Goal: Task Accomplishment & Management: Manage account settings

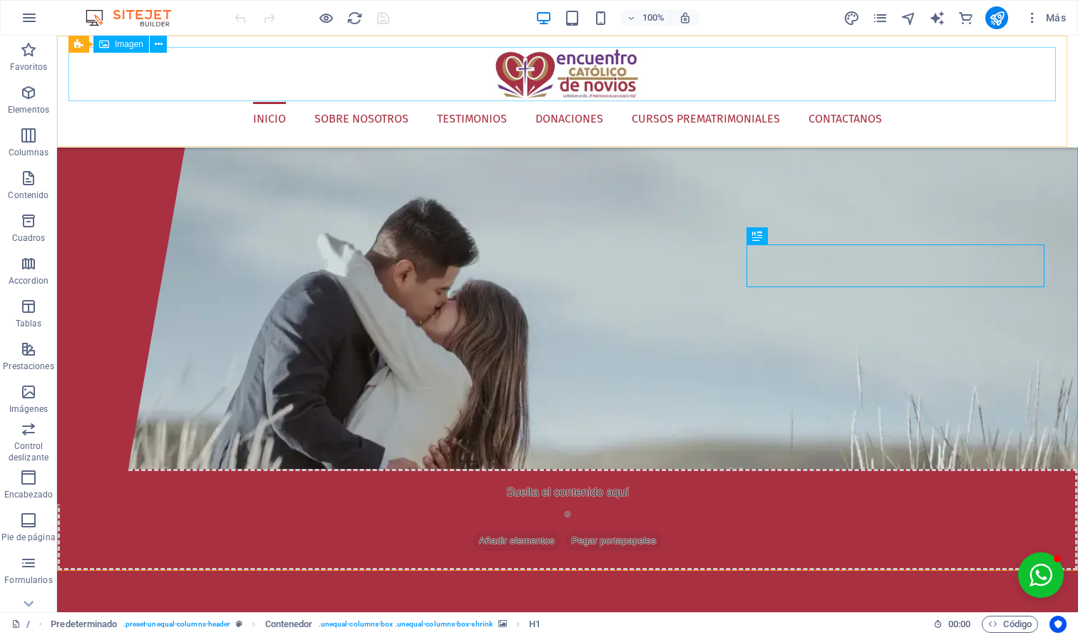
click at [583, 73] on figure at bounding box center [567, 74] width 998 height 55
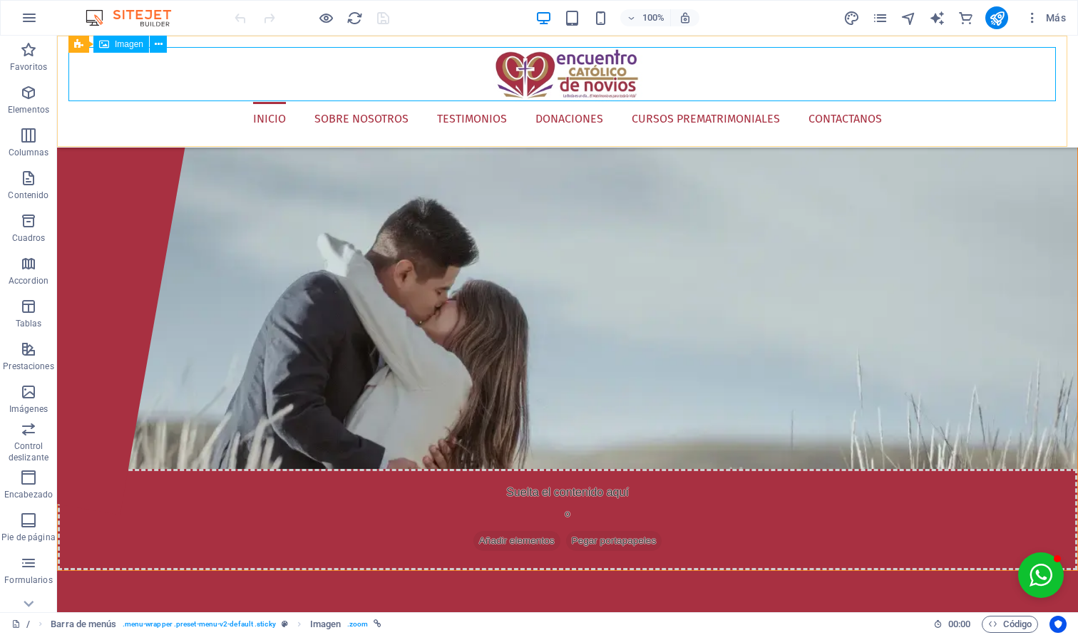
click at [148, 45] on div "Imagen" at bounding box center [121, 44] width 56 height 17
click at [155, 44] on icon at bounding box center [159, 44] width 8 height 15
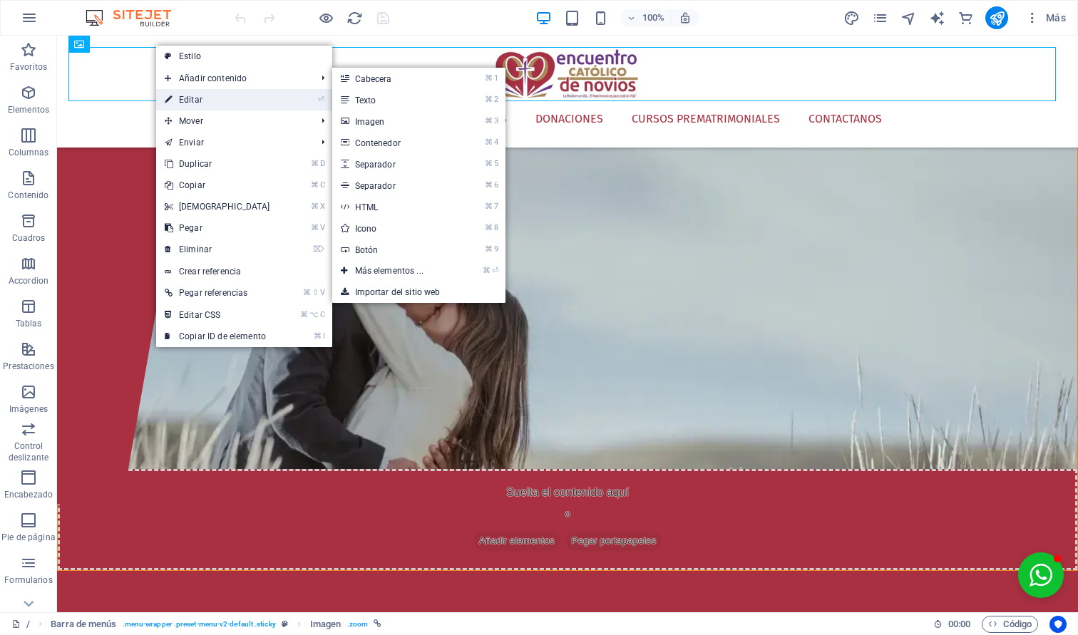
click at [208, 91] on link "⏎ Editar" at bounding box center [217, 99] width 123 height 21
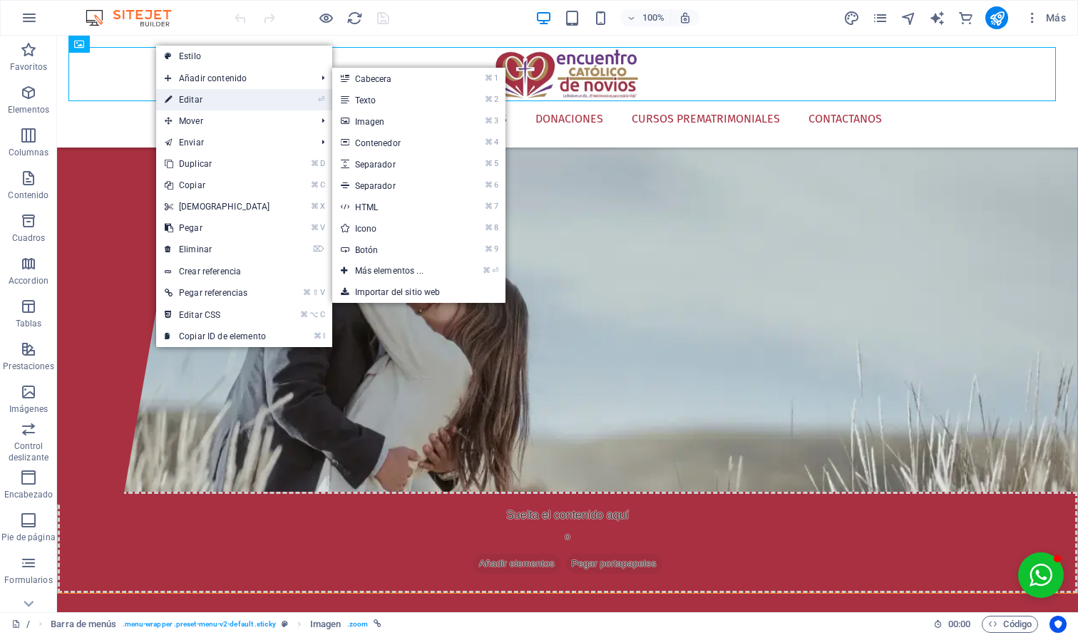
select select "%"
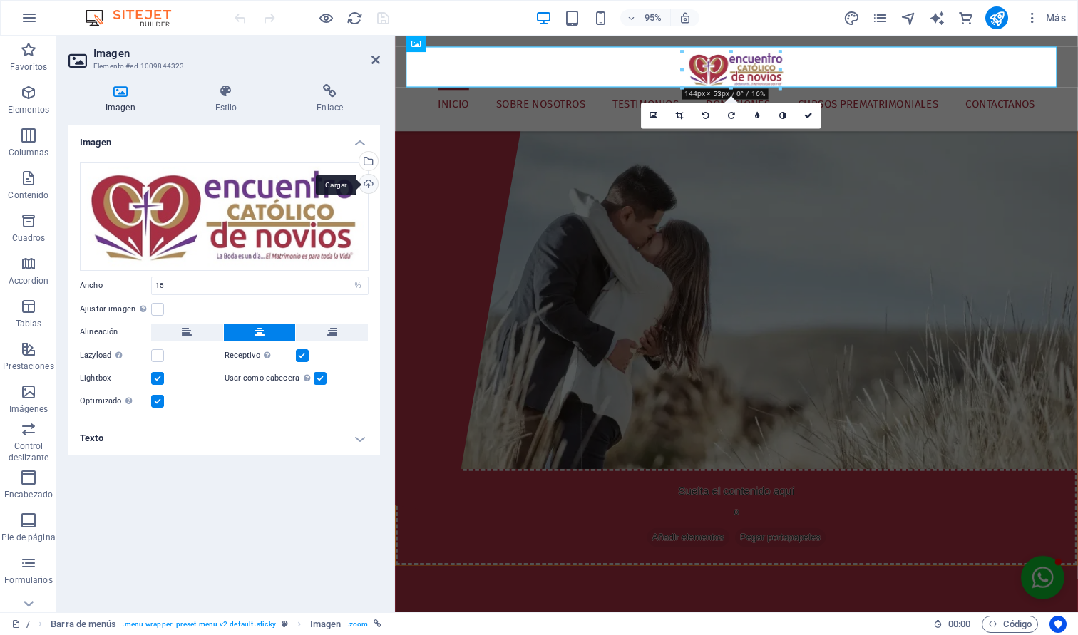
click at [368, 189] on div "Cargar" at bounding box center [367, 185] width 21 height 21
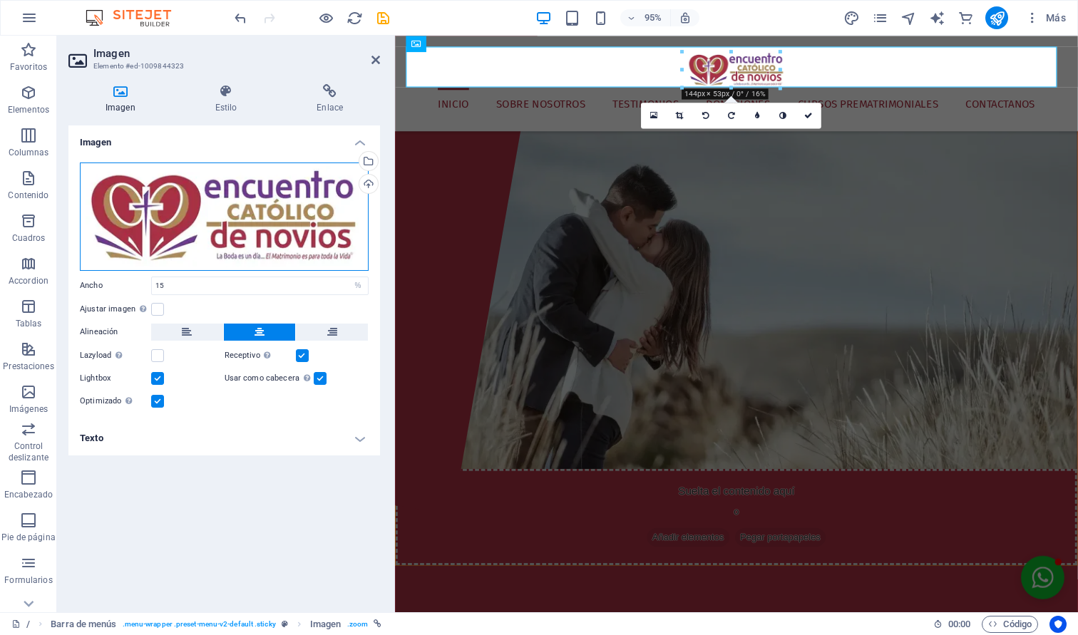
click at [243, 200] on div "Arrastra archivos aquí, haz clic para escoger archivos o selecciona archivos de…" at bounding box center [224, 217] width 289 height 108
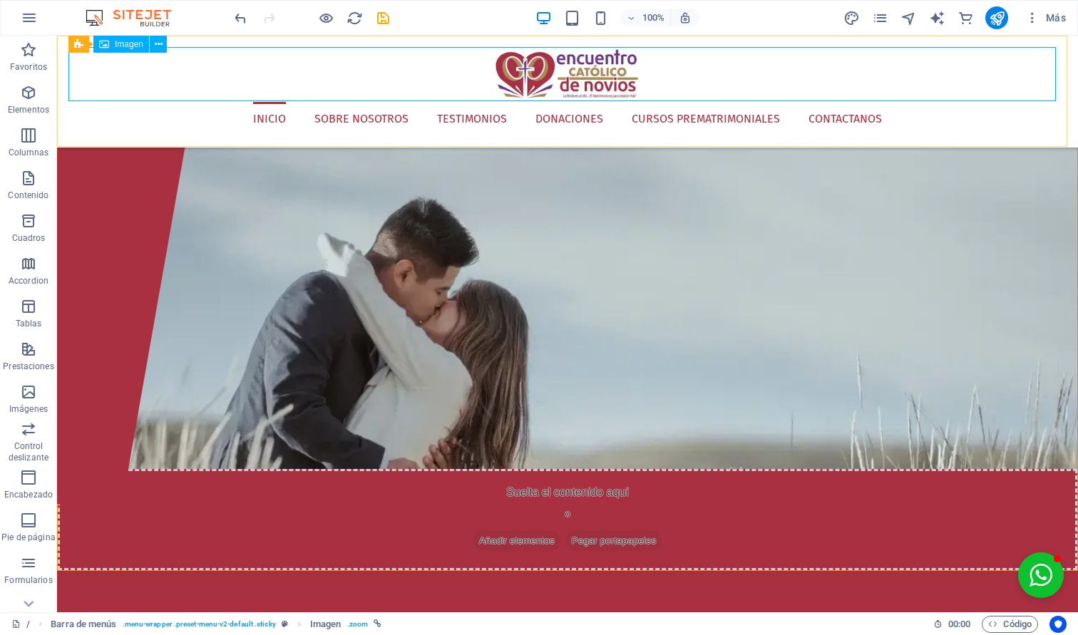
click at [511, 73] on figure at bounding box center [567, 74] width 998 height 55
click at [153, 44] on icon at bounding box center [154, 44] width 8 height 15
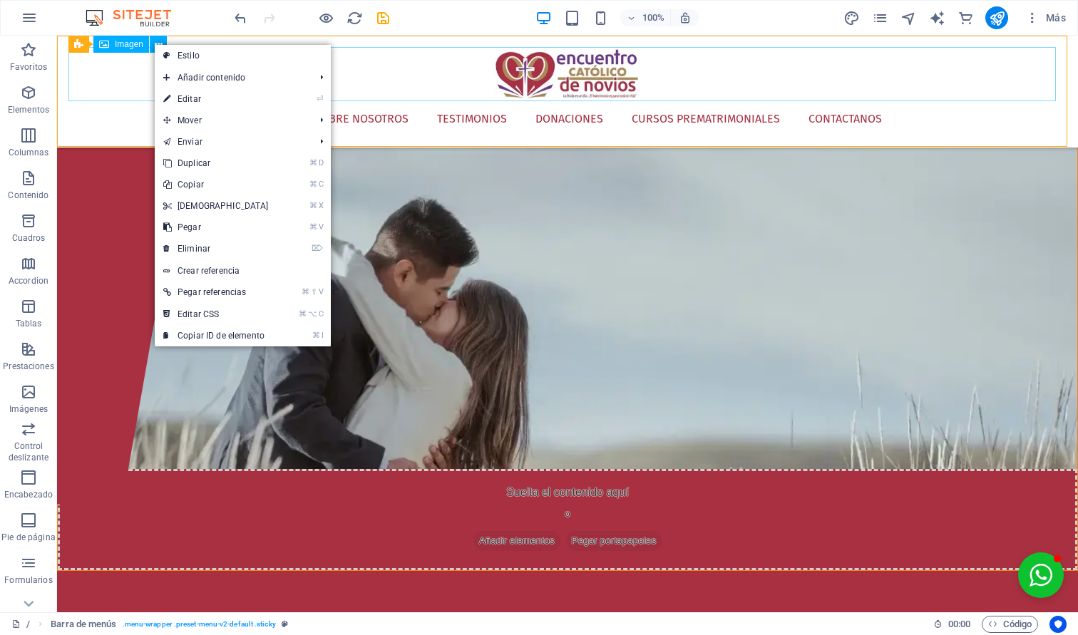
click at [555, 72] on figure at bounding box center [567, 74] width 998 height 55
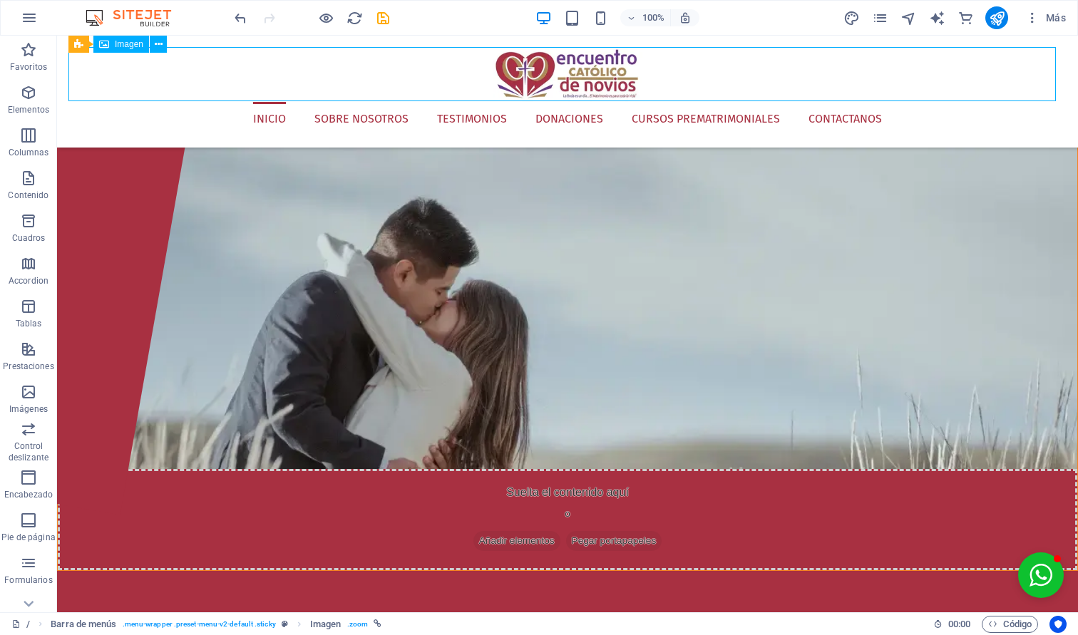
click at [578, 71] on figure at bounding box center [567, 74] width 998 height 55
click at [575, 70] on figure at bounding box center [567, 74] width 998 height 55
select select "%"
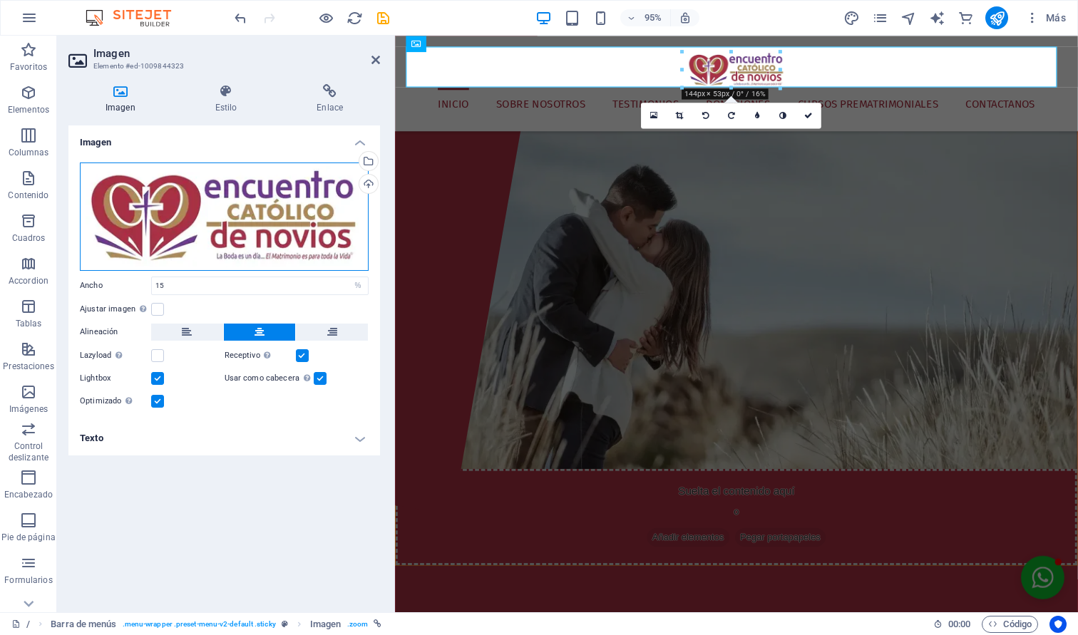
click at [259, 188] on div "Arrastra archivos aquí, haz clic para escoger archivos o selecciona archivos de…" at bounding box center [224, 217] width 289 height 108
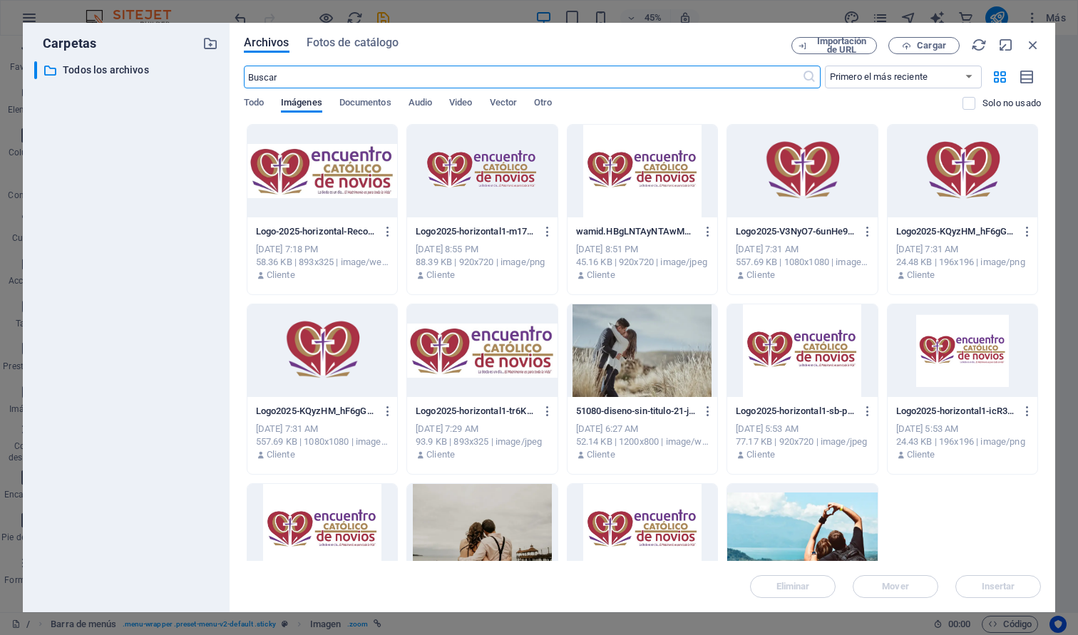
click at [325, 163] on div at bounding box center [322, 171] width 150 height 93
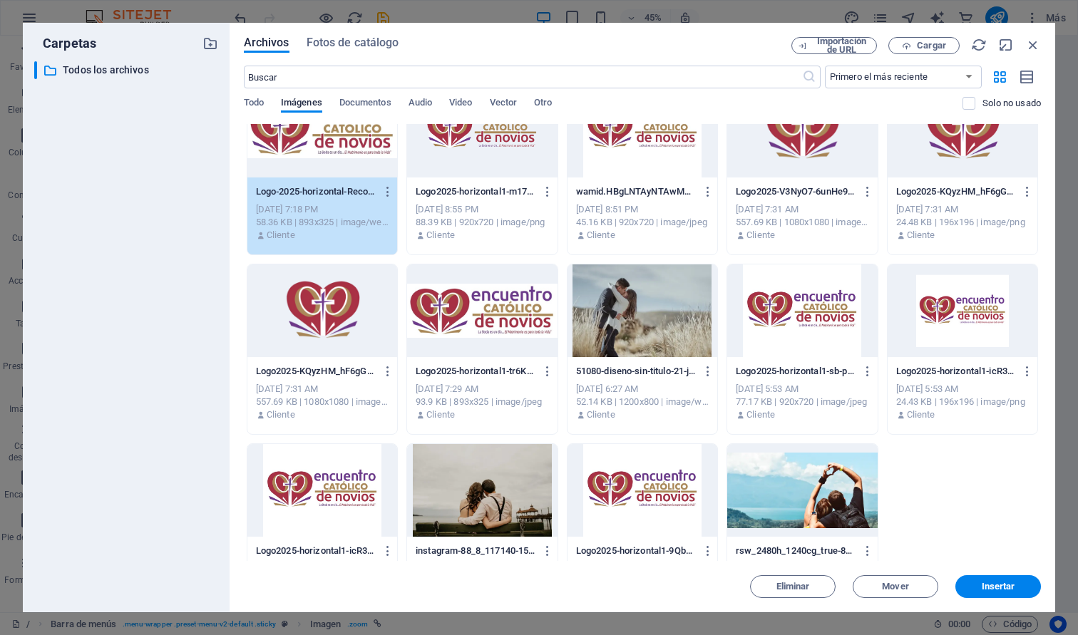
scroll to position [93, 0]
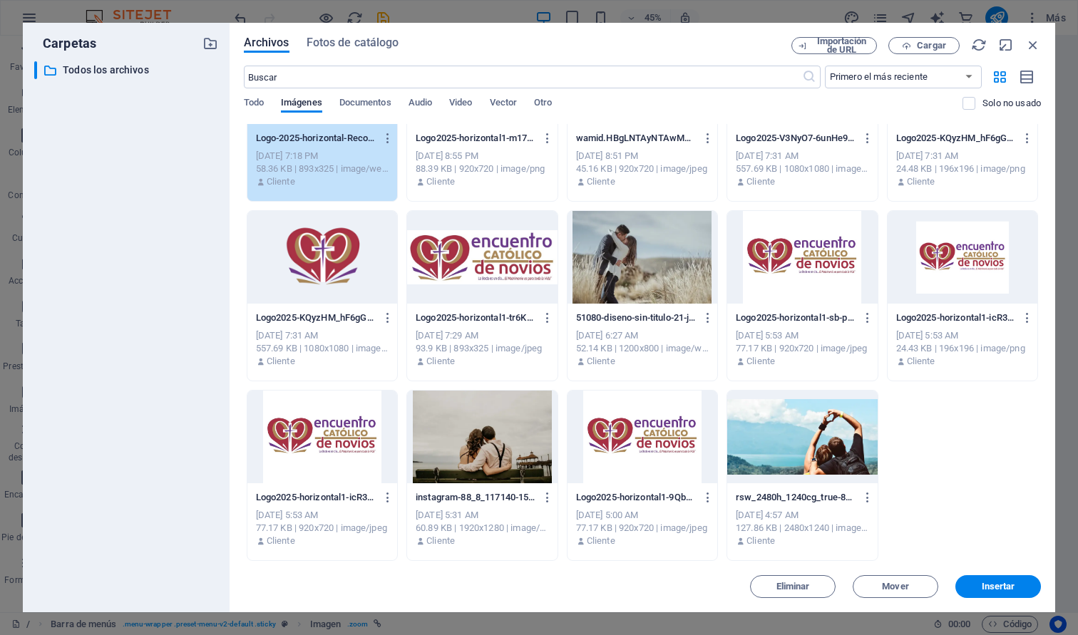
click at [790, 436] on div at bounding box center [802, 437] width 150 height 93
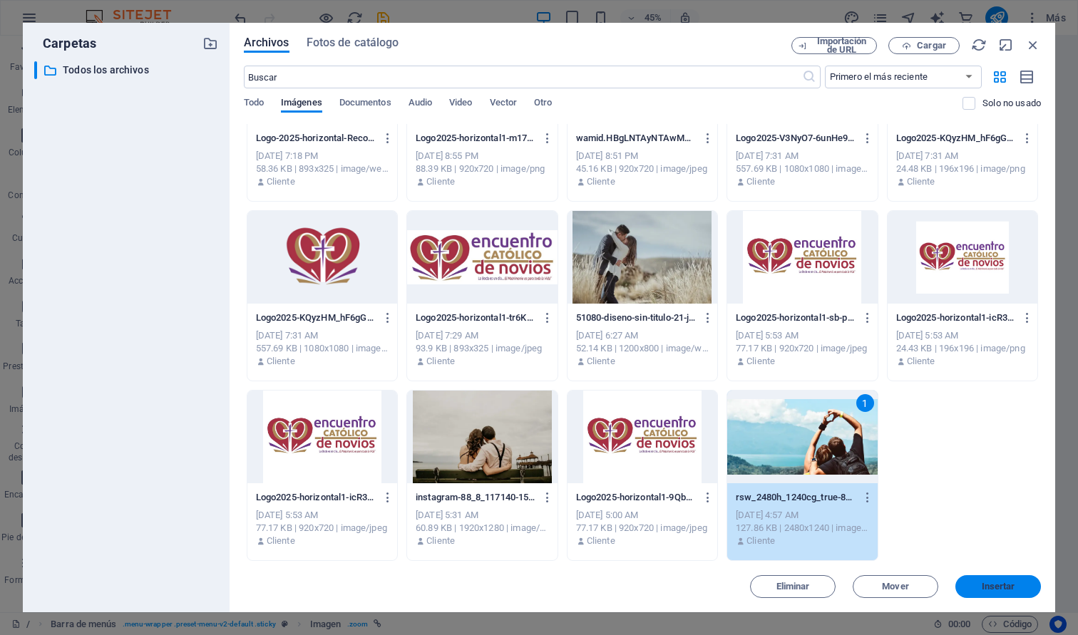
click at [1018, 596] on button "Insertar" at bounding box center [999, 587] width 86 height 23
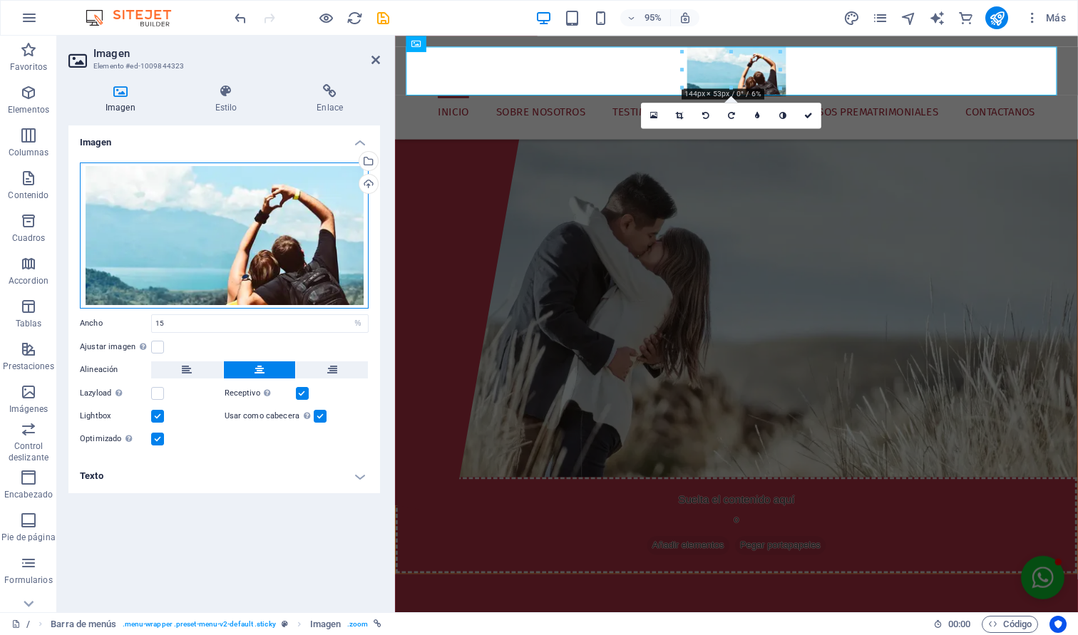
click at [243, 245] on div "Arrastra archivos aquí, haz clic para escoger archivos o selecciona archivos de…" at bounding box center [224, 236] width 289 height 146
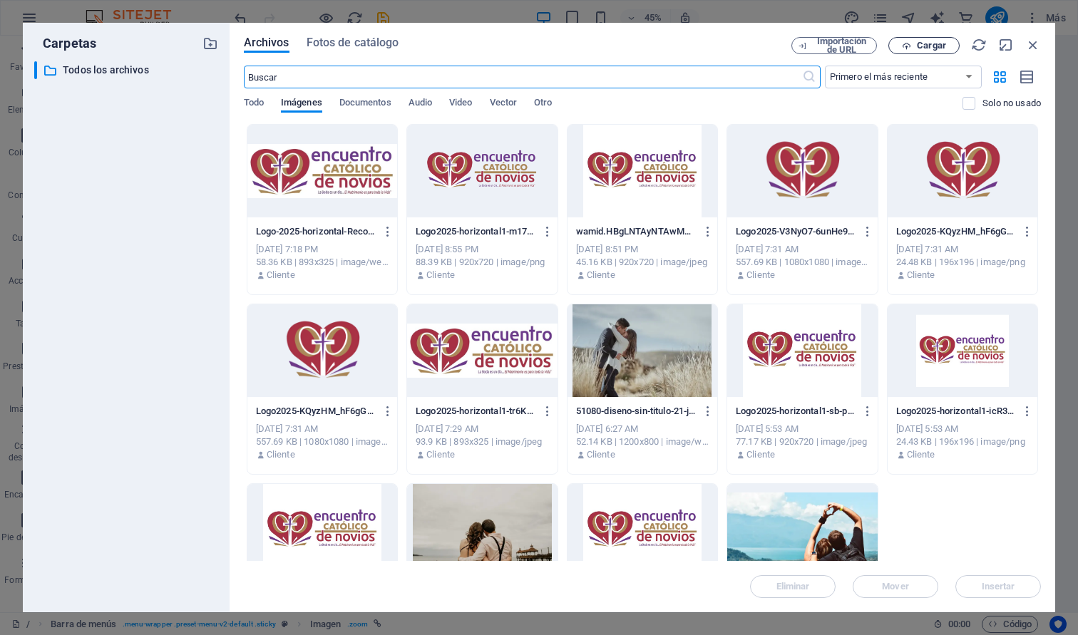
click at [937, 41] on span "Cargar" at bounding box center [931, 45] width 29 height 9
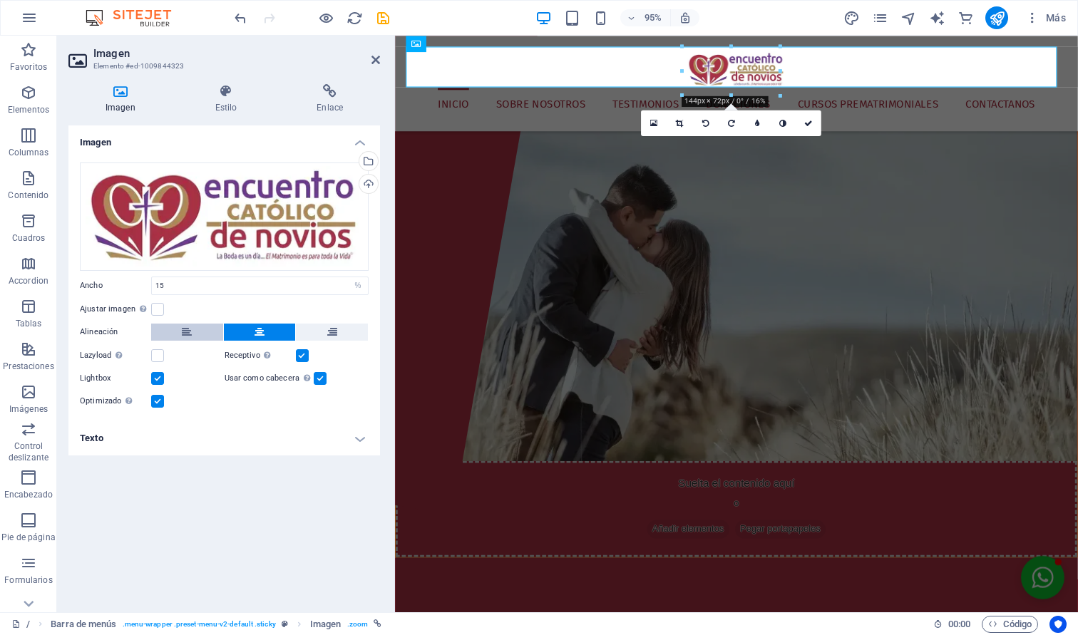
click at [199, 336] on button at bounding box center [187, 332] width 72 height 17
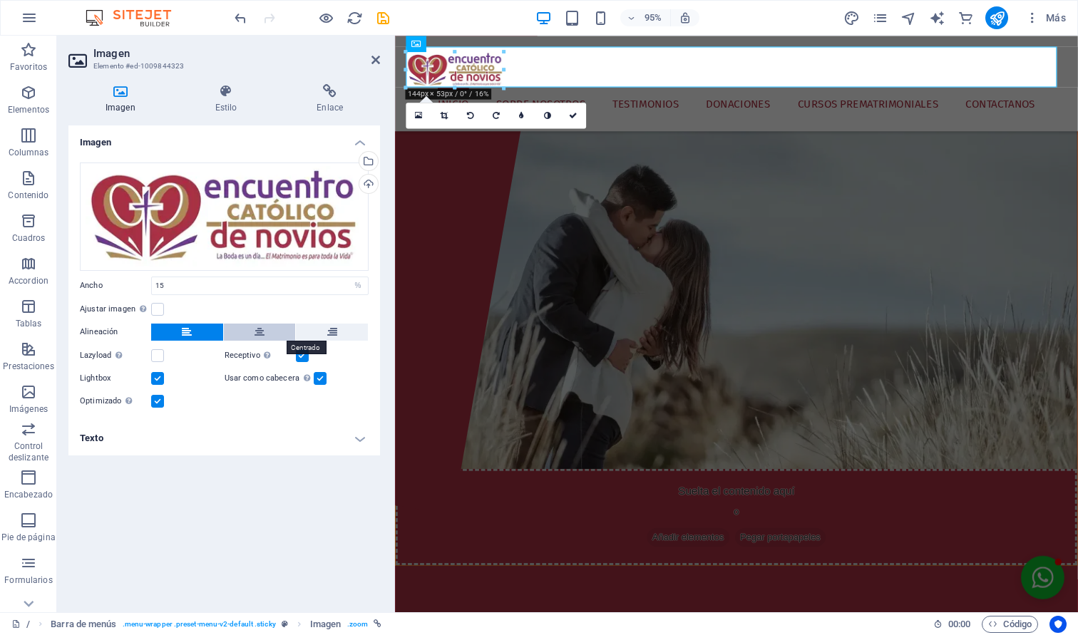
click at [257, 335] on icon at bounding box center [260, 332] width 10 height 17
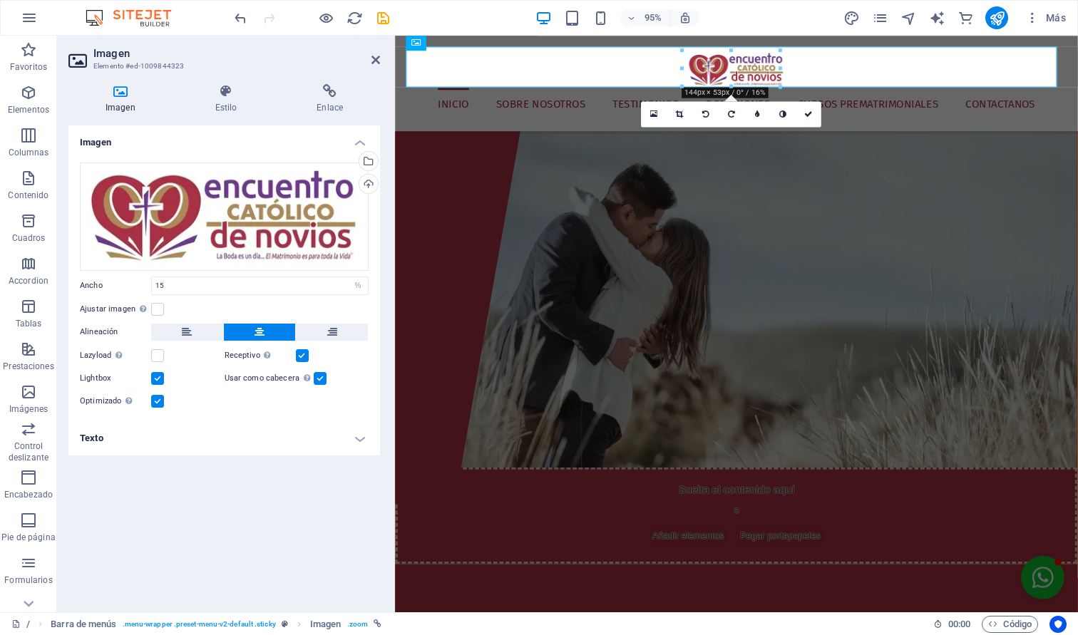
scroll to position [0, 0]
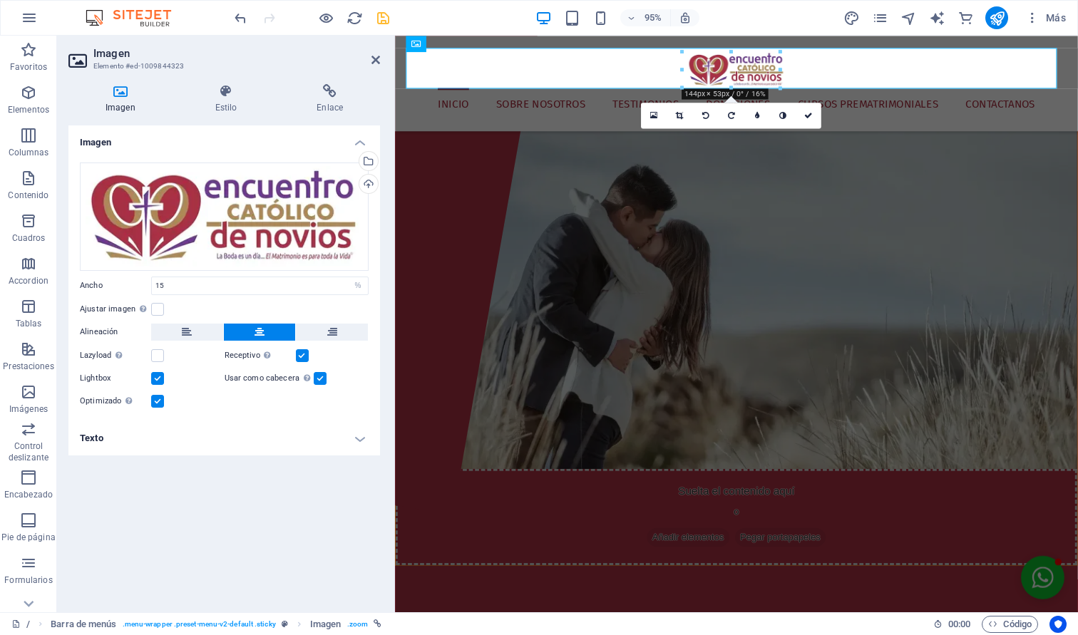
click at [387, 21] on icon "save" at bounding box center [383, 18] width 16 height 16
checkbox input "false"
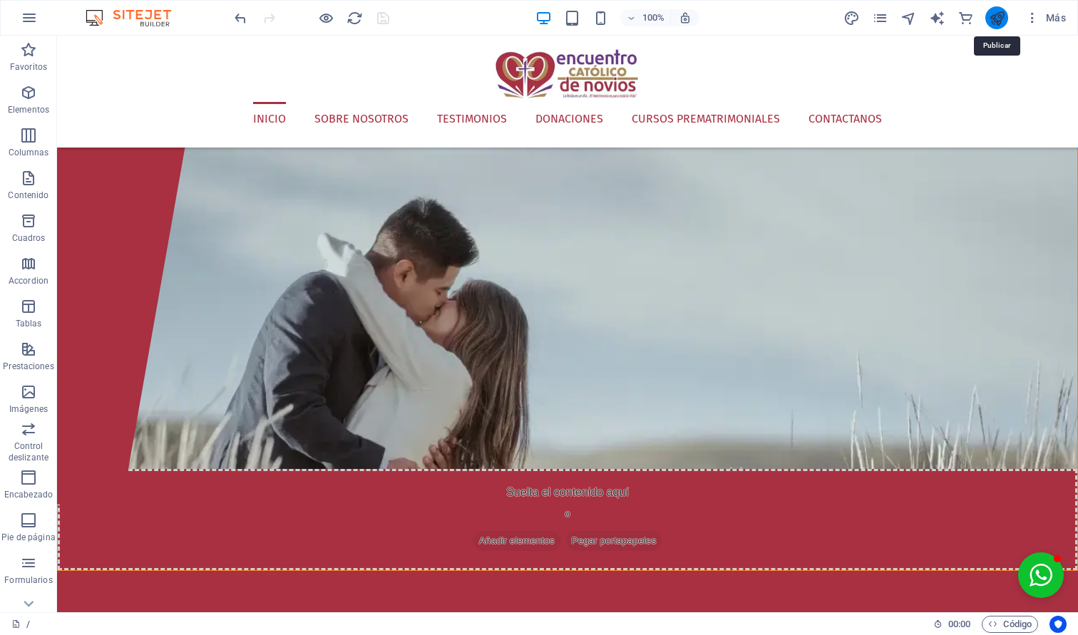
click at [994, 18] on icon "publish" at bounding box center [997, 18] width 16 height 16
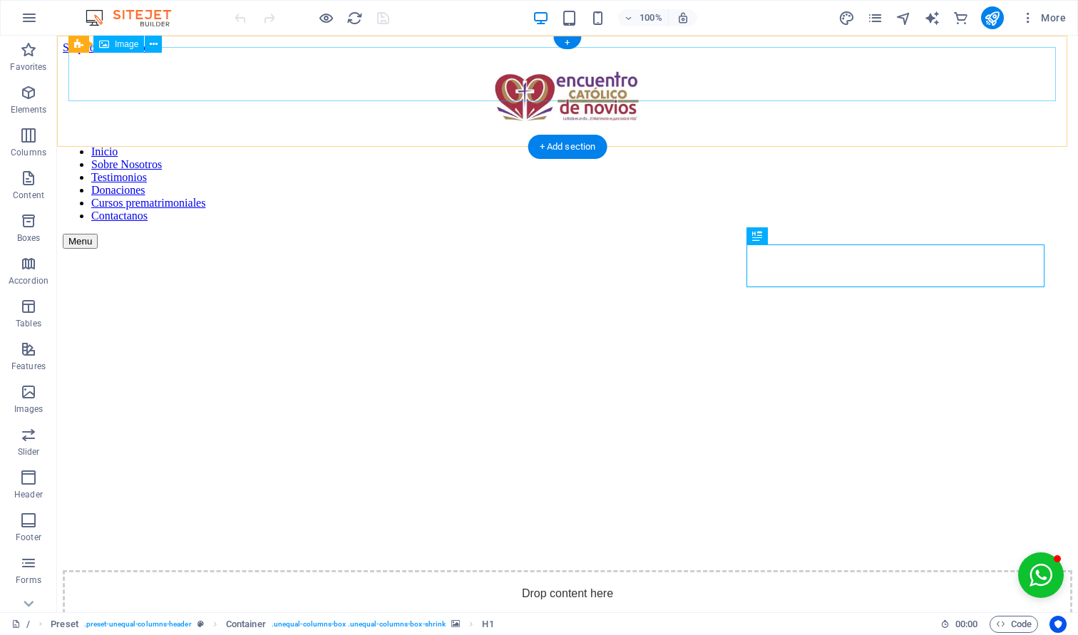
click at [581, 77] on figure at bounding box center [568, 99] width 1010 height 61
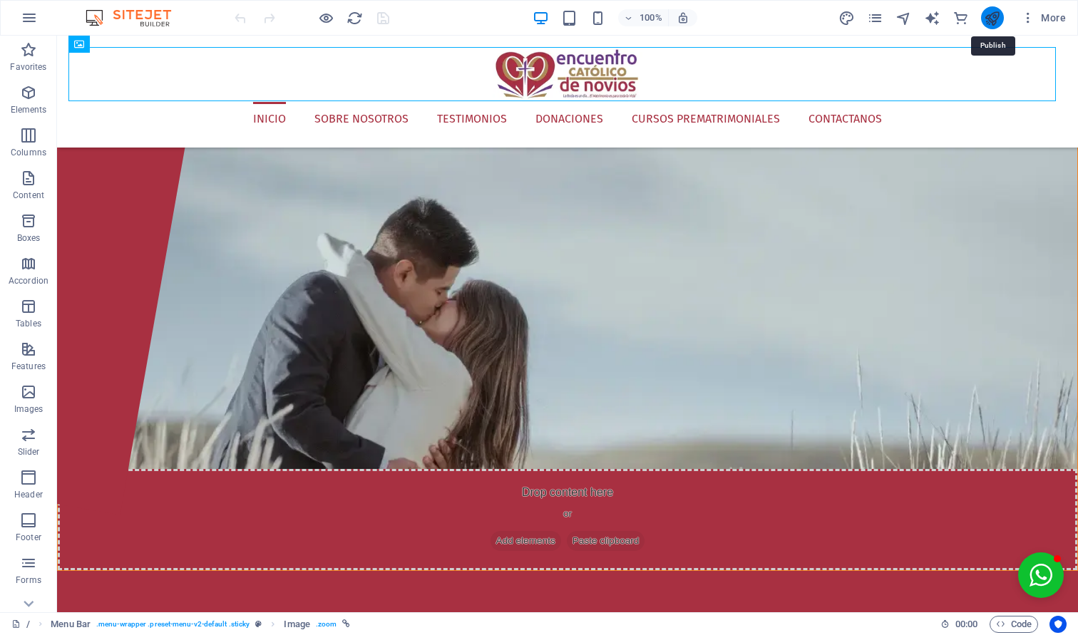
click at [993, 18] on icon "publish" at bounding box center [992, 18] width 16 height 16
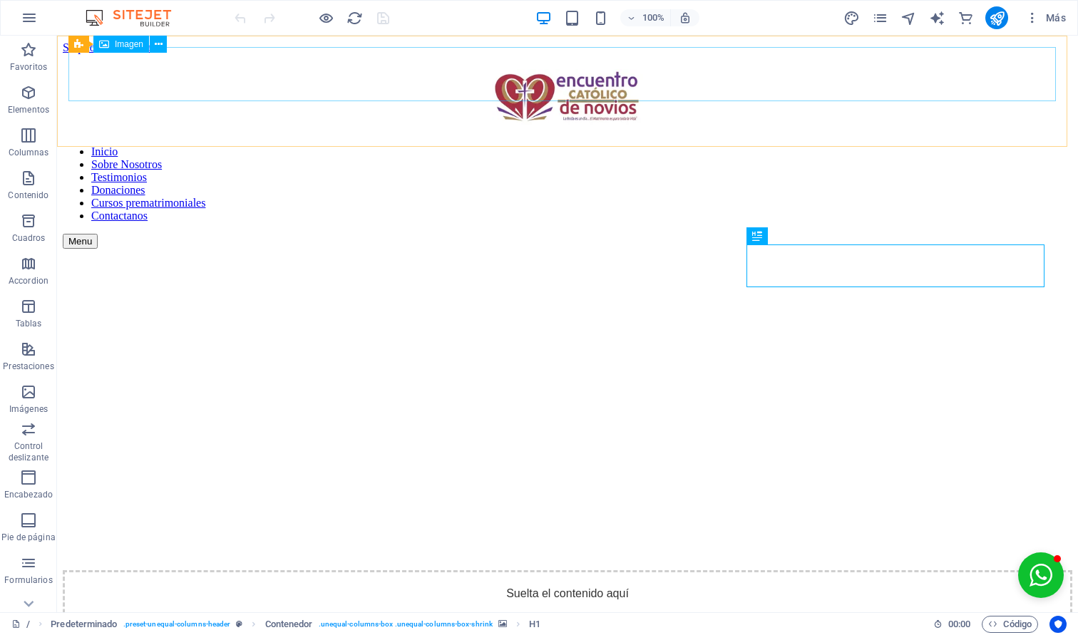
click at [566, 76] on figure at bounding box center [568, 99] width 1010 height 61
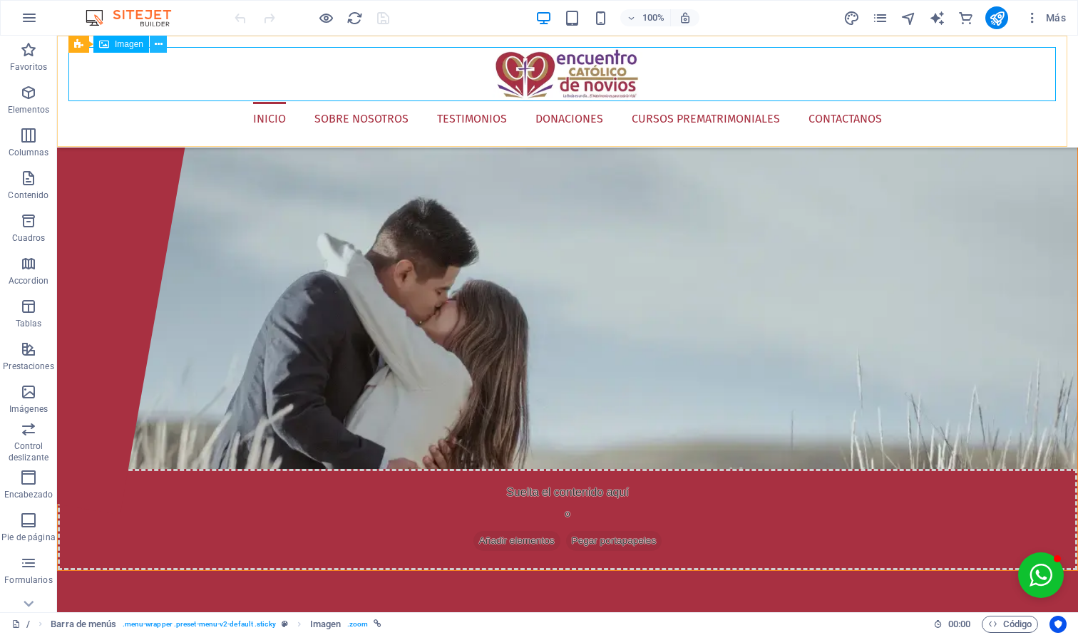
click at [165, 48] on button at bounding box center [158, 44] width 17 height 17
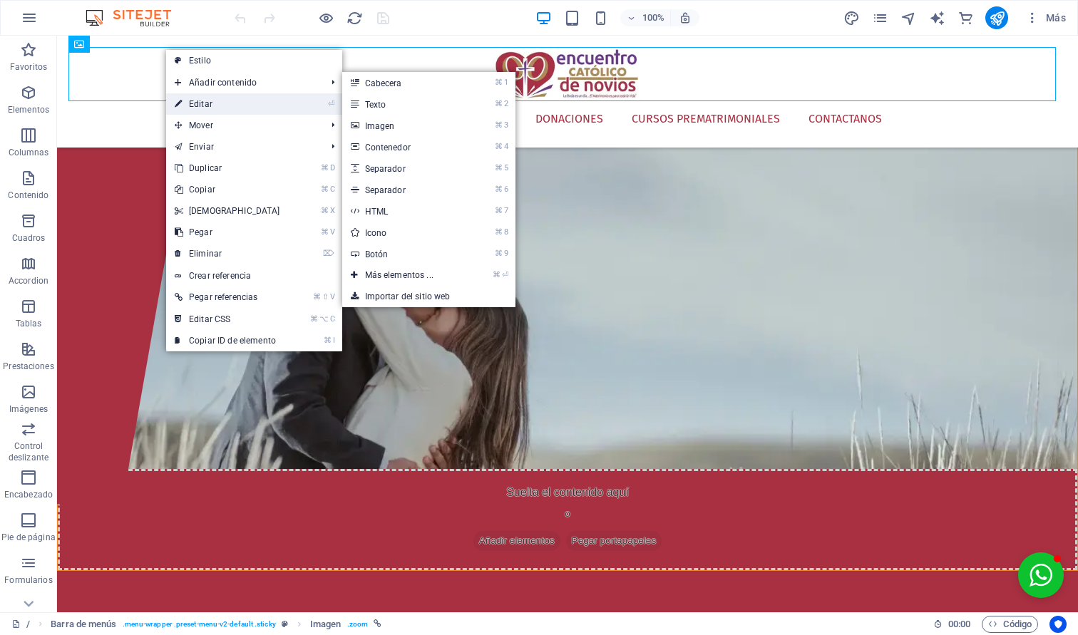
click at [221, 105] on link "⏎ Editar" at bounding box center [227, 103] width 123 height 21
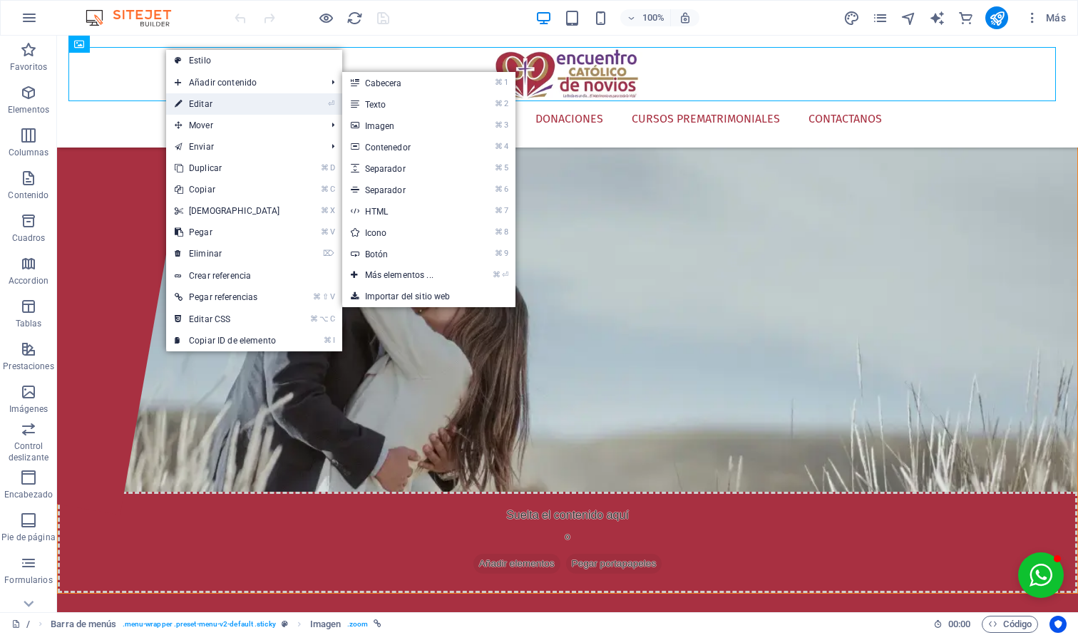
select select "%"
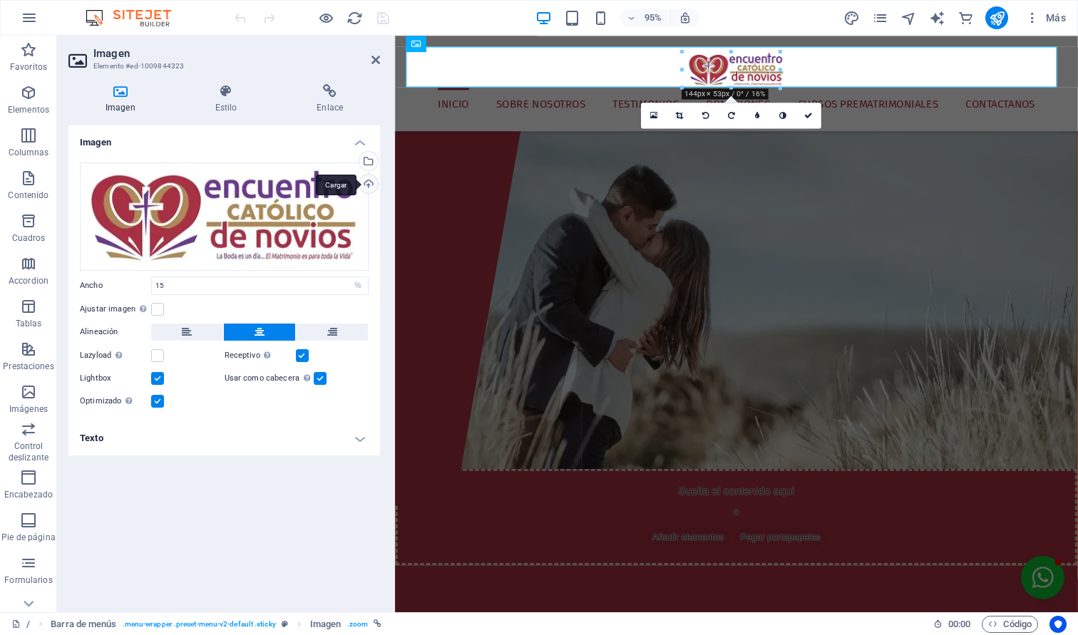
click at [368, 187] on div "Cargar" at bounding box center [367, 185] width 21 height 21
click at [384, 21] on icon "save" at bounding box center [383, 18] width 16 height 16
checkbox input "false"
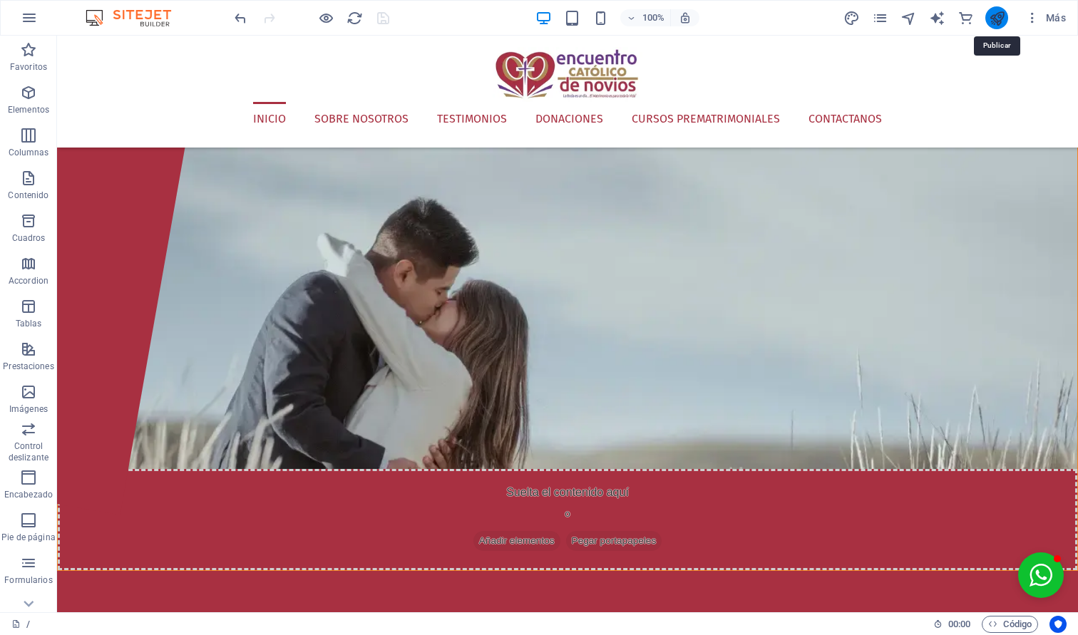
click at [998, 14] on icon "publish" at bounding box center [997, 18] width 16 height 16
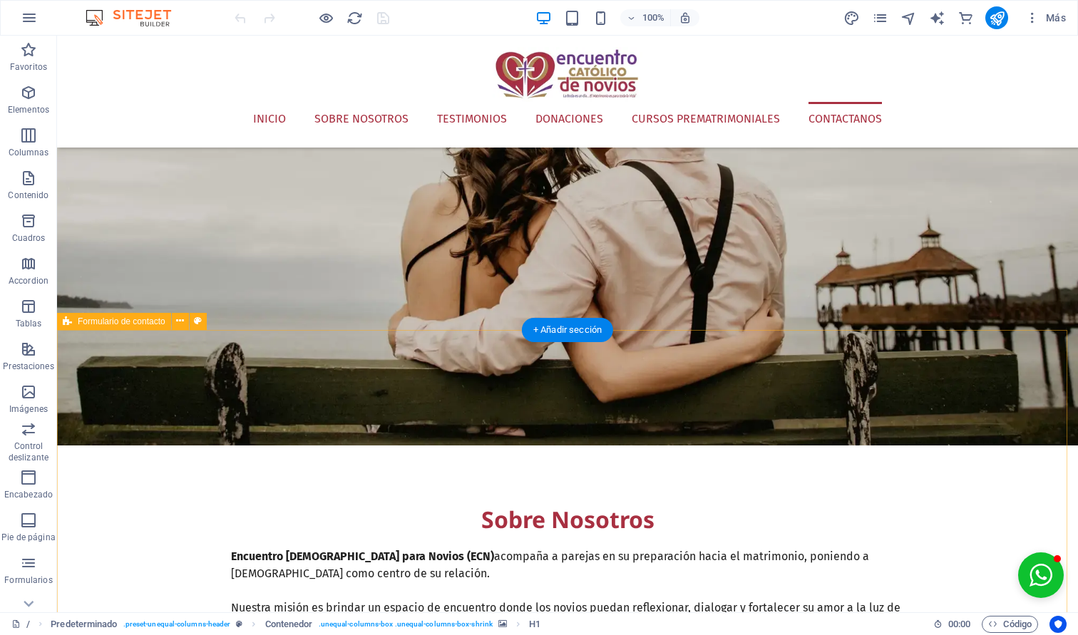
scroll to position [1681, 0]
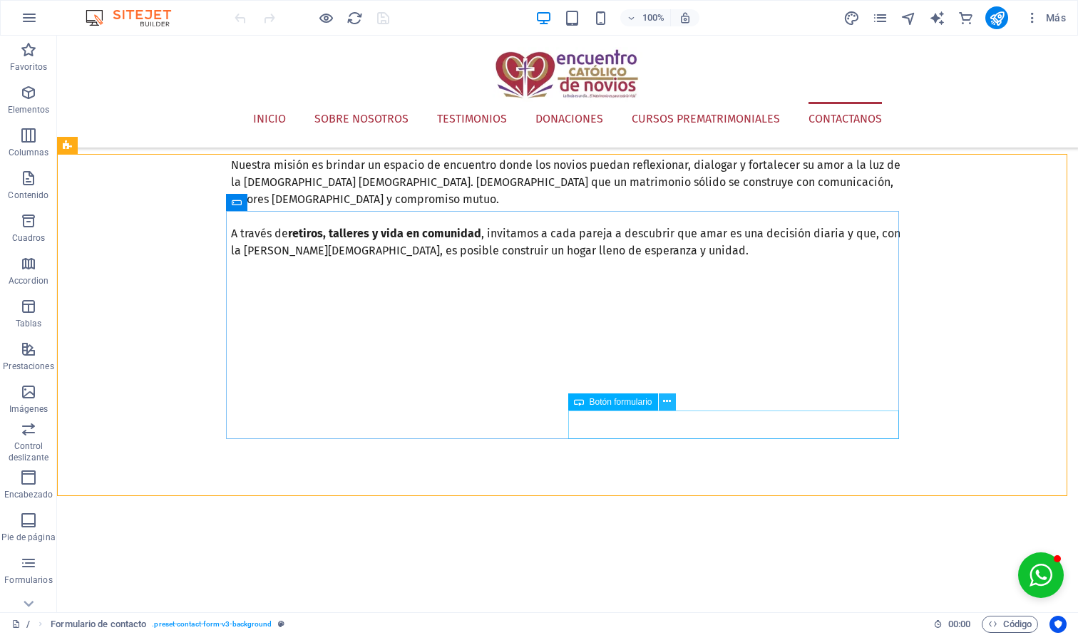
click at [667, 402] on icon at bounding box center [667, 401] width 8 height 15
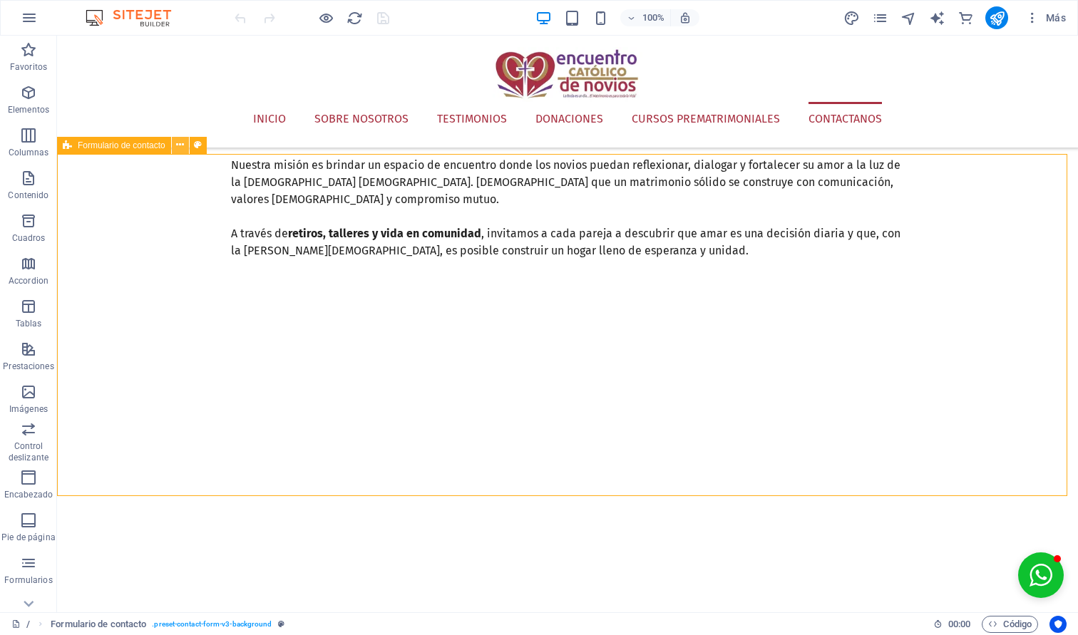
click at [182, 150] on icon at bounding box center [180, 145] width 8 height 15
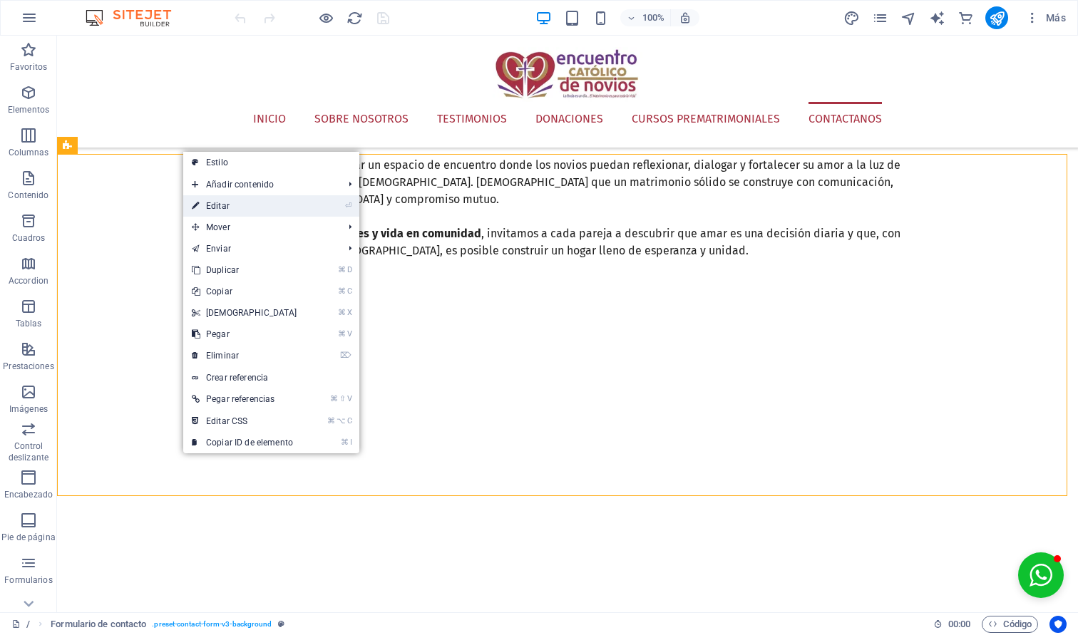
click at [255, 206] on link "⏎ Editar" at bounding box center [244, 205] width 123 height 21
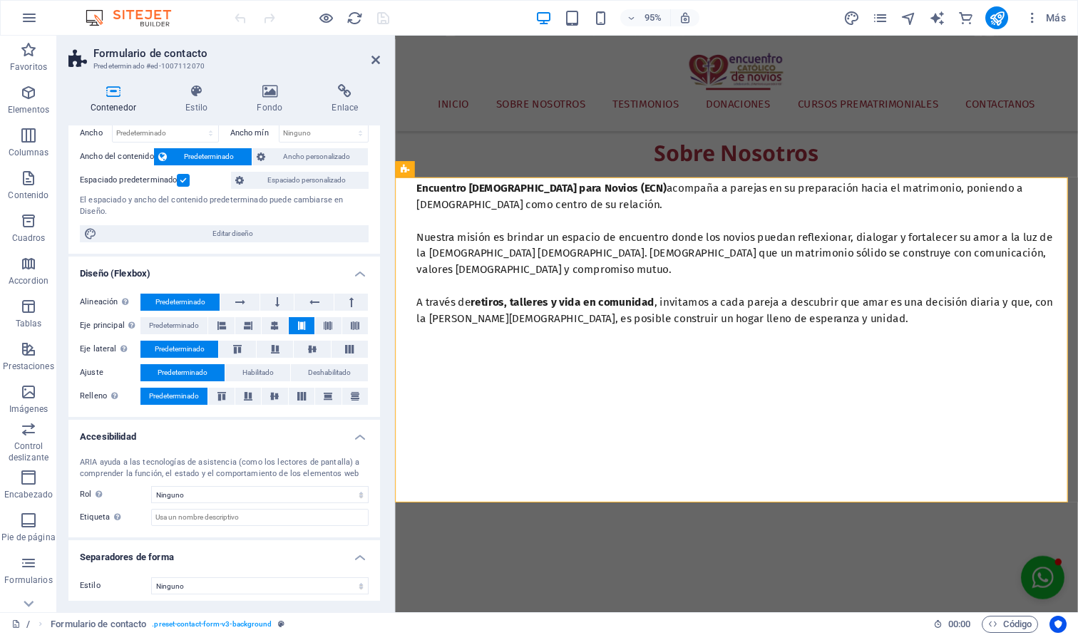
scroll to position [66, 0]
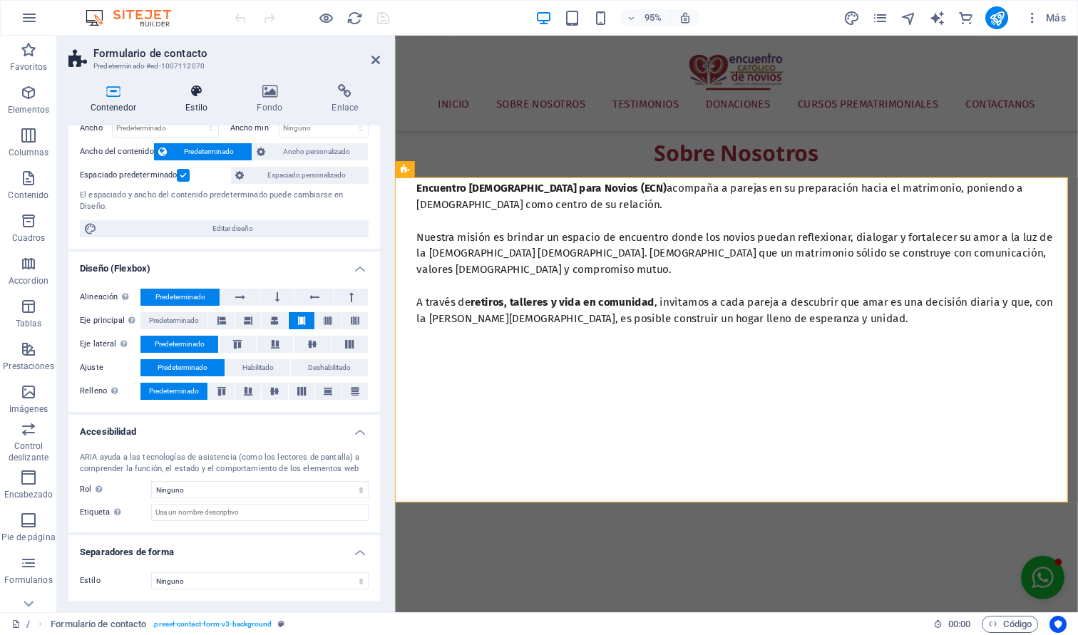
click at [193, 92] on icon at bounding box center [197, 91] width 66 height 14
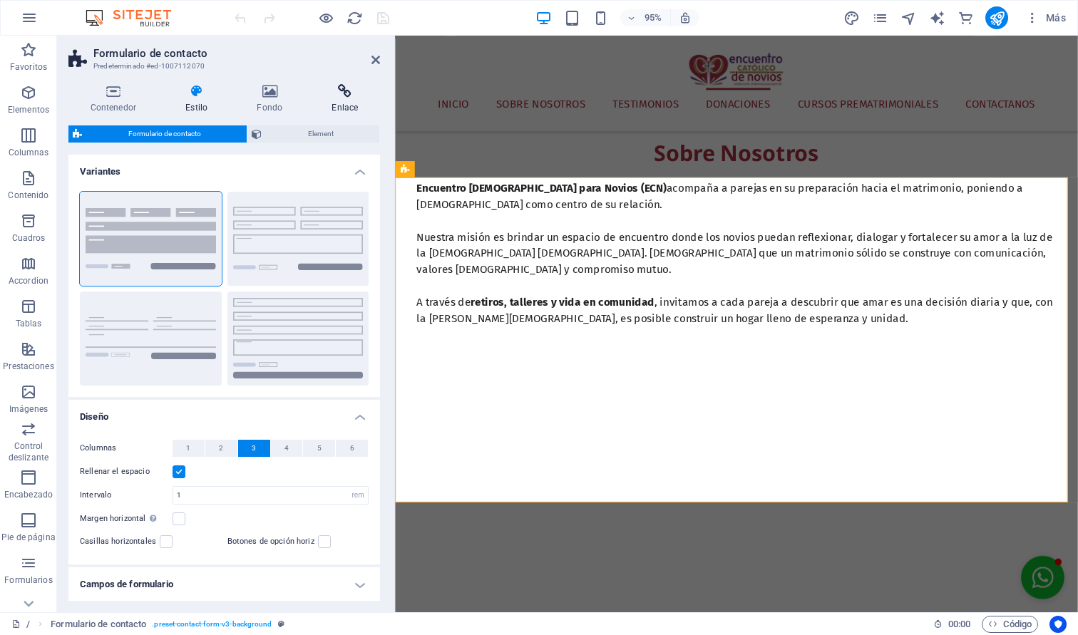
click at [352, 95] on icon at bounding box center [345, 91] width 70 height 14
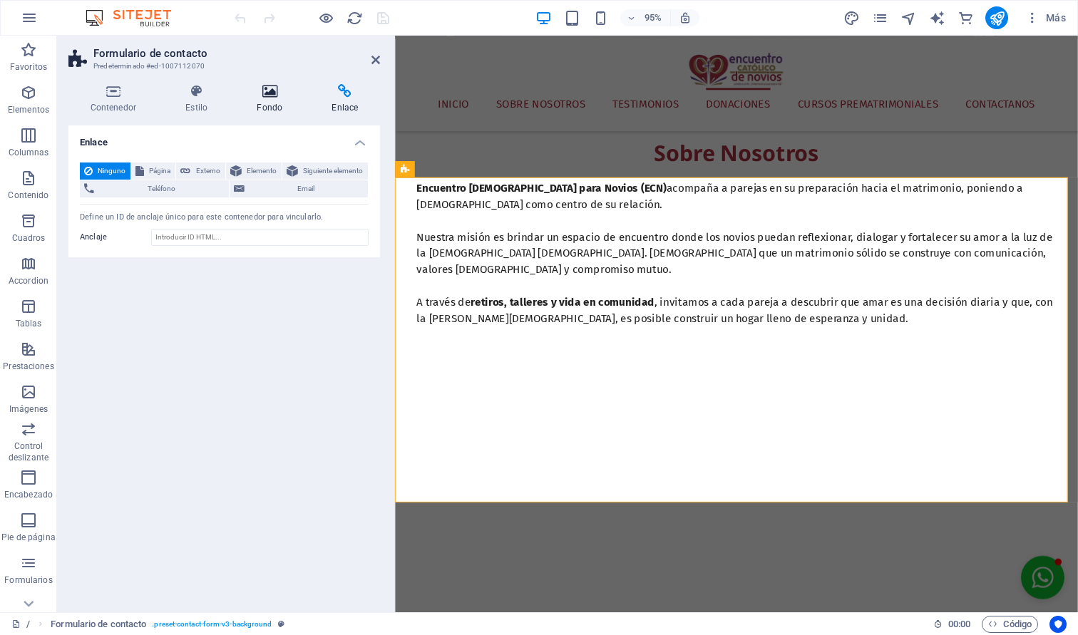
click at [274, 96] on icon at bounding box center [269, 91] width 69 height 14
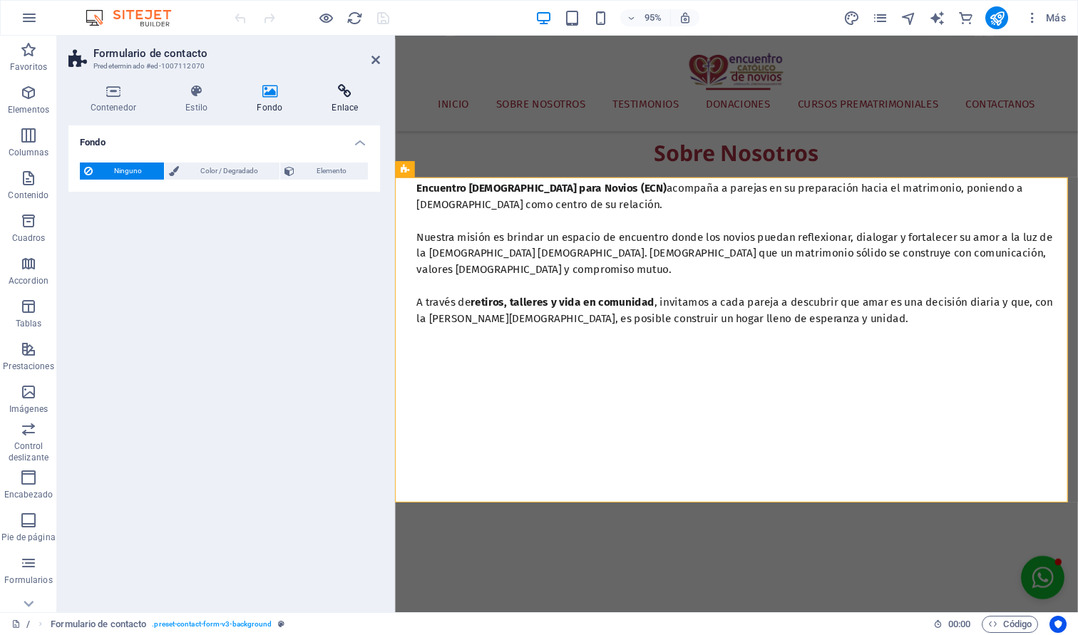
click at [352, 95] on icon at bounding box center [345, 91] width 70 height 14
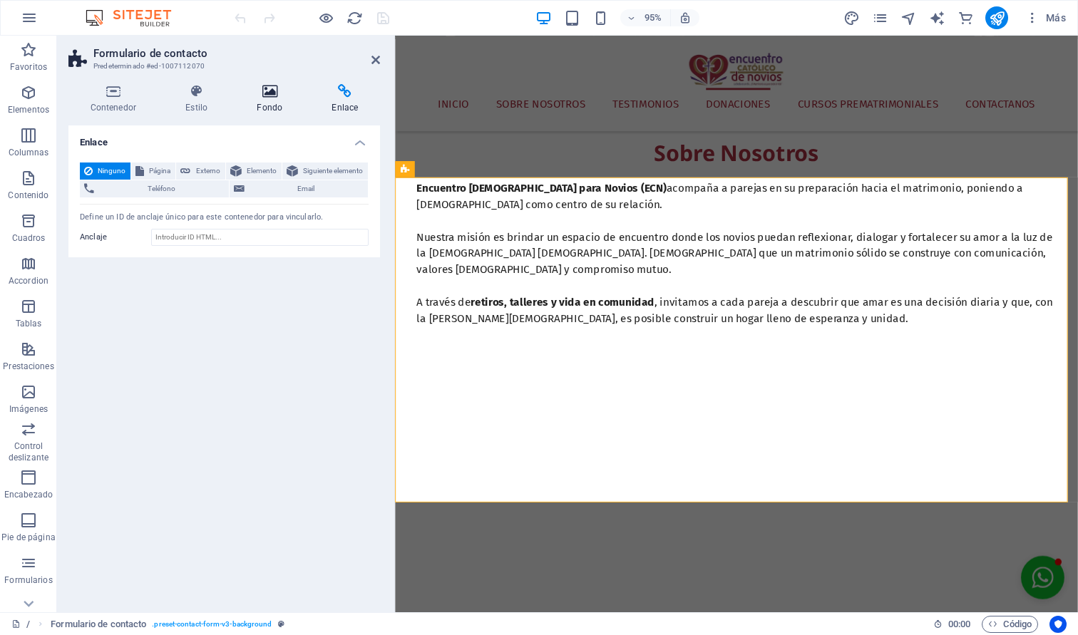
click at [267, 97] on icon at bounding box center [269, 91] width 69 height 14
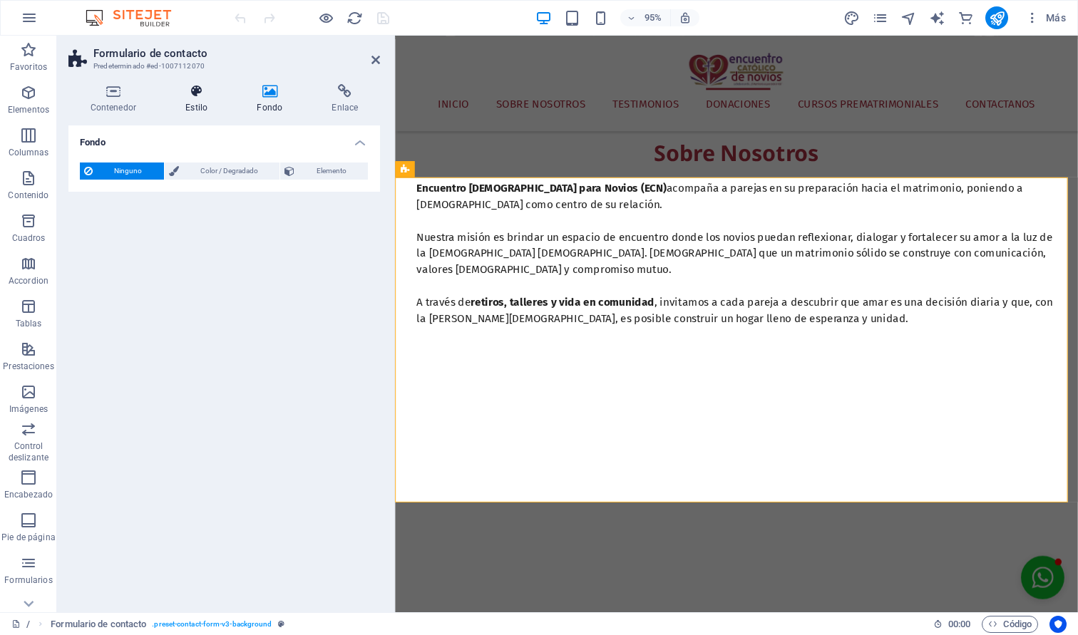
click at [180, 93] on icon at bounding box center [197, 91] width 66 height 14
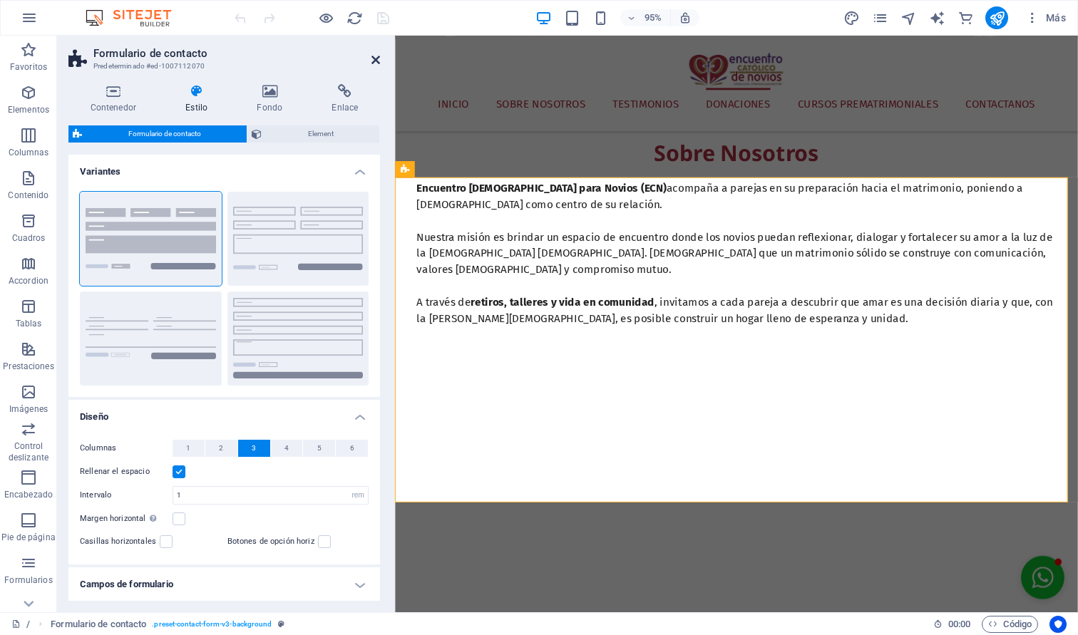
click at [374, 62] on icon at bounding box center [376, 59] width 9 height 11
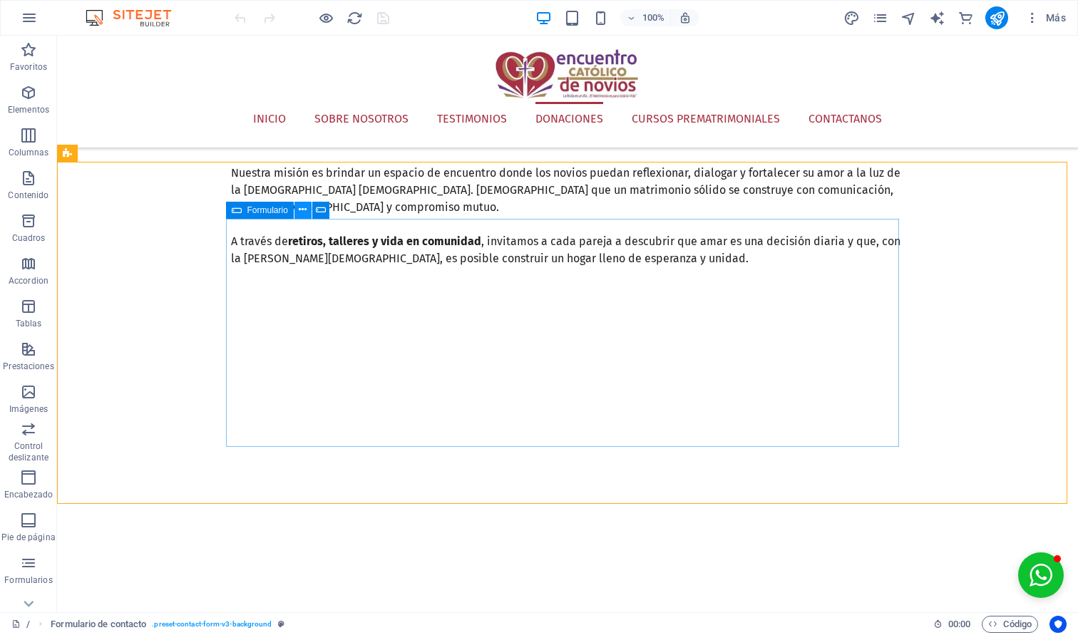
click at [302, 209] on icon at bounding box center [303, 210] width 8 height 15
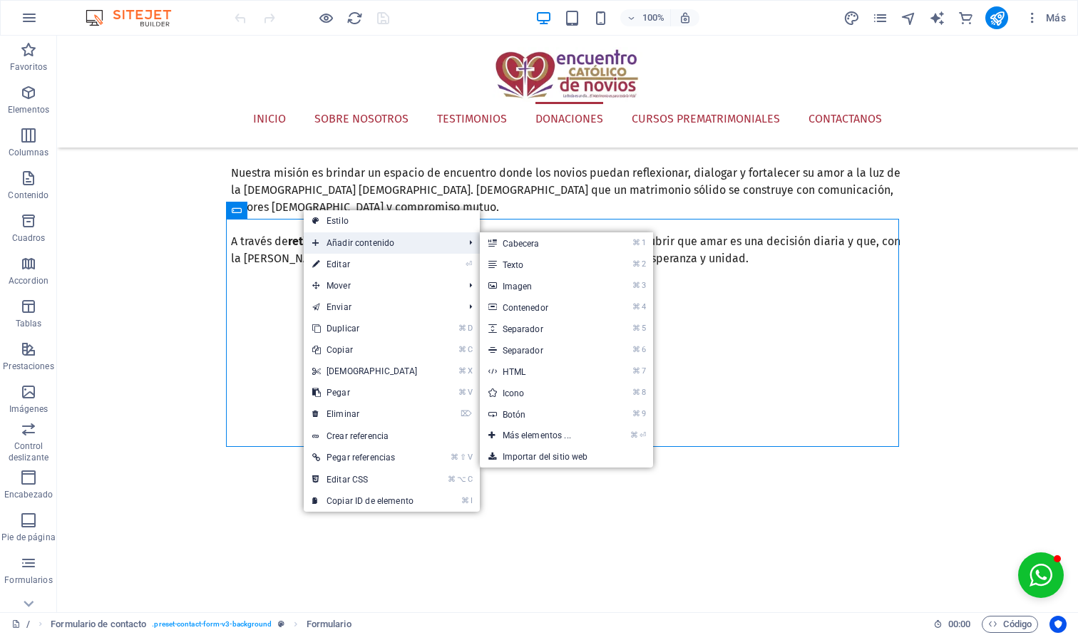
click at [358, 239] on span "Añadir contenido" at bounding box center [381, 243] width 155 height 21
click at [354, 265] on link "⏎ Editar" at bounding box center [365, 264] width 123 height 21
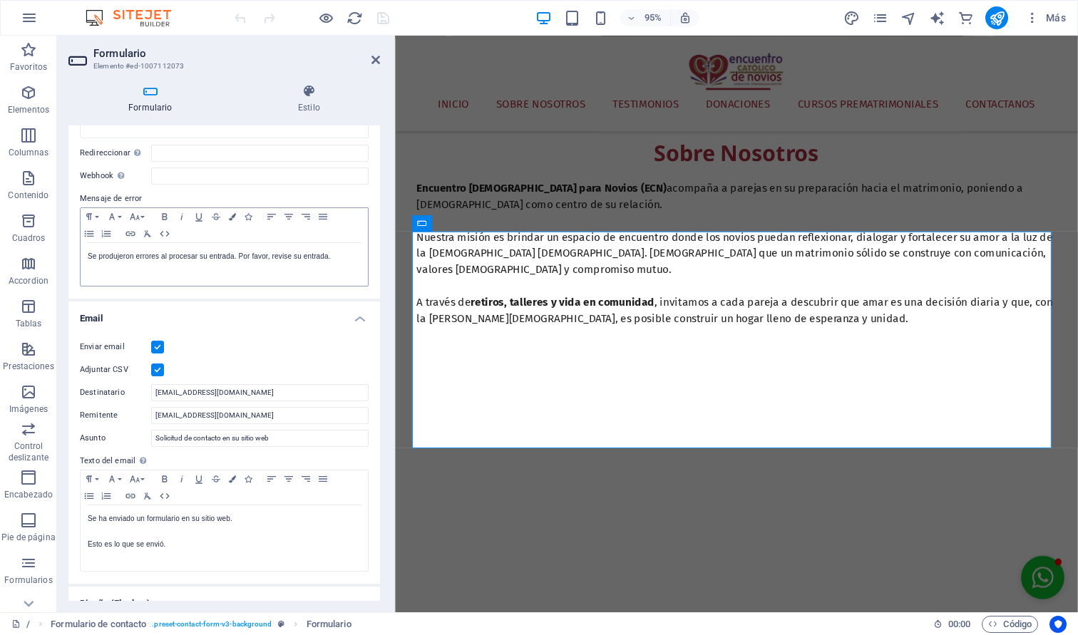
scroll to position [200, 0]
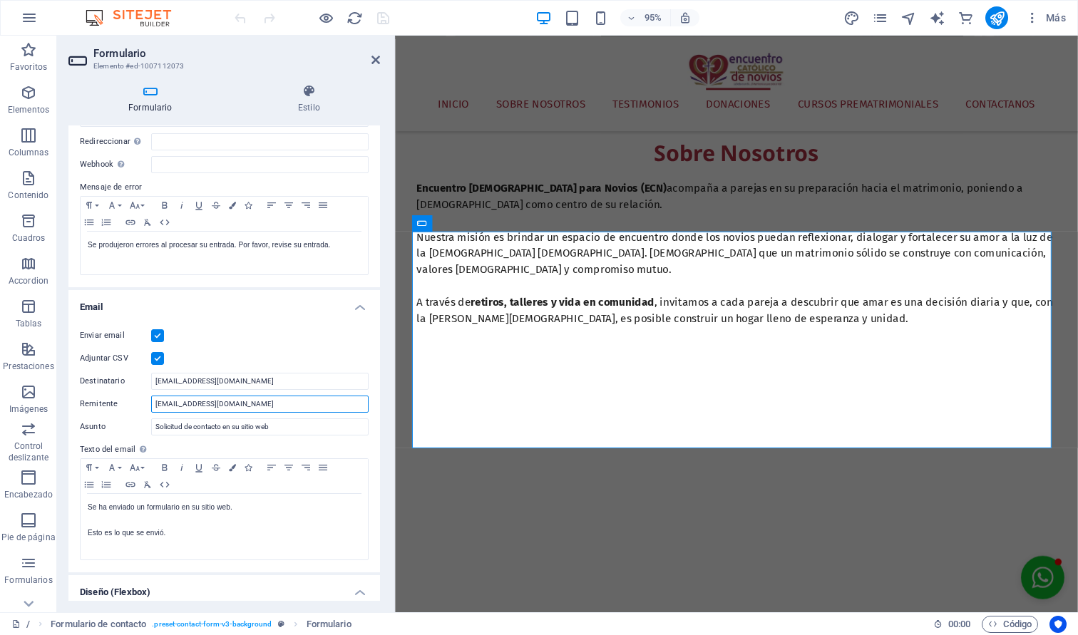
click at [208, 404] on input "comunicaciones@ecnguatemala.org" at bounding box center [260, 404] width 218 height 17
type input "[EMAIL_ADDRESS][DOMAIN_NAME]"
click at [215, 399] on input "[EMAIL_ADDRESS][DOMAIN_NAME]" at bounding box center [260, 404] width 218 height 17
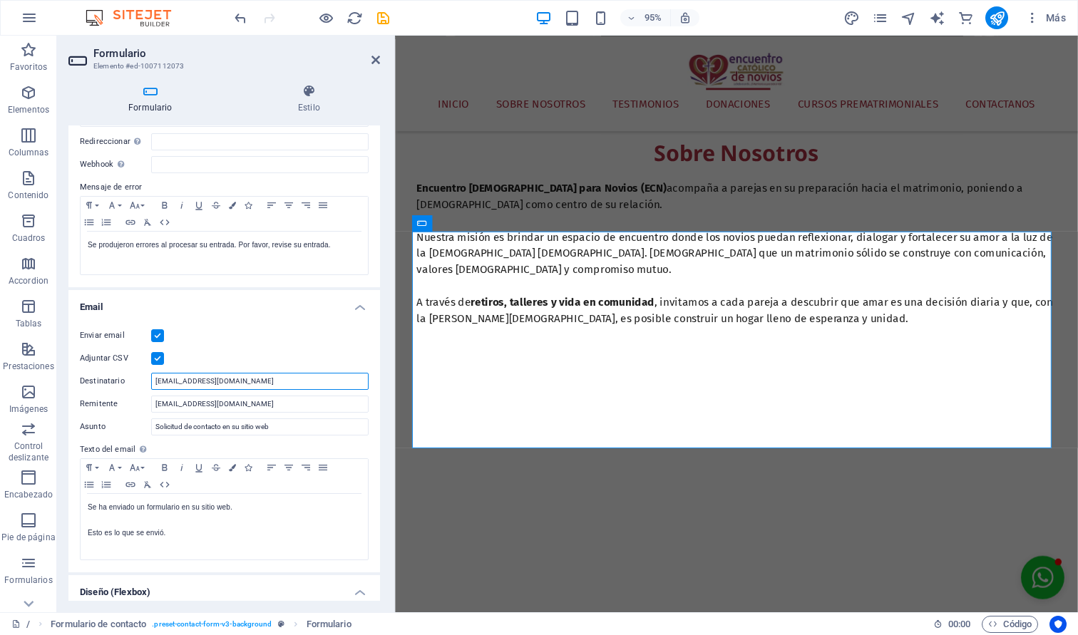
click at [308, 377] on input "[EMAIL_ADDRESS][DOMAIN_NAME]" at bounding box center [260, 381] width 218 height 17
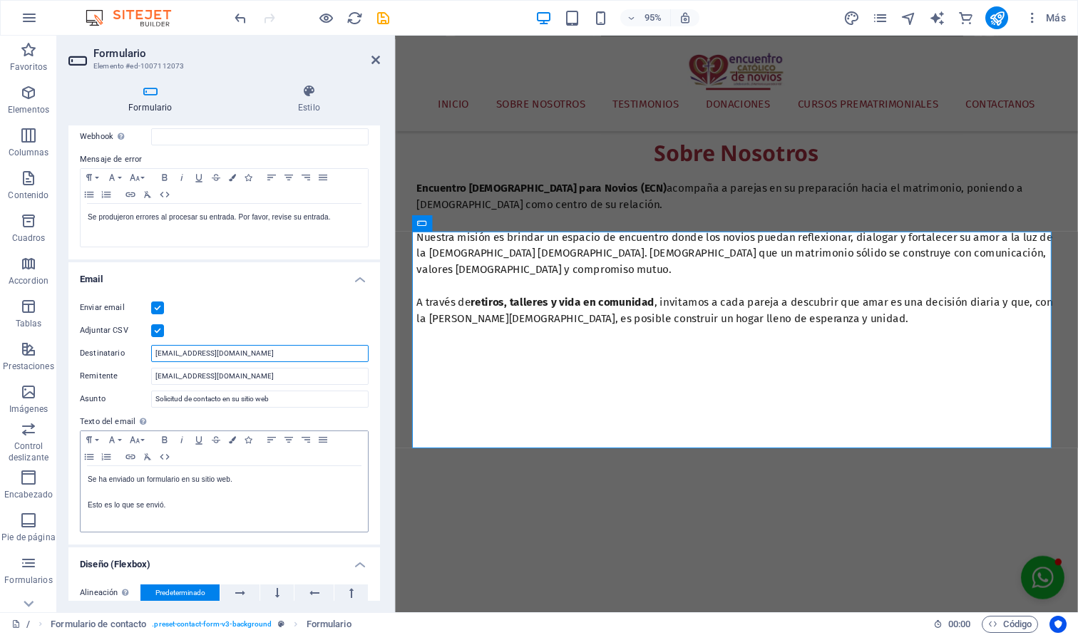
scroll to position [253, 0]
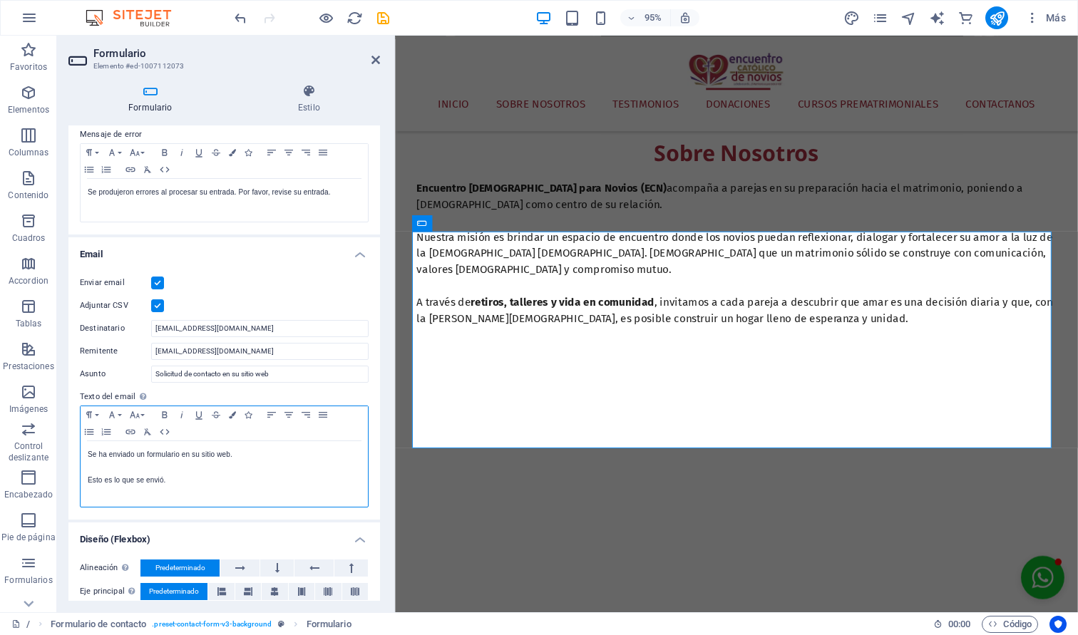
click at [218, 499] on p at bounding box center [224, 493] width 273 height 13
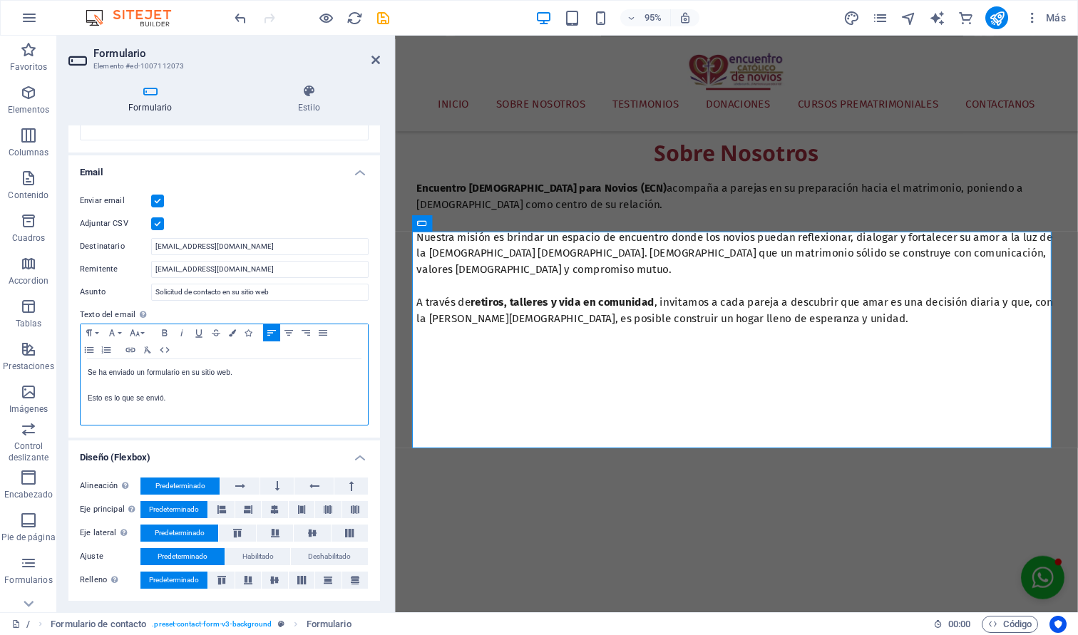
scroll to position [300, 0]
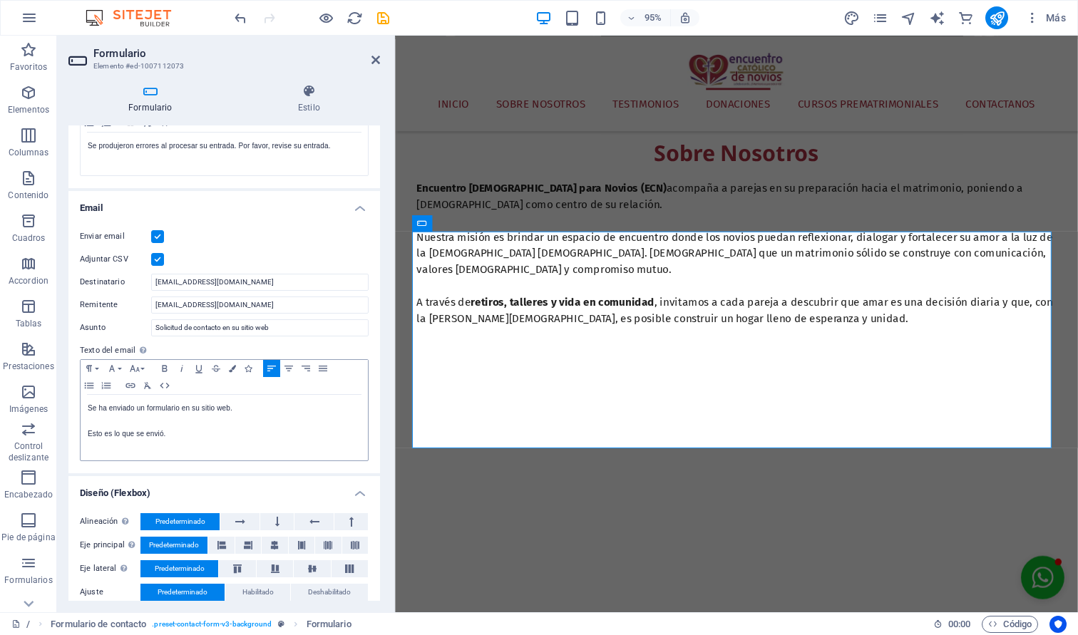
click at [154, 257] on label at bounding box center [157, 259] width 13 height 13
click at [0, 0] on input "Adjuntar CSV" at bounding box center [0, 0] width 0 height 0
click at [163, 260] on label at bounding box center [157, 259] width 13 height 13
click at [0, 0] on input "Adjuntar CSV" at bounding box center [0, 0] width 0 height 0
click at [157, 260] on label at bounding box center [157, 259] width 13 height 13
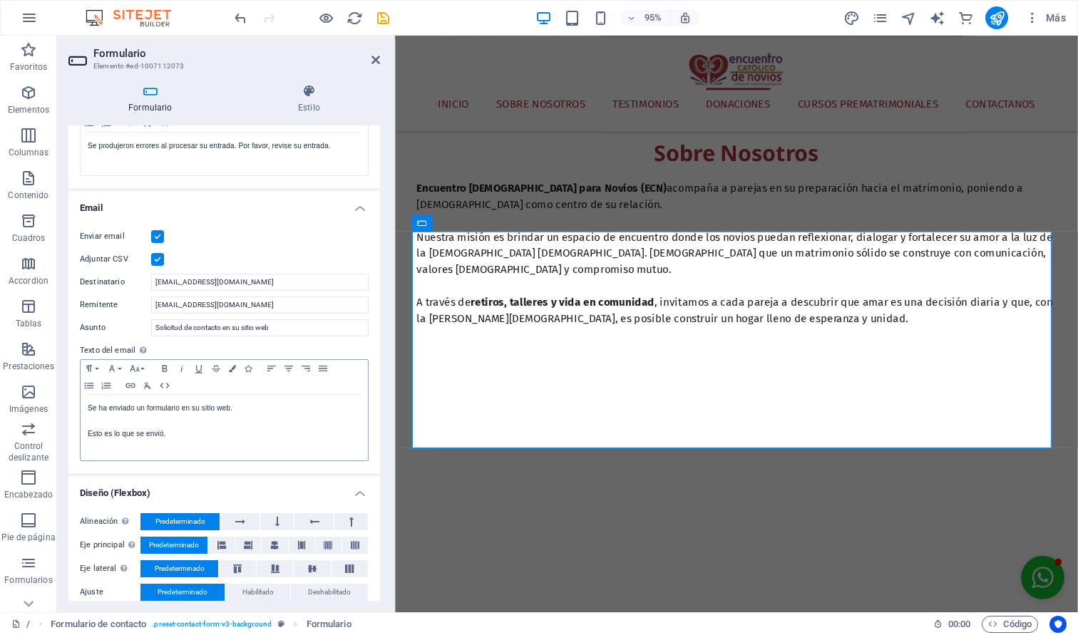
click at [0, 0] on input "Adjuntar CSV" at bounding box center [0, 0] width 0 height 0
click at [162, 260] on label at bounding box center [157, 259] width 13 height 13
click at [0, 0] on input "Adjuntar CSV" at bounding box center [0, 0] width 0 height 0
click at [159, 260] on label at bounding box center [157, 259] width 13 height 13
click at [0, 0] on input "Adjuntar CSV" at bounding box center [0, 0] width 0 height 0
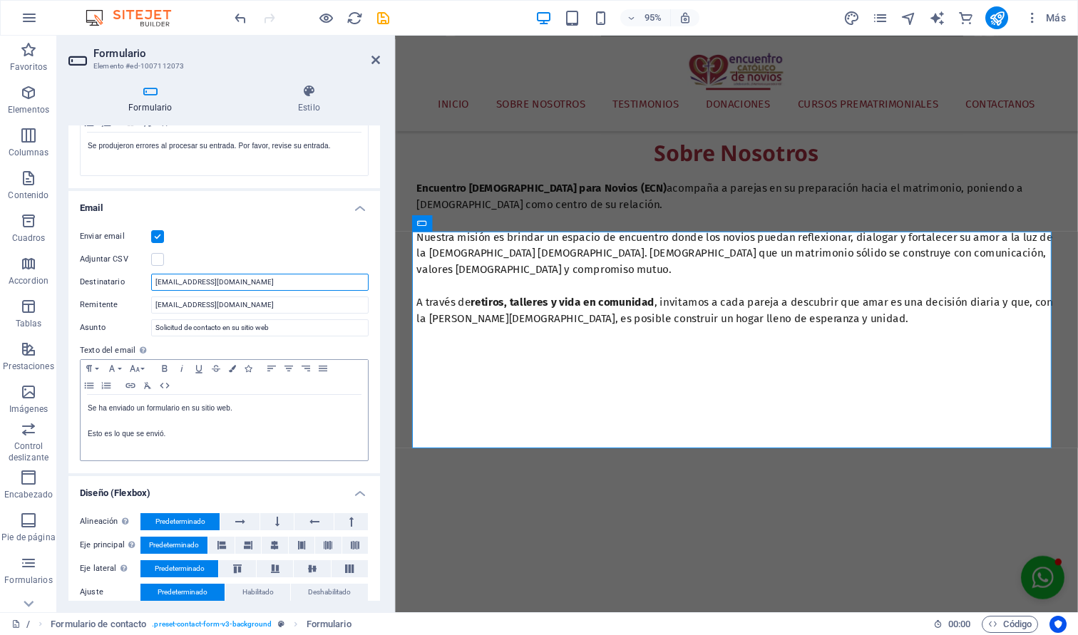
click at [189, 282] on input "[EMAIL_ADDRESS][DOMAIN_NAME]" at bounding box center [260, 282] width 218 height 17
paste input "scripciones"
type input "inscripciones@ecnguatemala.org"
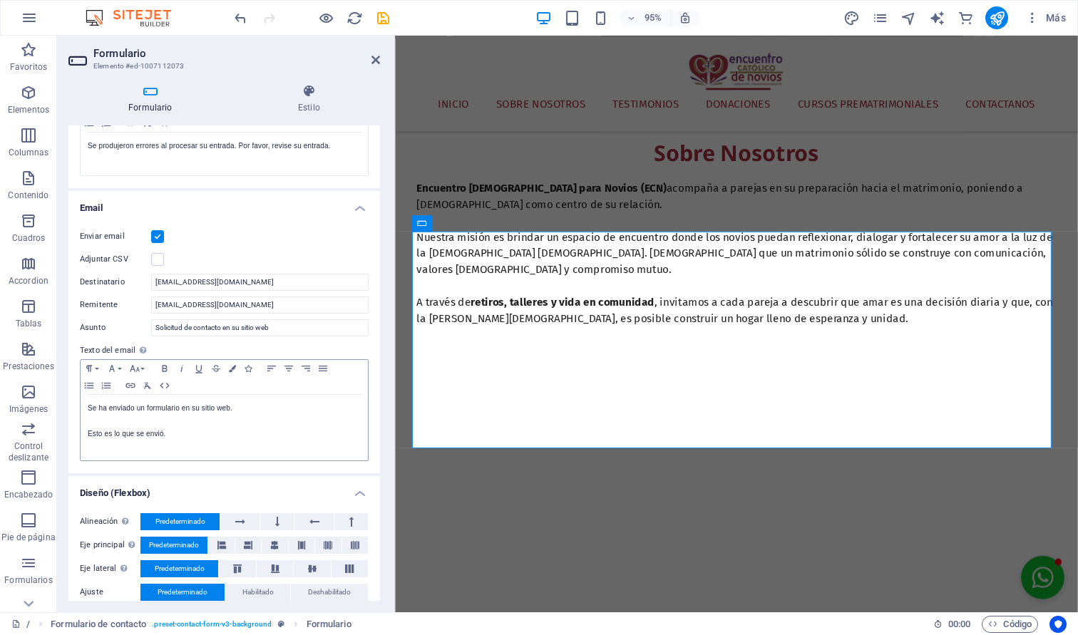
click at [327, 258] on div "Adjuntar CSV" at bounding box center [224, 259] width 289 height 17
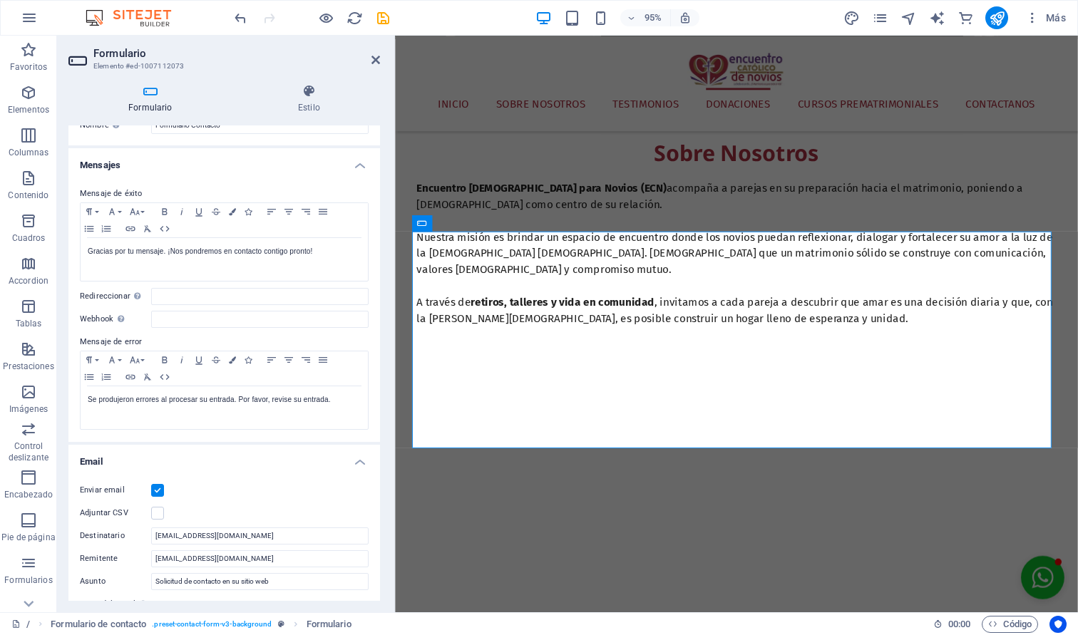
scroll to position [0, 0]
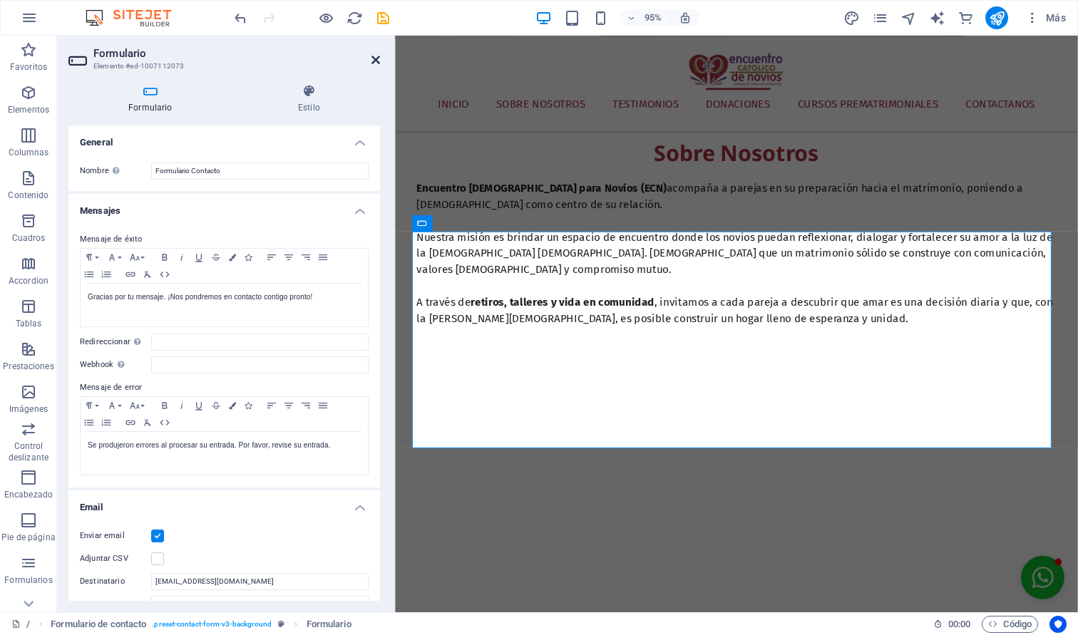
click at [374, 58] on icon at bounding box center [376, 59] width 9 height 11
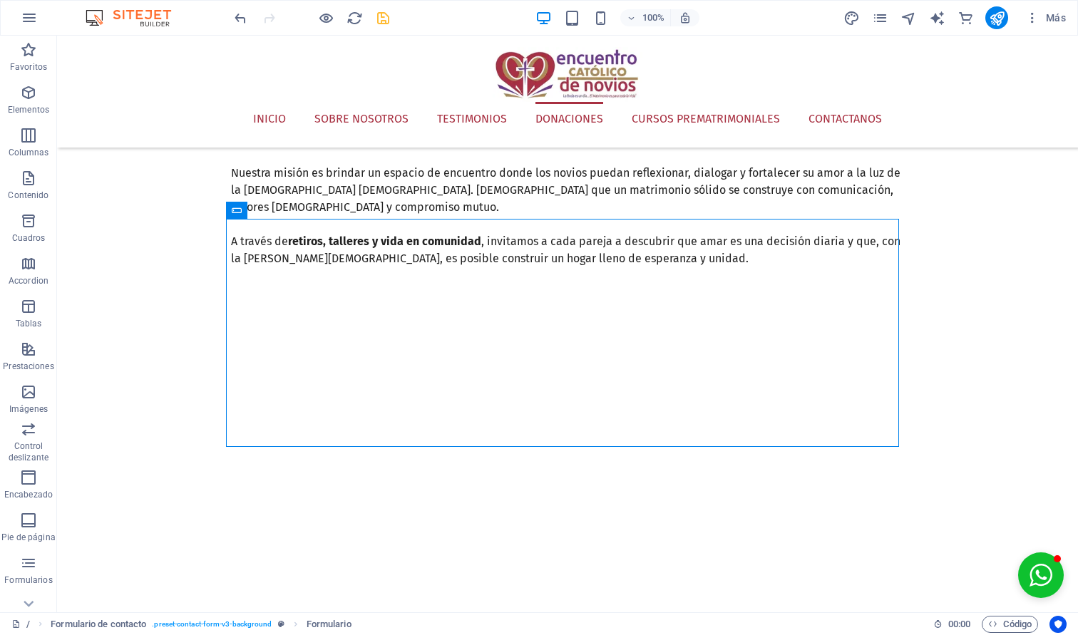
click at [379, 18] on icon "save" at bounding box center [383, 18] width 16 height 16
checkbox input "false"
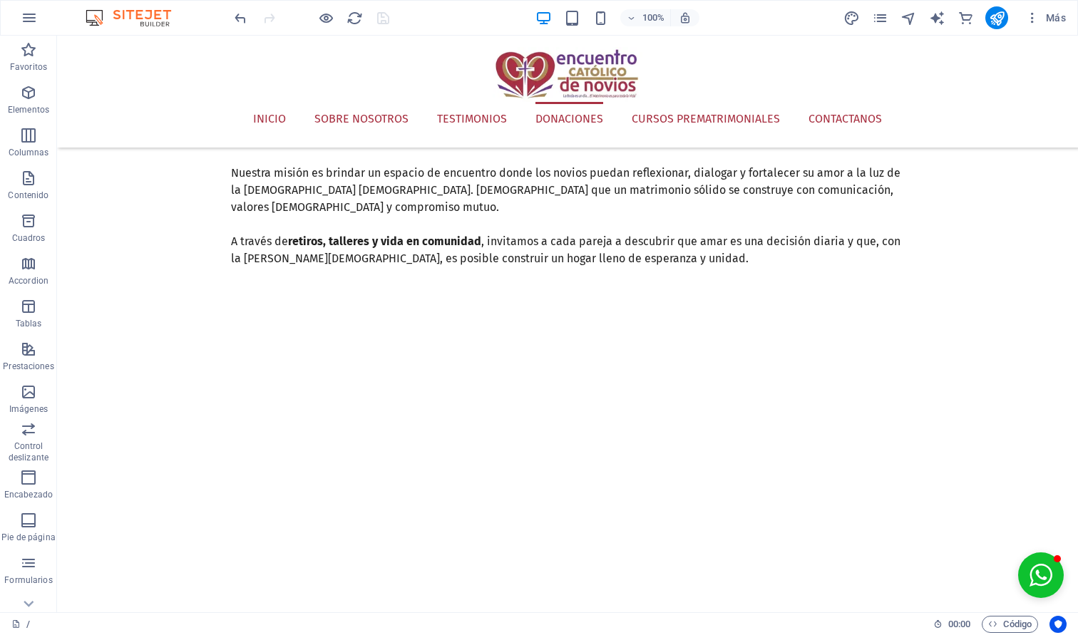
click at [1007, 26] on div at bounding box center [997, 17] width 23 height 23
click at [998, 20] on icon "publish" at bounding box center [997, 18] width 16 height 16
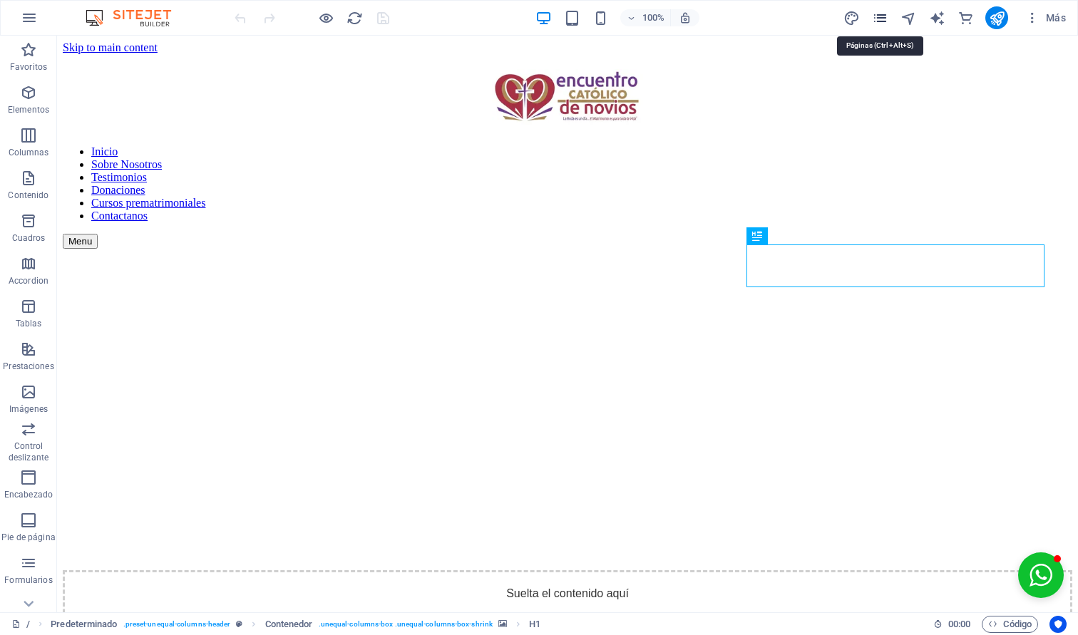
click at [881, 19] on icon "pages" at bounding box center [880, 18] width 16 height 16
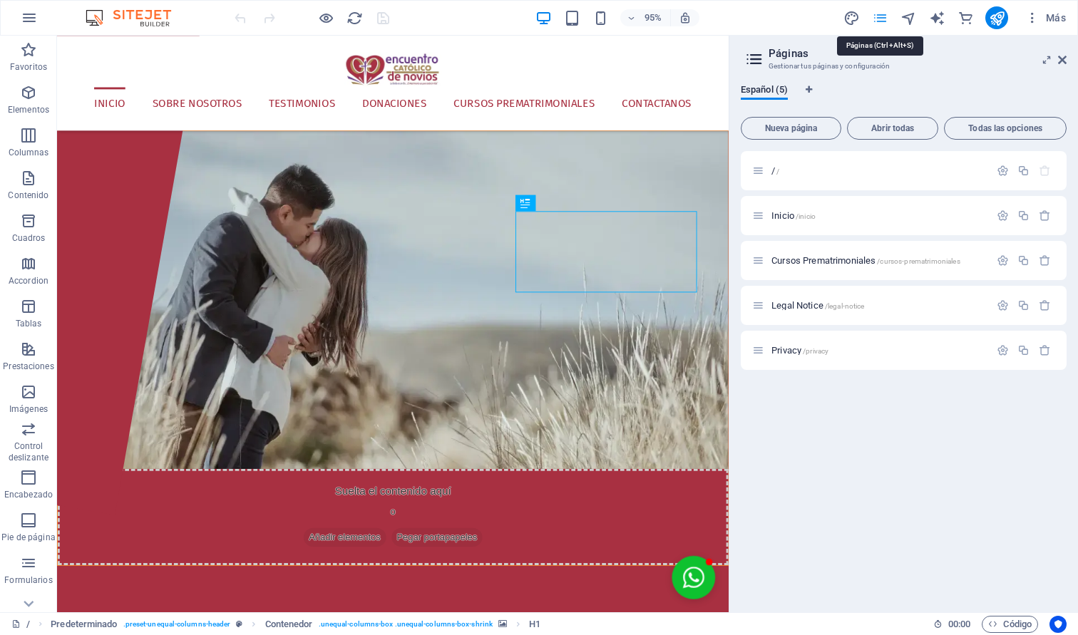
click at [881, 19] on icon "pages" at bounding box center [880, 18] width 16 height 16
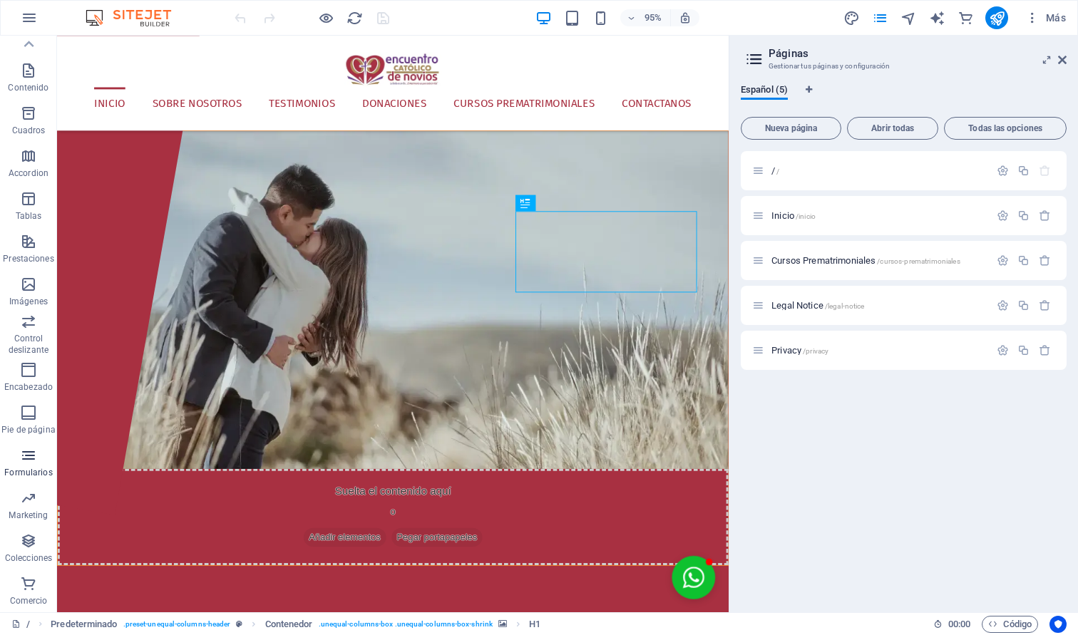
click at [29, 464] on icon "button" at bounding box center [28, 455] width 17 height 17
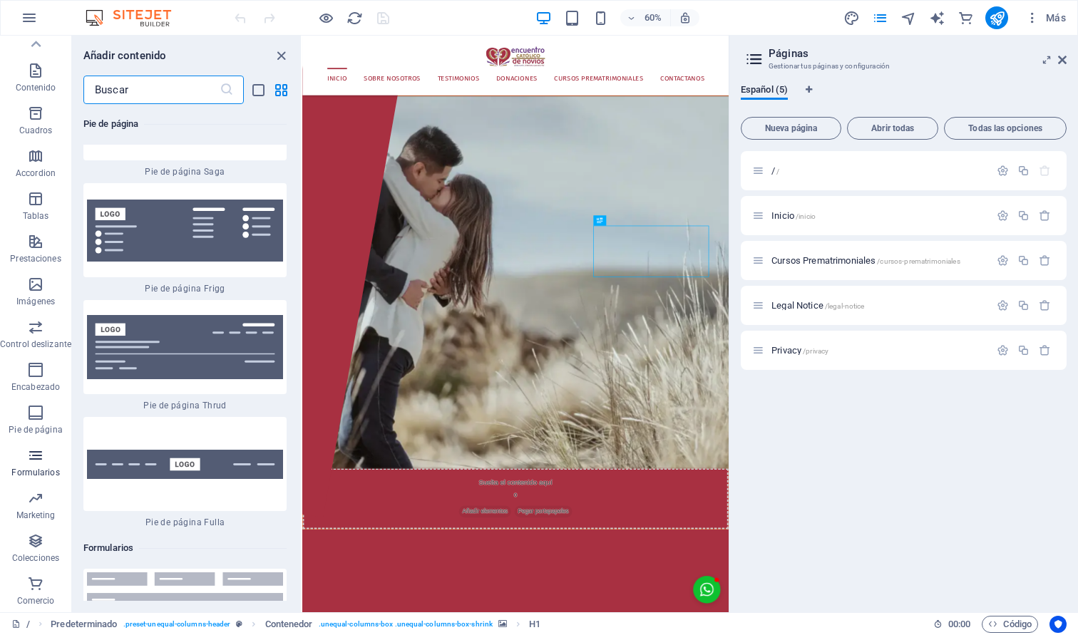
scroll to position [20135, 0]
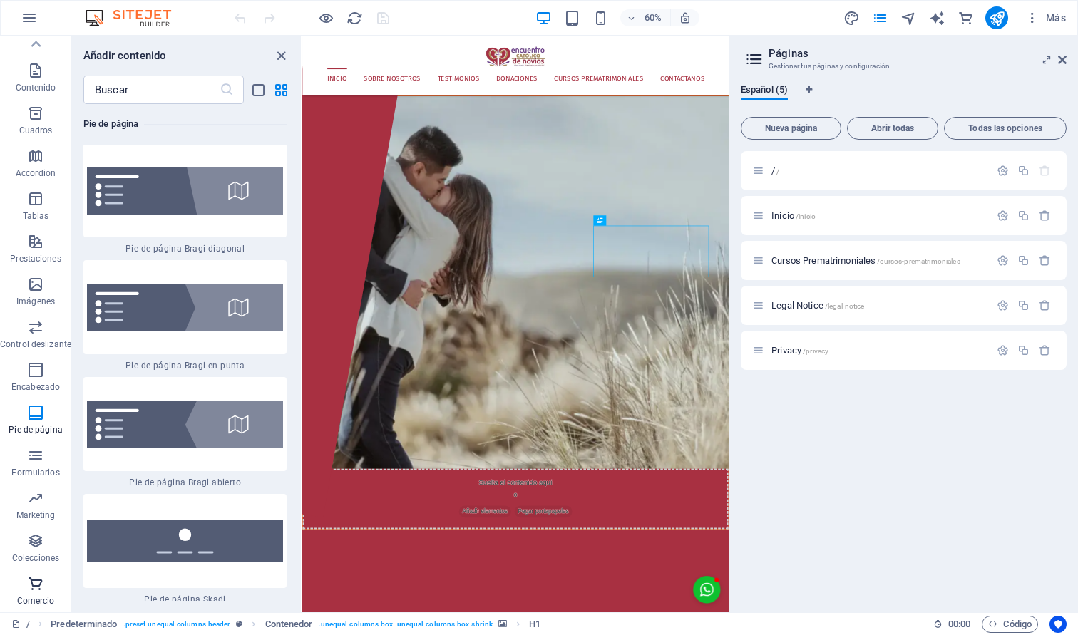
click at [39, 593] on span "Comercio" at bounding box center [35, 593] width 71 height 34
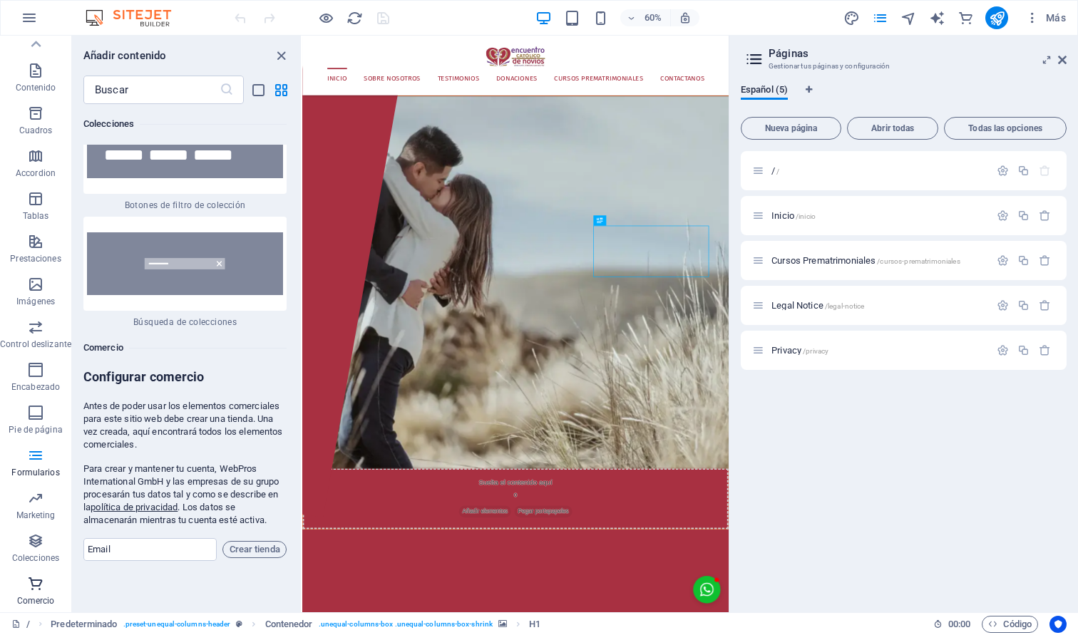
scroll to position [27812, 0]
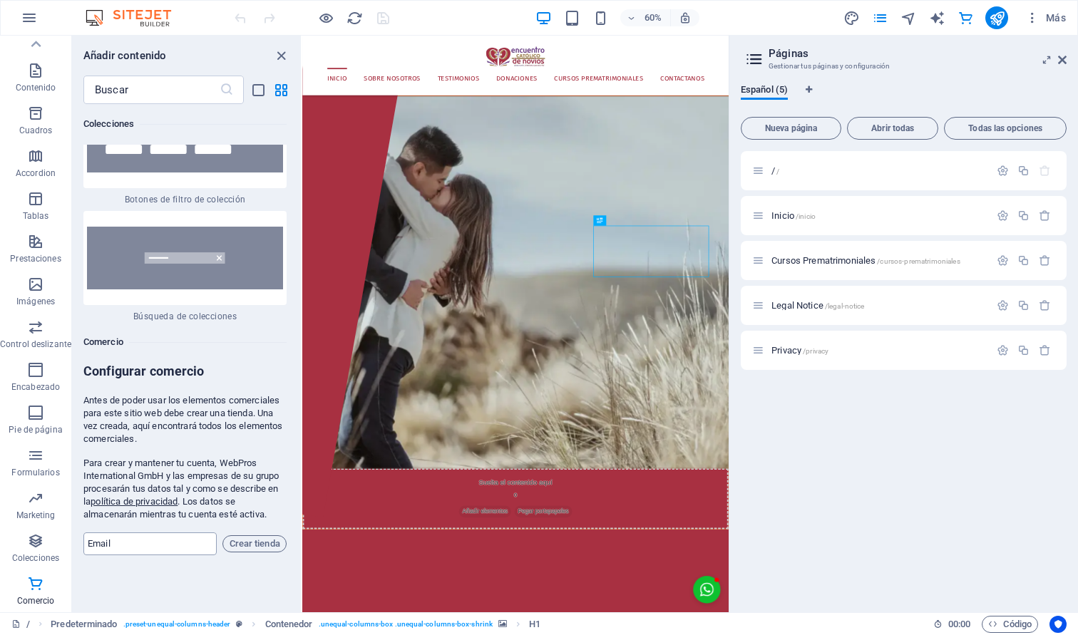
click at [121, 533] on input "email" at bounding box center [149, 544] width 133 height 23
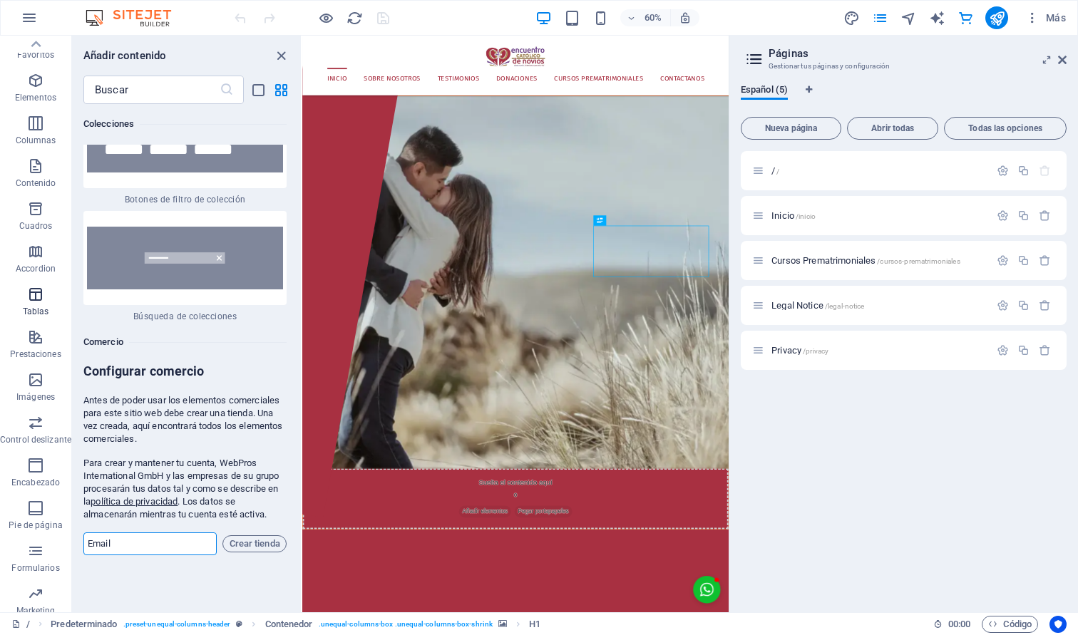
scroll to position [0, 0]
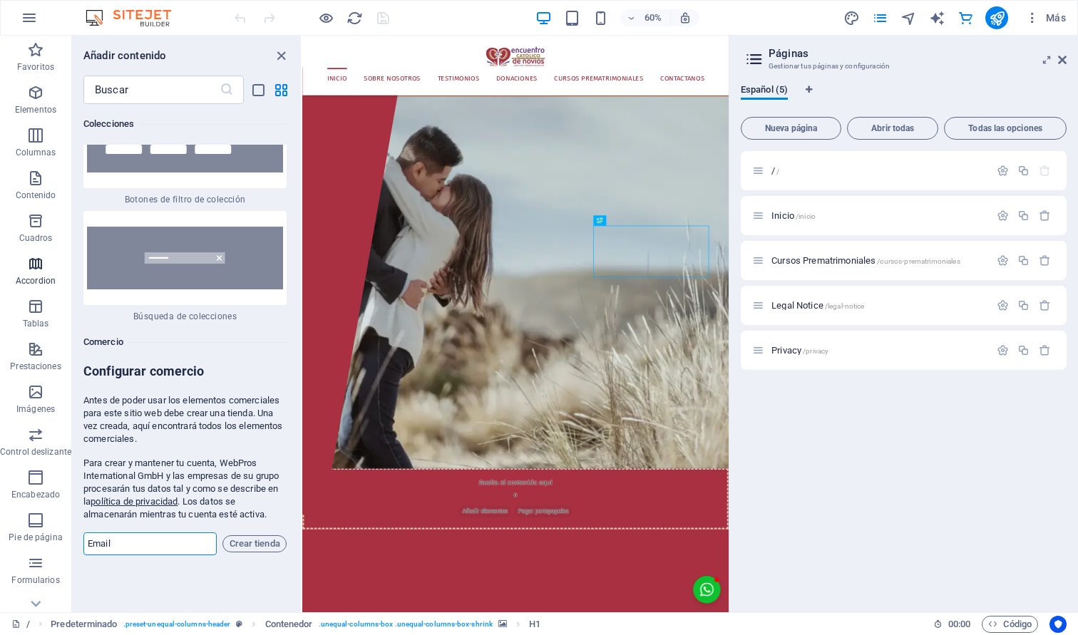
click at [34, 275] on p "Accordion" at bounding box center [36, 280] width 40 height 11
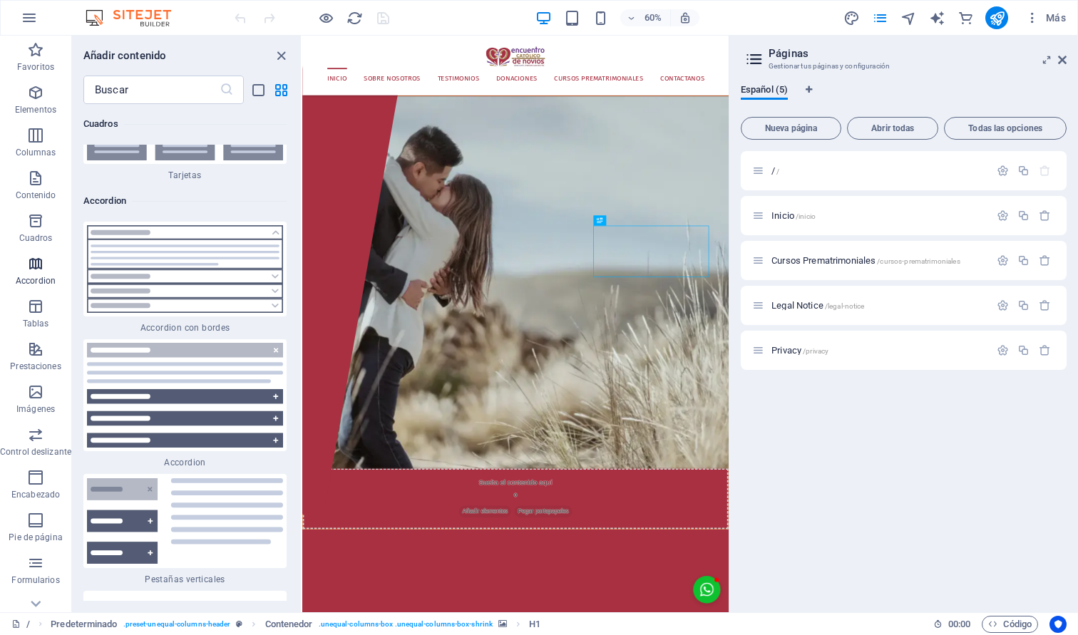
scroll to position [8788, 0]
click at [31, 93] on icon "button" at bounding box center [35, 92] width 17 height 17
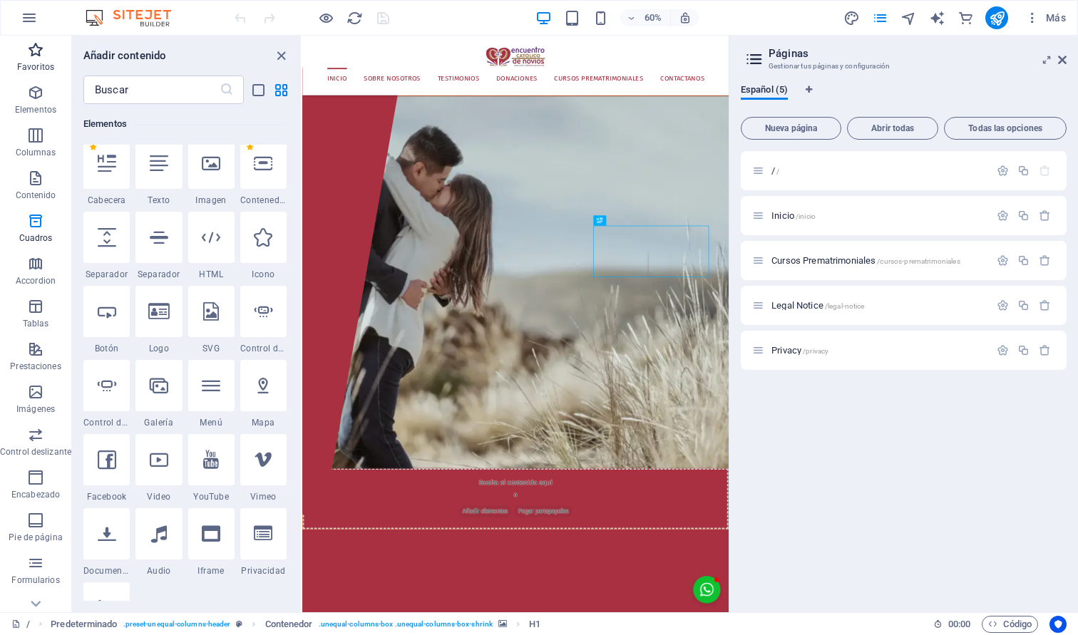
click at [31, 48] on icon "button" at bounding box center [35, 49] width 17 height 17
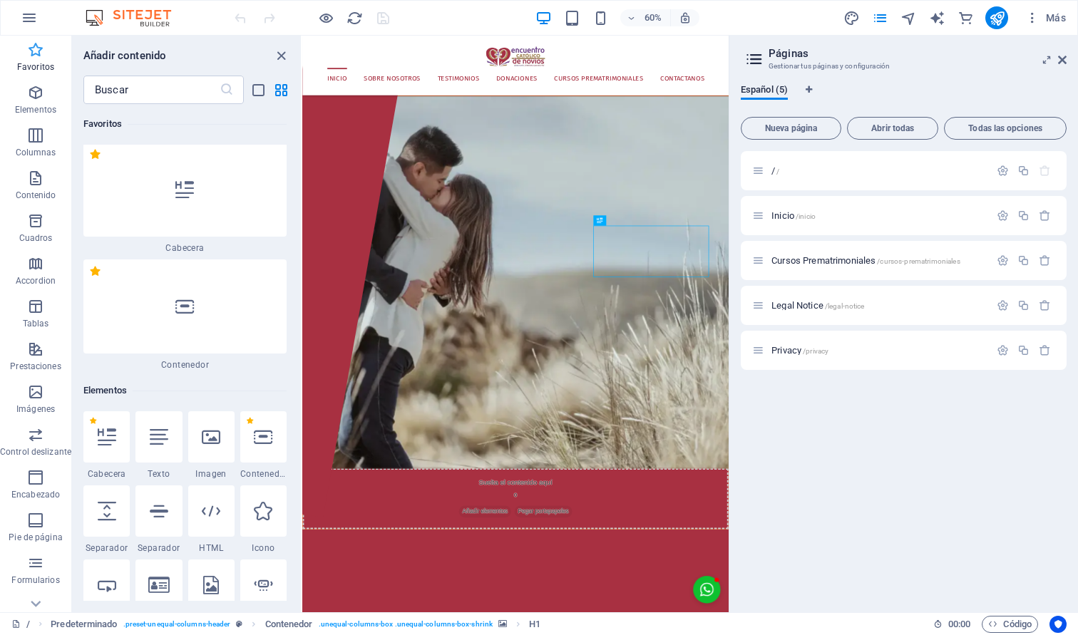
scroll to position [0, 0]
click at [29, 19] on icon "button" at bounding box center [29, 17] width 17 height 17
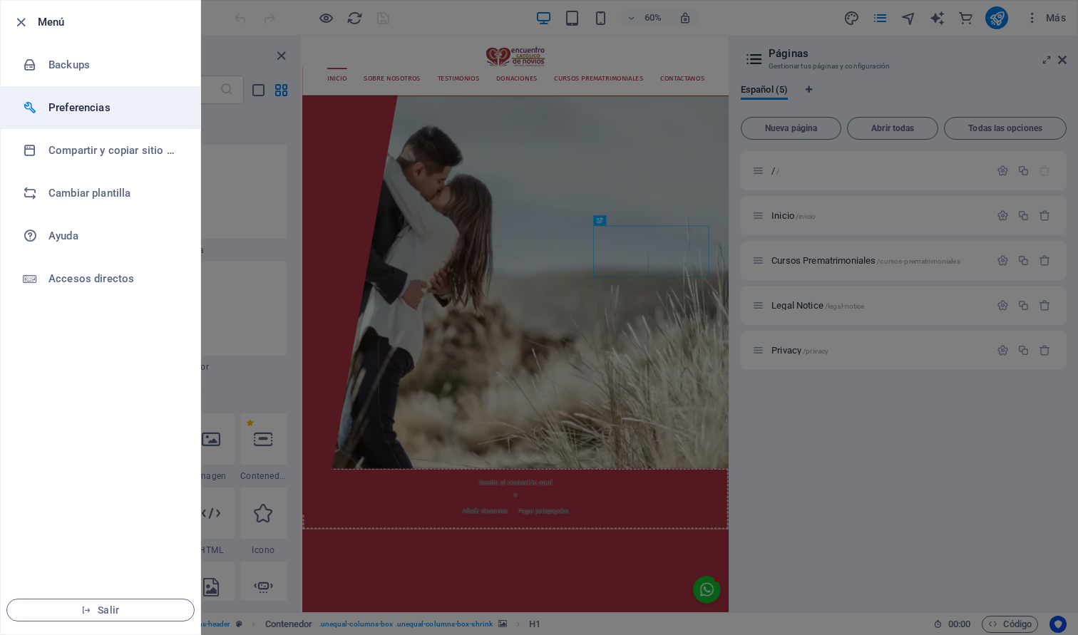
click at [93, 106] on h6 "Preferencias" at bounding box center [114, 107] width 132 height 17
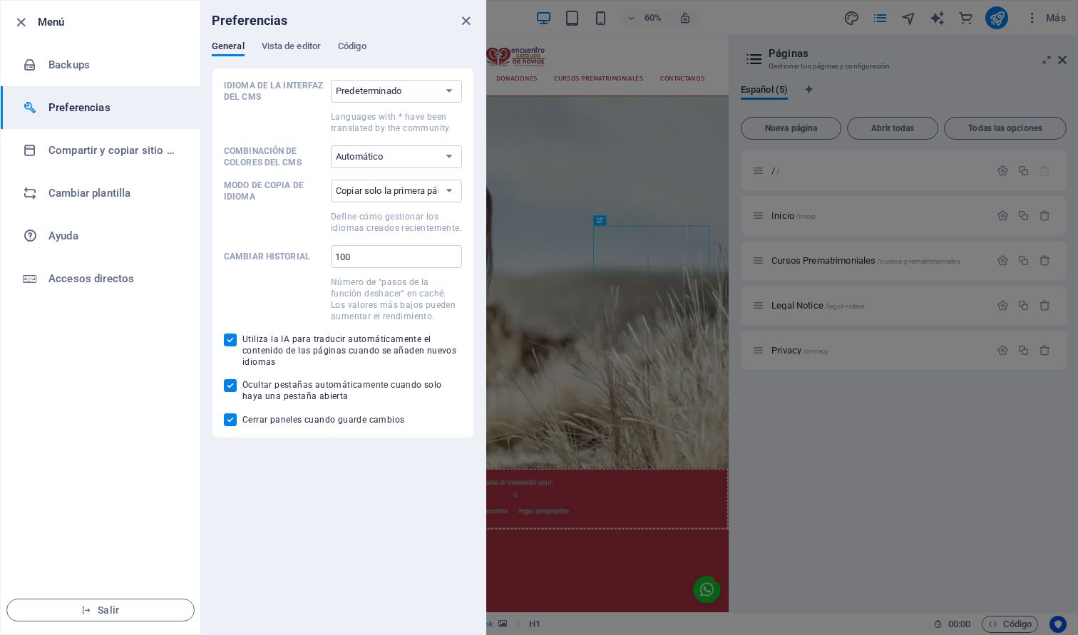
click at [290, 57] on div "General Vista de editor Código" at bounding box center [343, 54] width 262 height 27
click at [295, 46] on span "Vista de editor" at bounding box center [291, 48] width 59 height 20
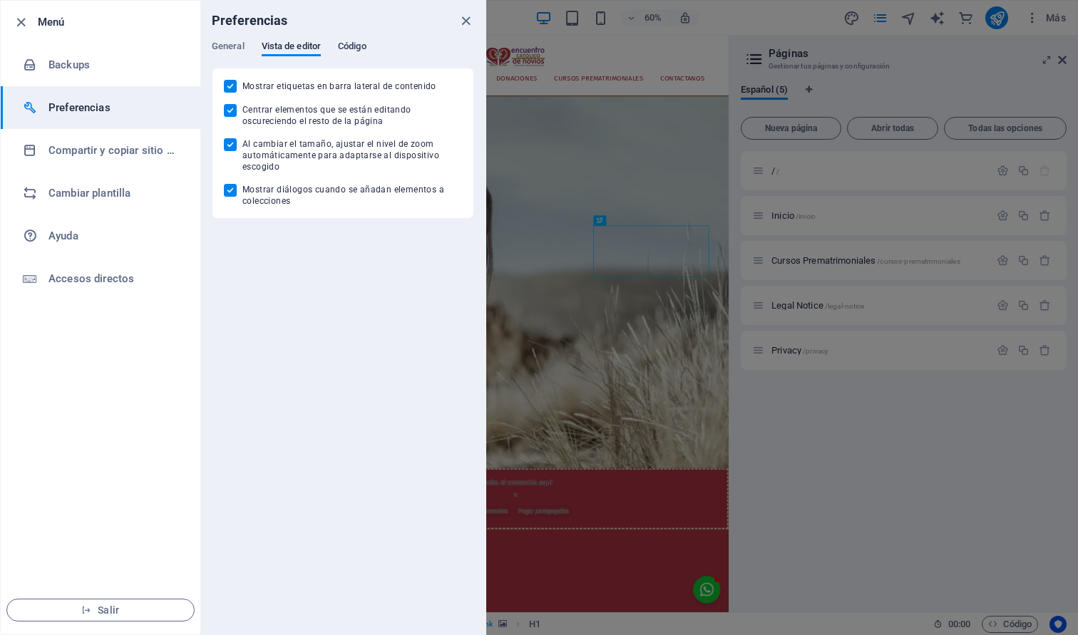
click at [360, 48] on span "Código" at bounding box center [352, 48] width 29 height 20
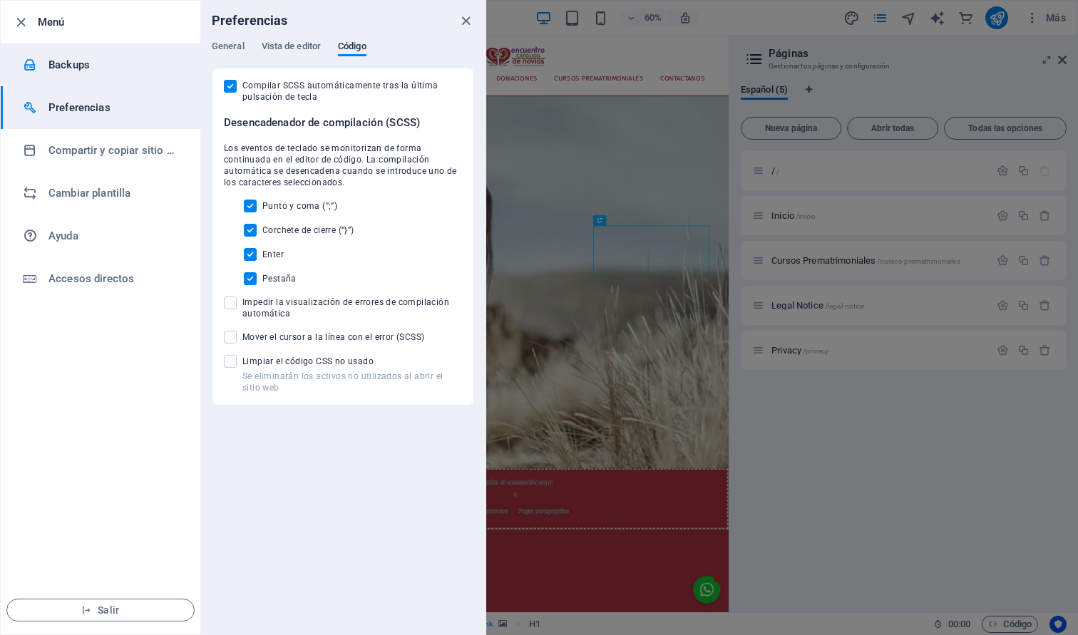
click at [53, 68] on h6 "Backups" at bounding box center [114, 64] width 132 height 17
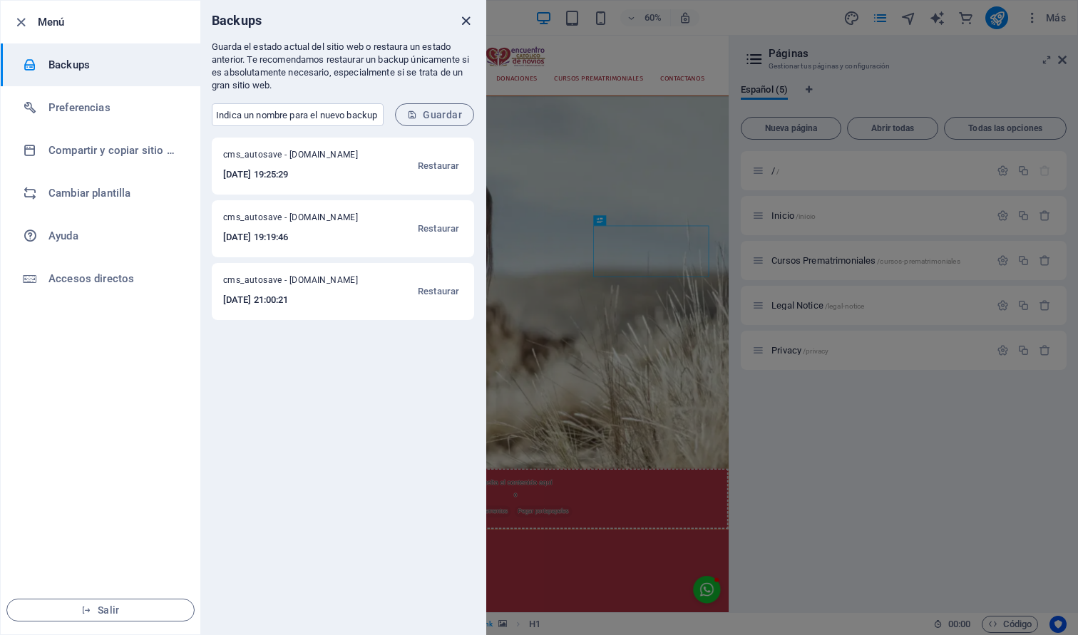
click at [465, 18] on icon "close" at bounding box center [466, 21] width 16 height 16
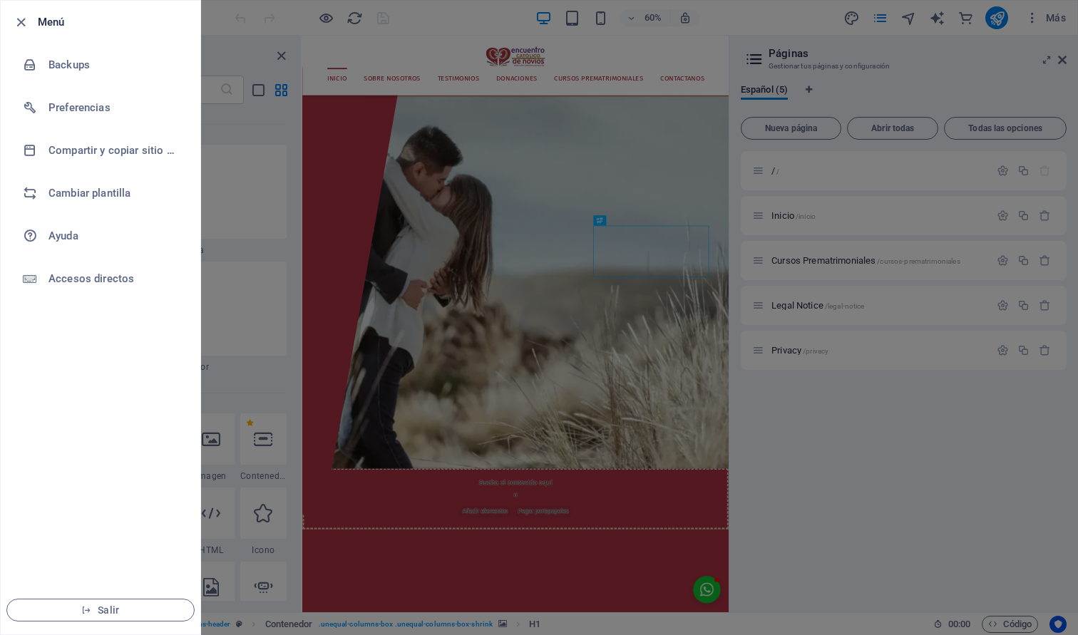
click at [236, 42] on div at bounding box center [539, 317] width 1078 height 635
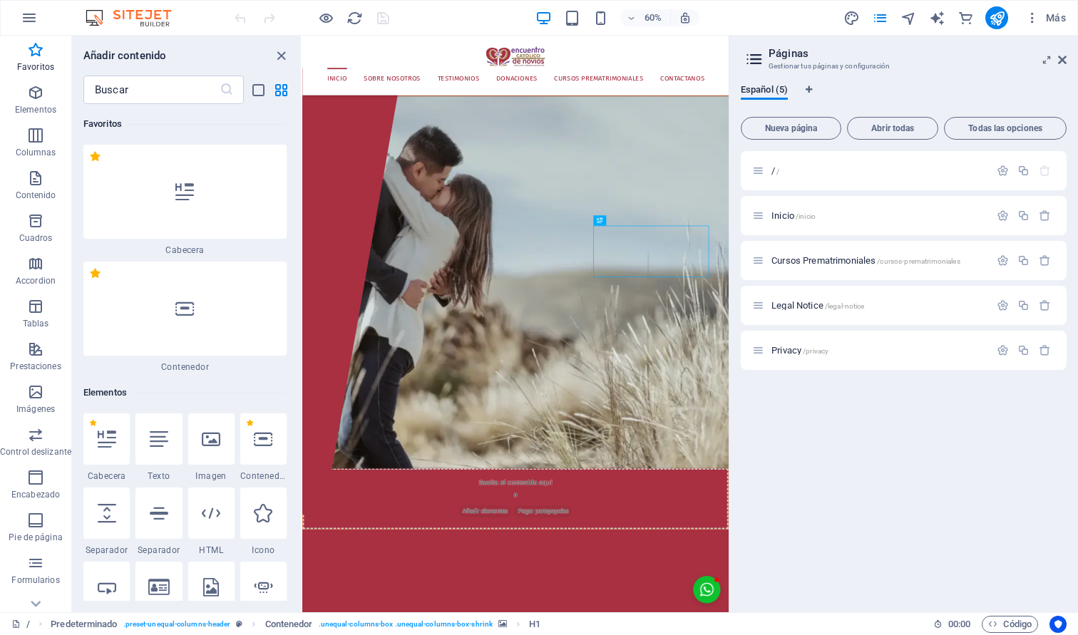
click at [291, 51] on div "Añadir contenido" at bounding box center [186, 55] width 229 height 17
click at [285, 55] on icon "close panel" at bounding box center [281, 56] width 16 height 16
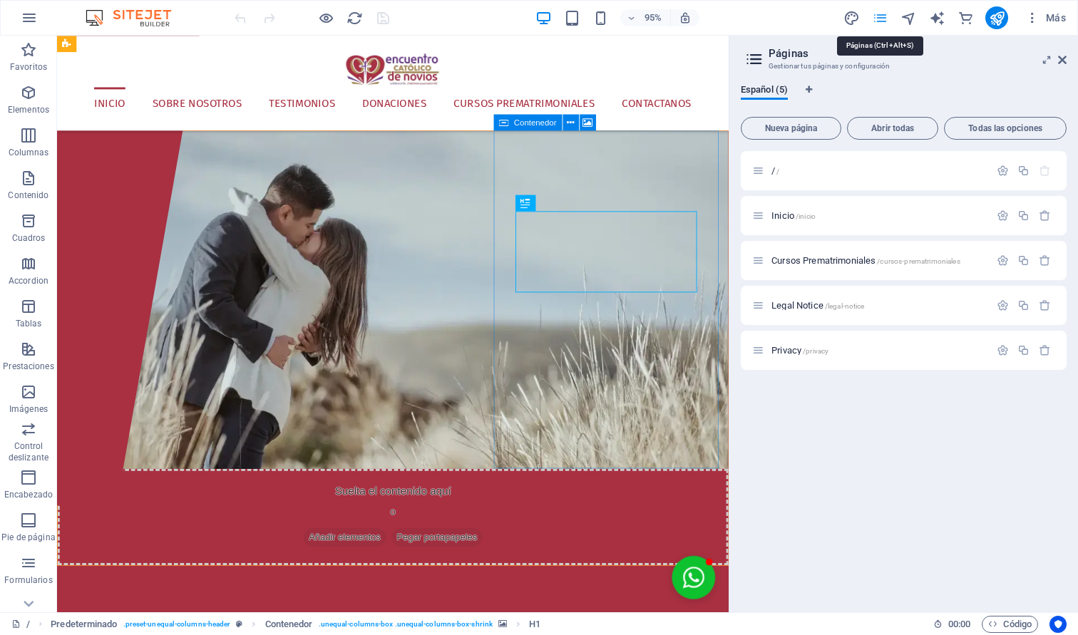
click at [887, 19] on icon "pages" at bounding box center [880, 18] width 16 height 16
click at [1047, 16] on span "Más" at bounding box center [1046, 18] width 41 height 14
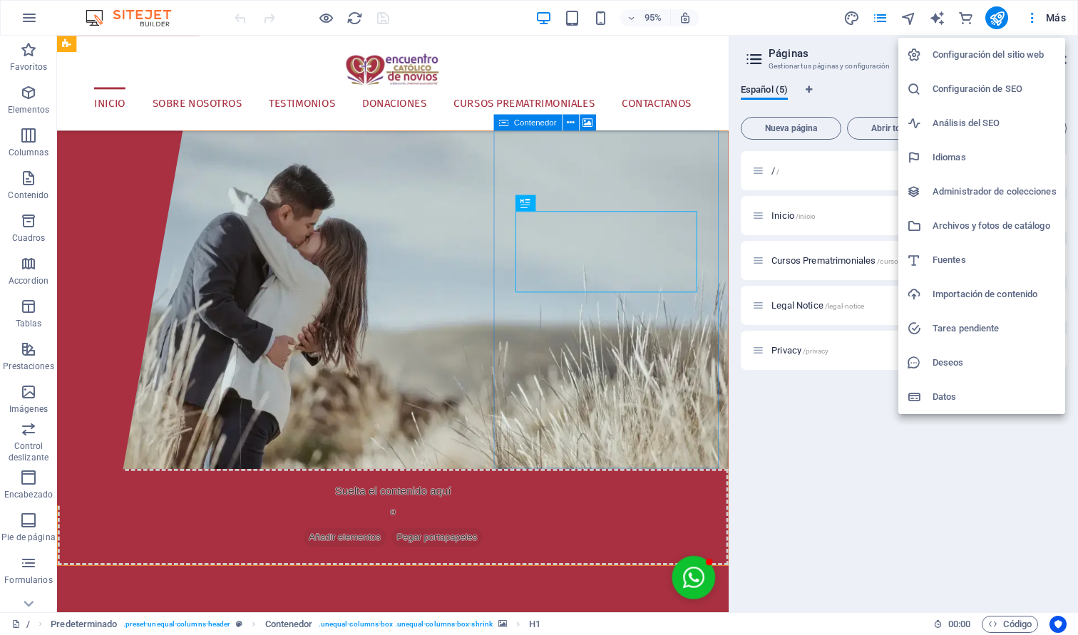
click at [975, 125] on h6 "Análisis del SEO" at bounding box center [995, 123] width 124 height 17
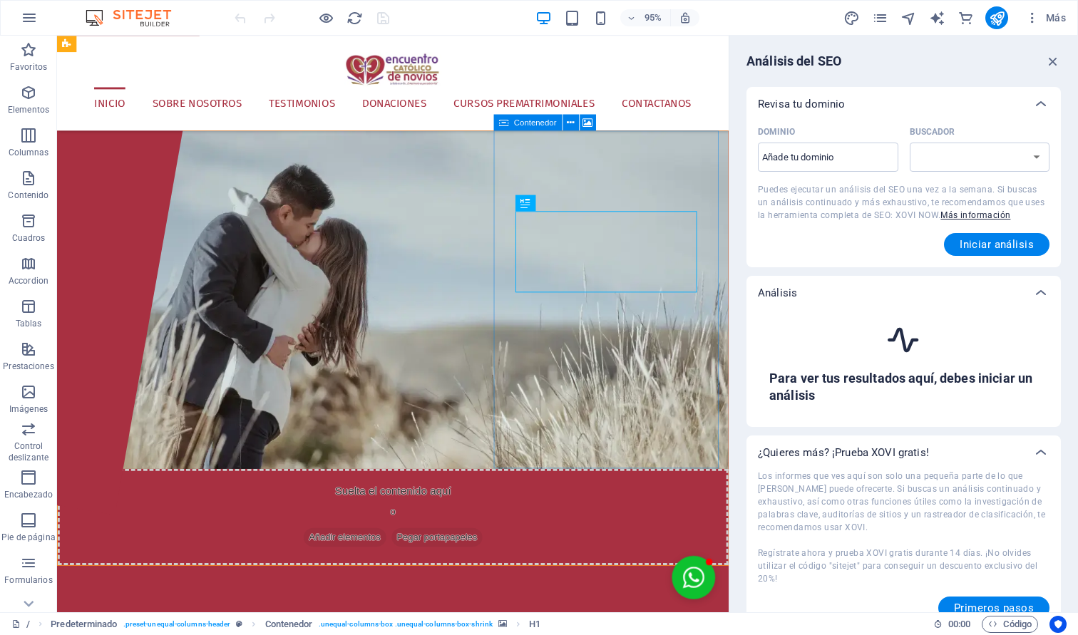
select select "[DOMAIN_NAME]"
click at [1046, 16] on span "Más" at bounding box center [1046, 18] width 41 height 14
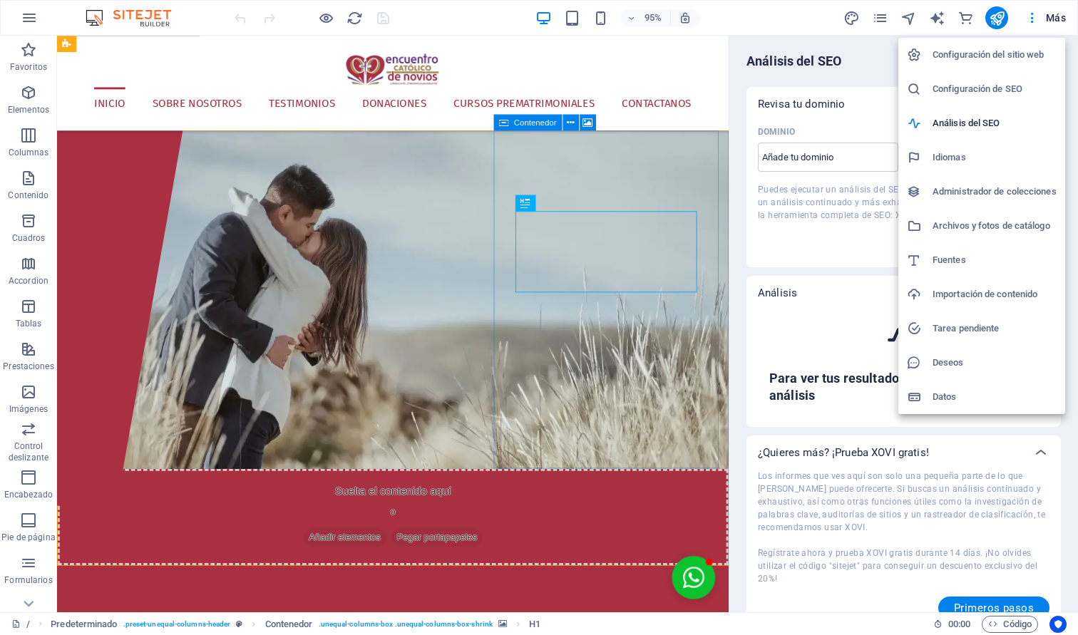
click at [787, 144] on div at bounding box center [539, 317] width 1078 height 635
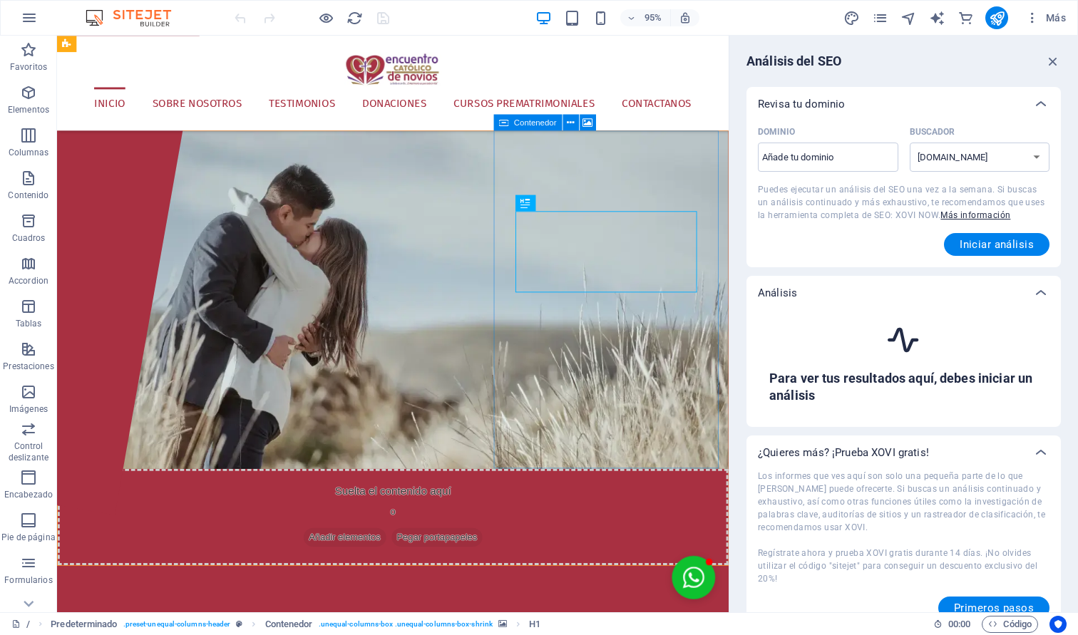
click at [814, 147] on div "Configuración del sitio web Configuración de SEO Análisis del SEO Idiomas Admin…" at bounding box center [539, 322] width 1078 height 627
click at [839, 153] on input "Dominio ​" at bounding box center [828, 157] width 141 height 23
paste input "[URL][DOMAIN_NAME]"
click at [815, 158] on input "[URL][DOMAIN_NAME]" at bounding box center [828, 157] width 141 height 23
type input "[DOMAIN_NAME]"
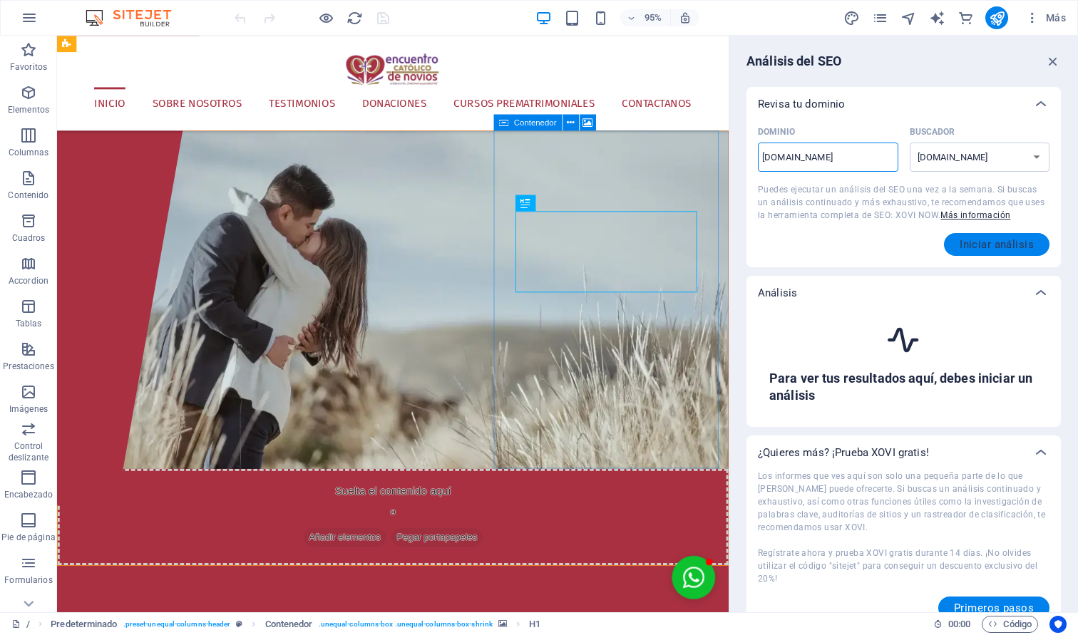
click at [991, 247] on span "Iniciar análisis" at bounding box center [997, 244] width 74 height 11
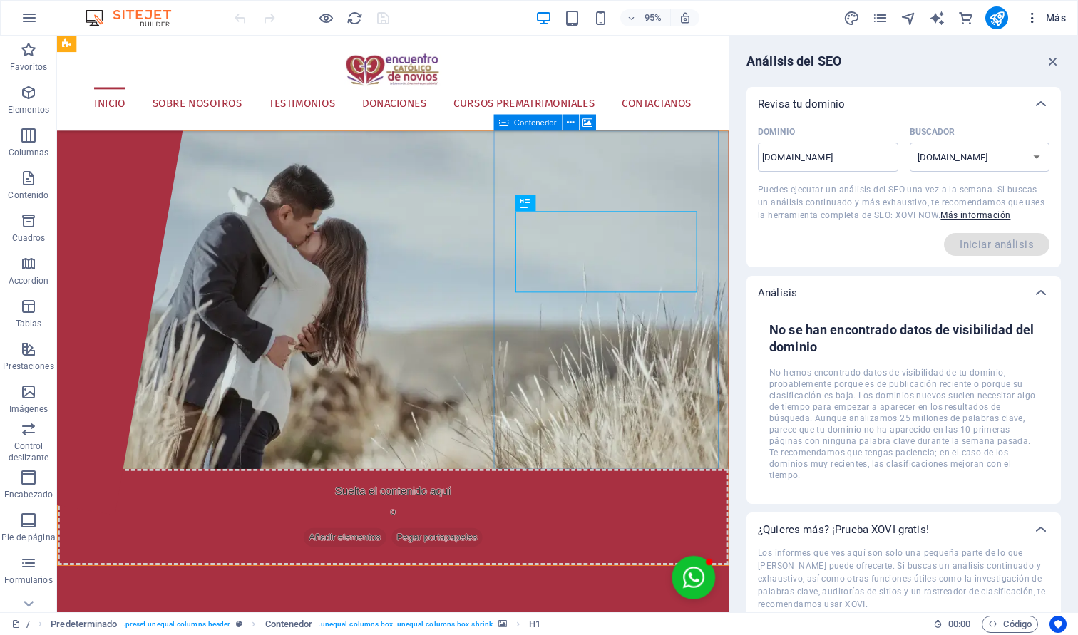
click at [1051, 14] on span "Más" at bounding box center [1046, 18] width 41 height 14
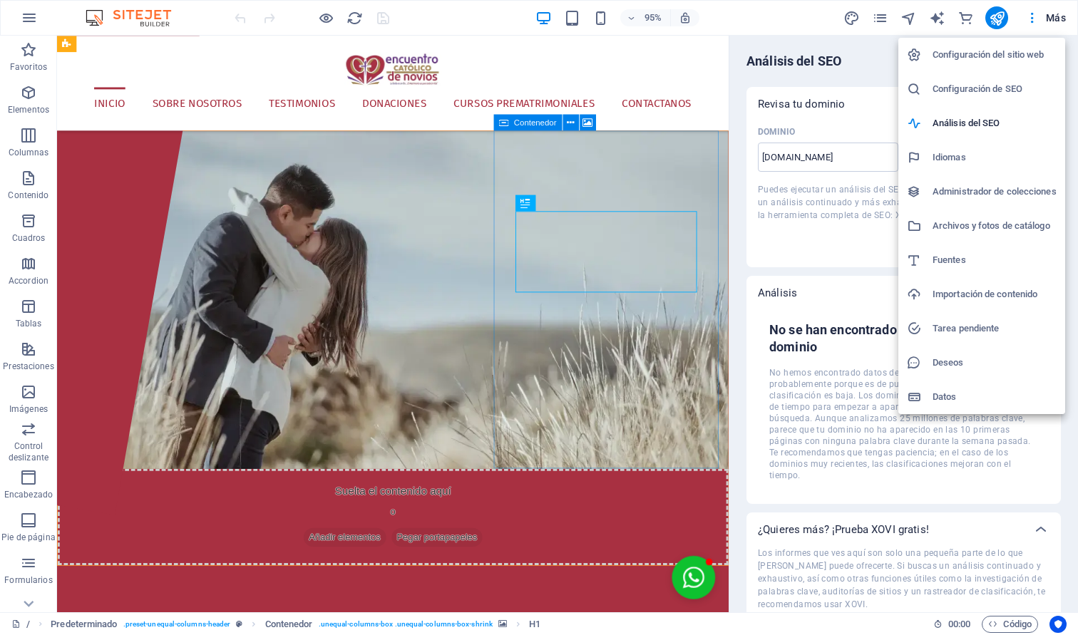
click at [956, 395] on h6 "Datos" at bounding box center [995, 397] width 124 height 17
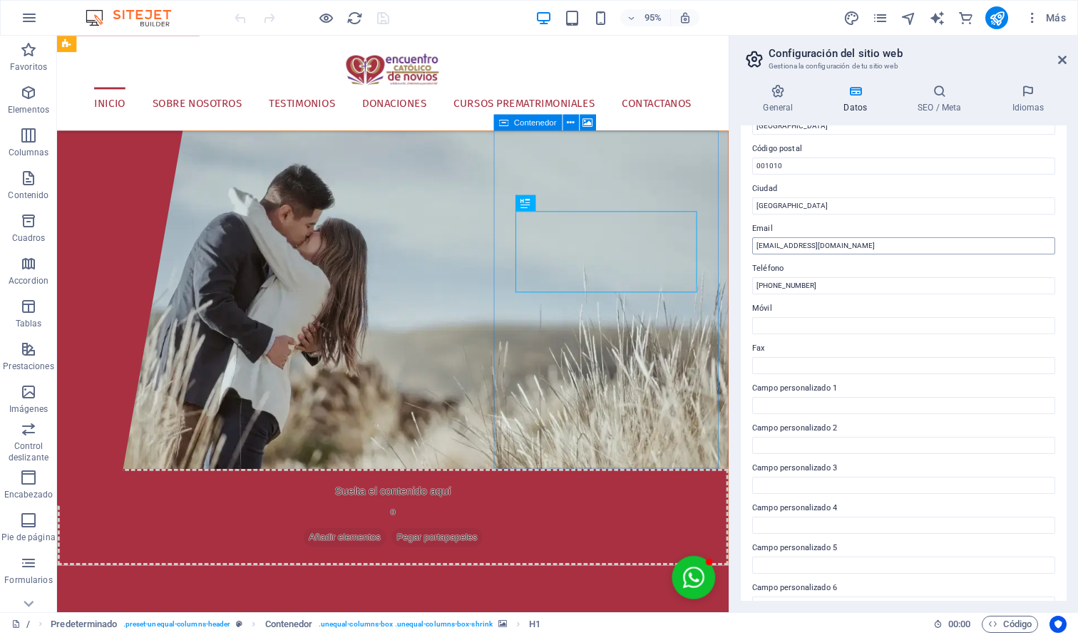
scroll to position [188, 0]
click at [775, 245] on input "[EMAIL_ADDRESS][DOMAIN_NAME]" at bounding box center [903, 243] width 303 height 17
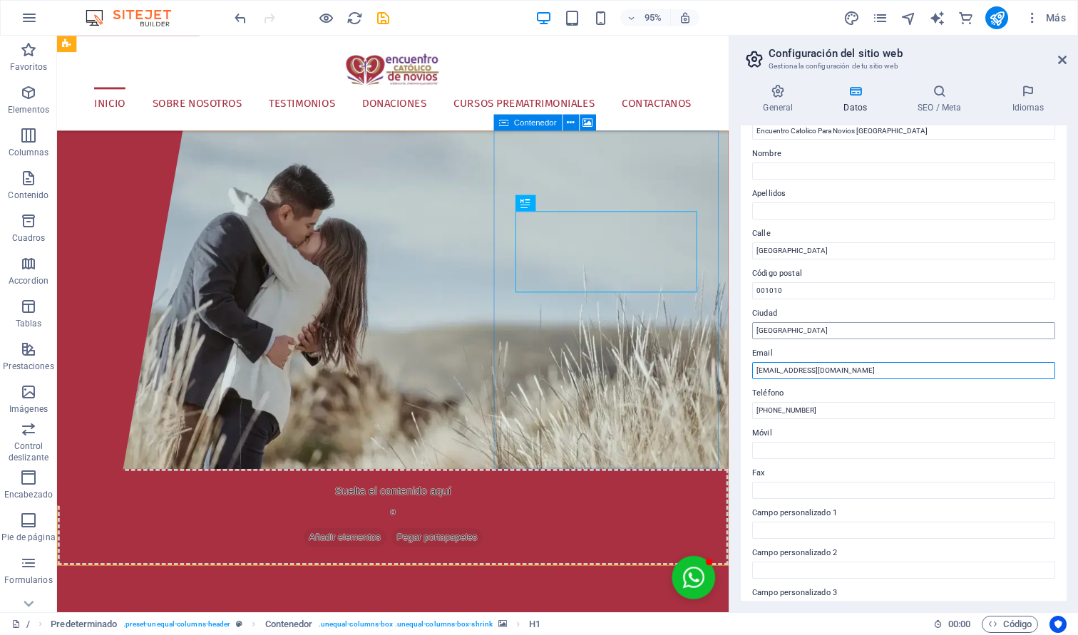
scroll to position [0, 0]
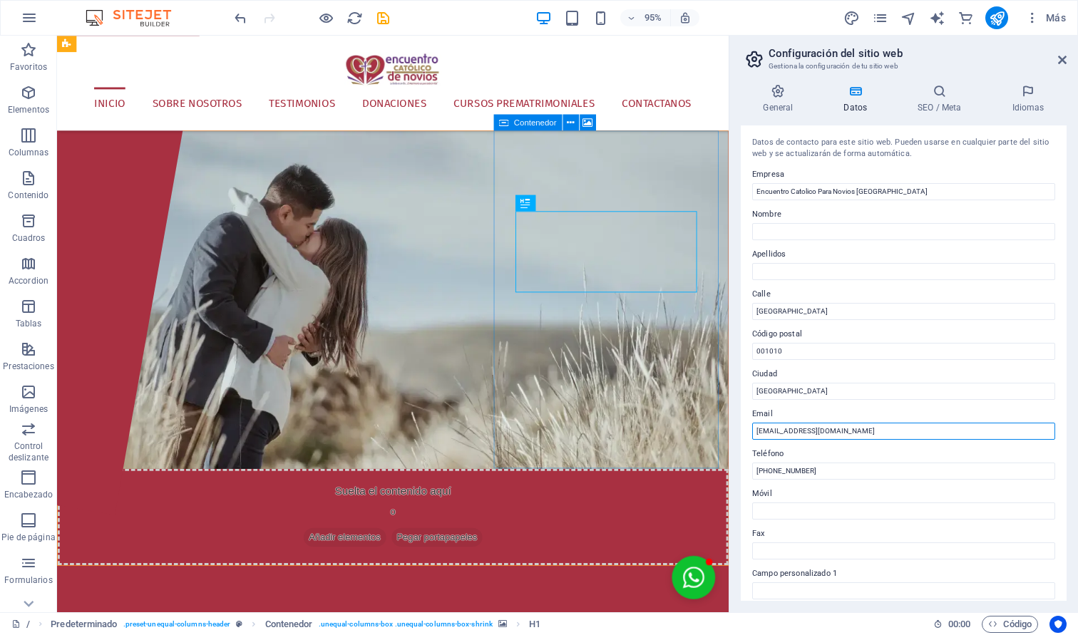
type input "[EMAIL_ADDRESS][DOMAIN_NAME]"
click at [391, 22] on span "save" at bounding box center [382, 18] width 17 height 16
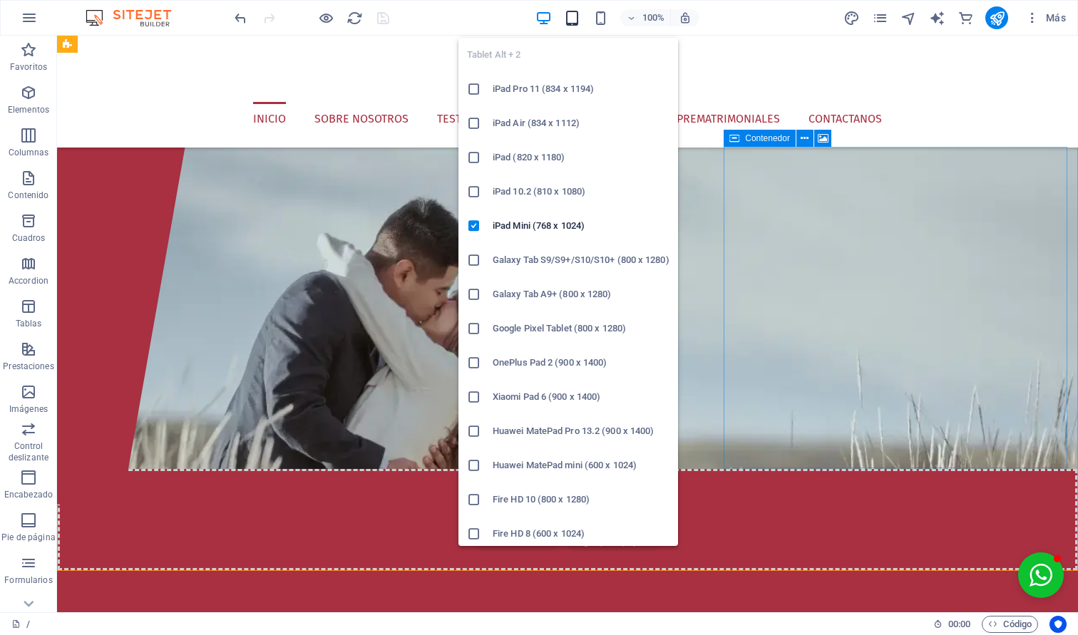
click at [571, 10] on icon "button" at bounding box center [572, 18] width 16 height 16
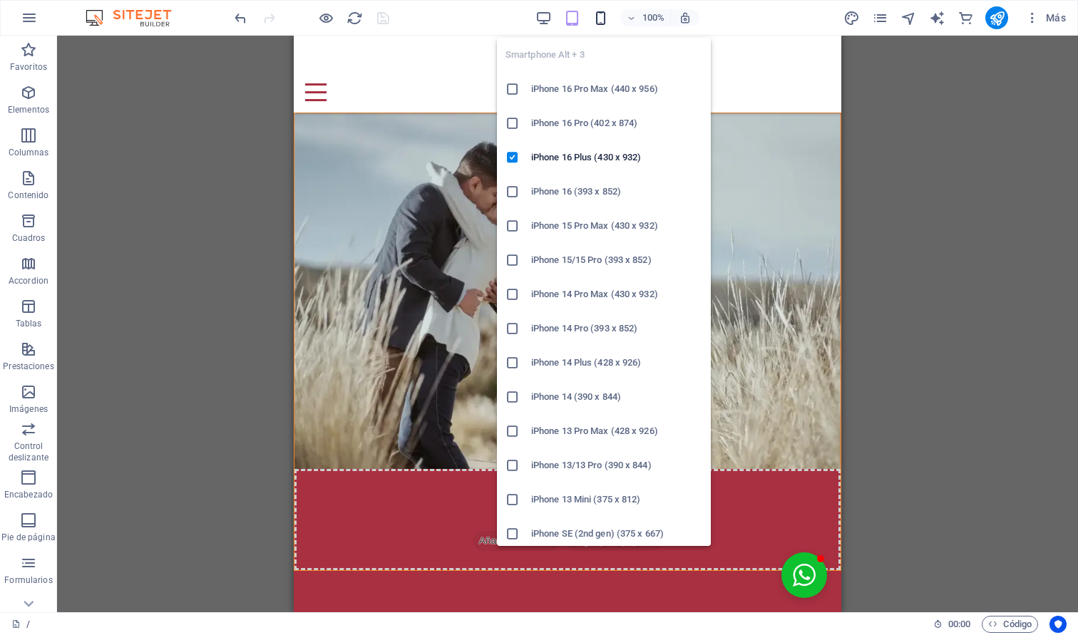
click at [597, 13] on icon "button" at bounding box center [601, 18] width 16 height 16
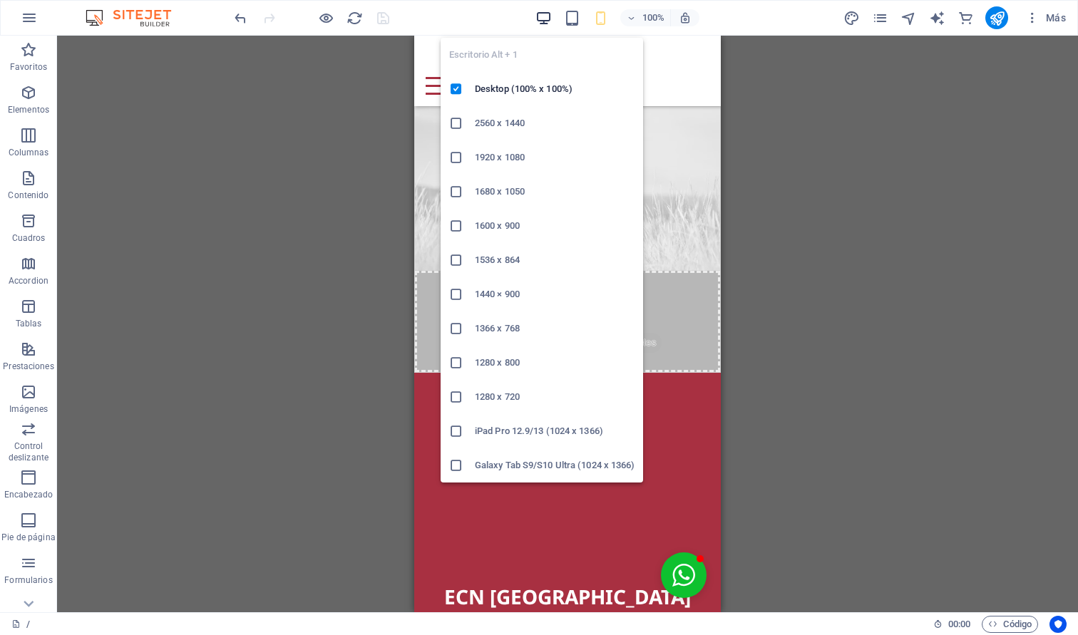
click at [543, 15] on icon "button" at bounding box center [544, 18] width 16 height 16
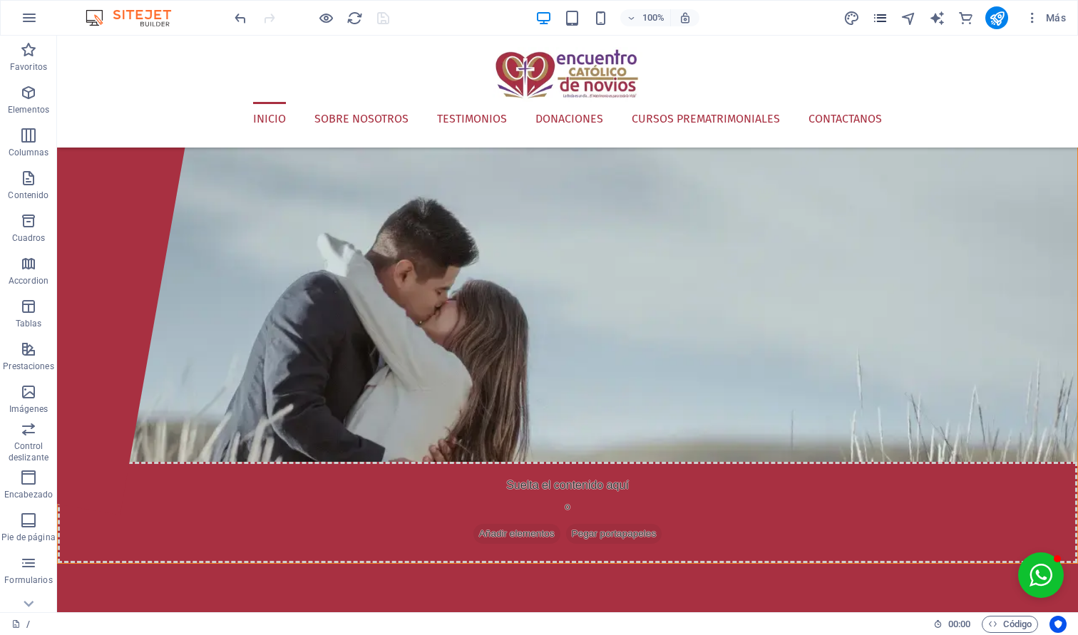
click at [879, 20] on icon "pages" at bounding box center [880, 18] width 16 height 16
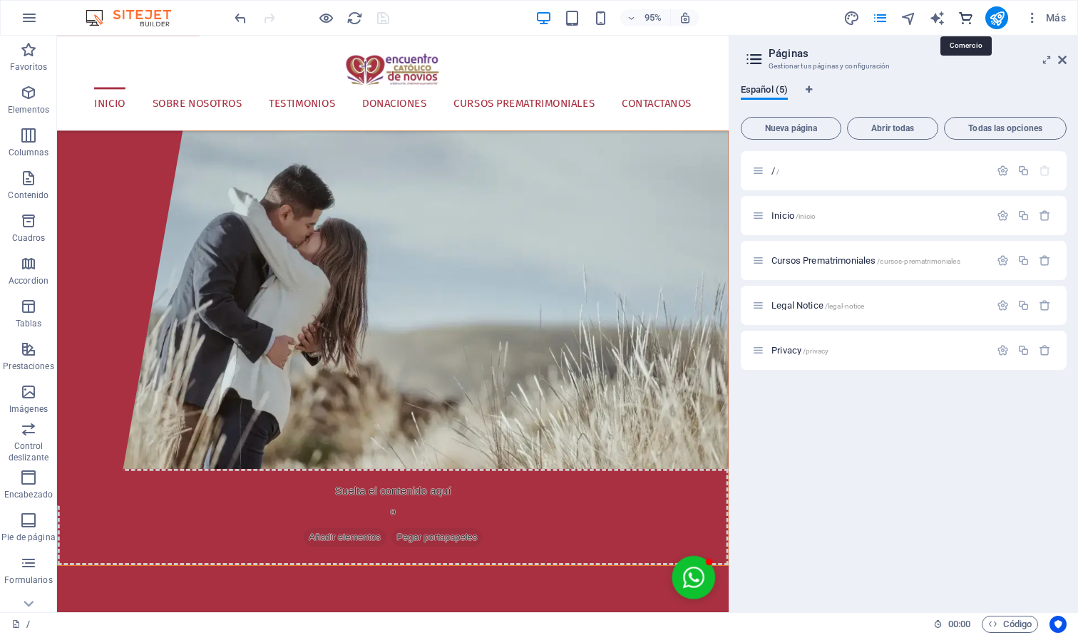
click at [966, 16] on icon "commerce" at bounding box center [966, 18] width 16 height 16
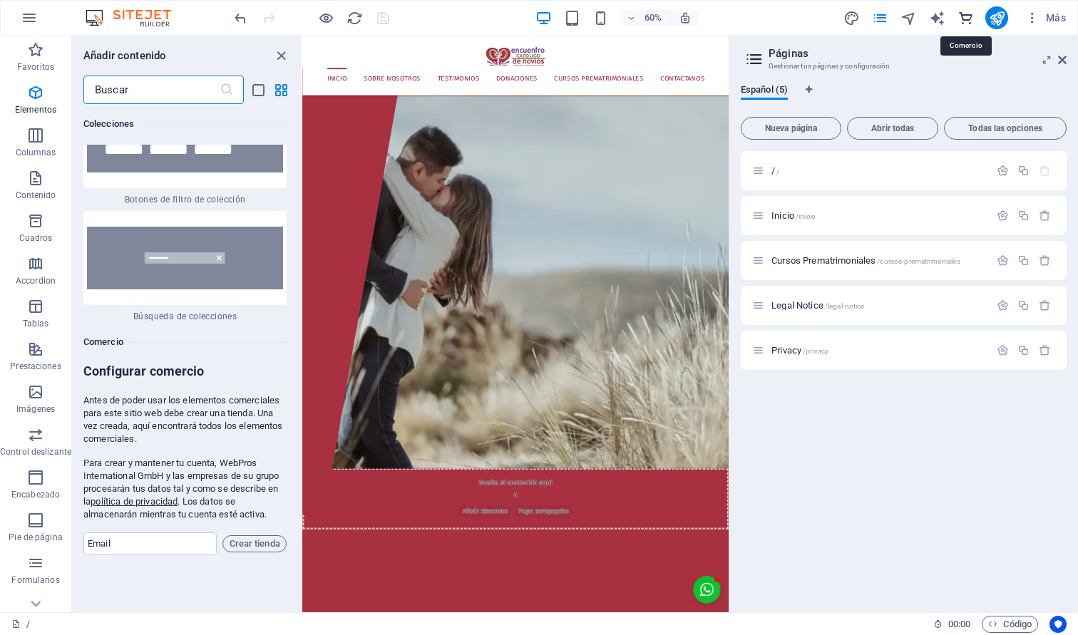
scroll to position [27812, 0]
click at [1038, 23] on icon "button" at bounding box center [1033, 18] width 14 height 14
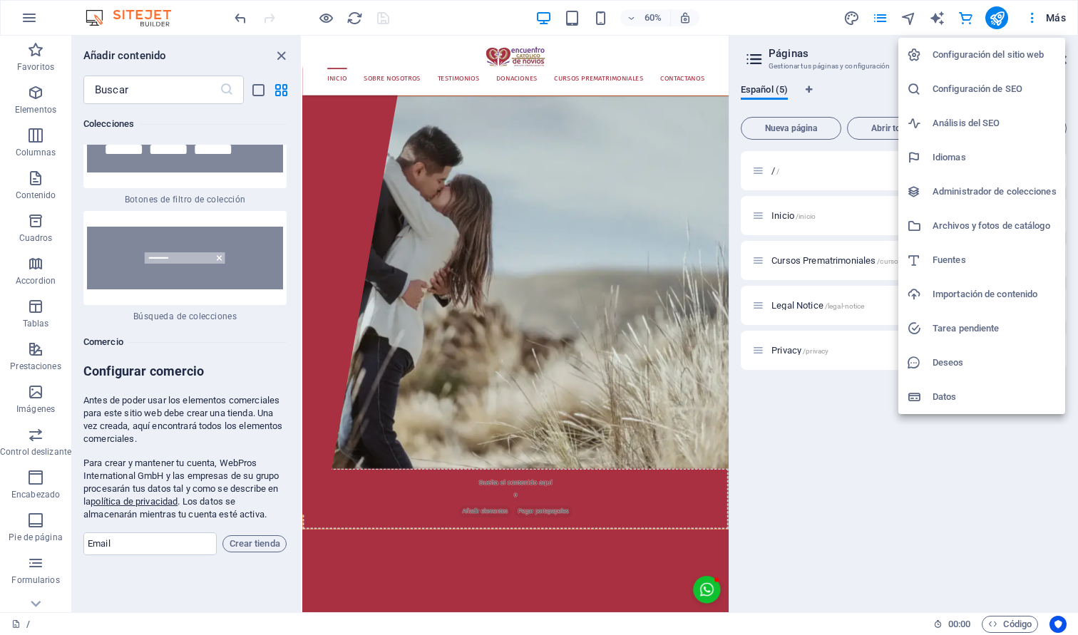
click at [990, 58] on h6 "Configuración del sitio web" at bounding box center [995, 54] width 124 height 17
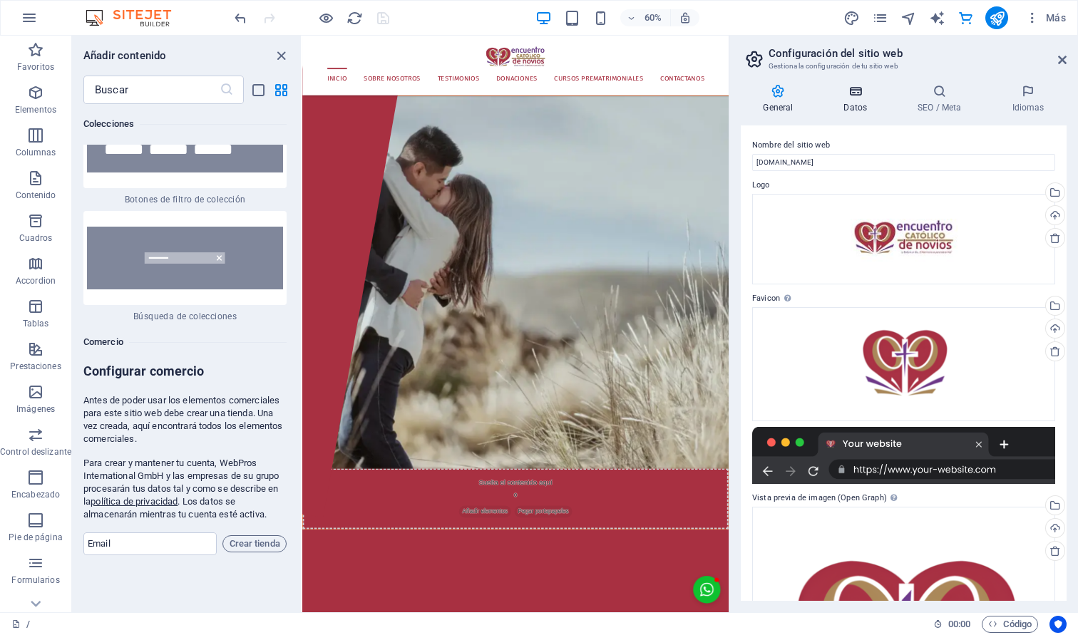
click at [864, 106] on h4 "Datos" at bounding box center [859, 99] width 74 height 30
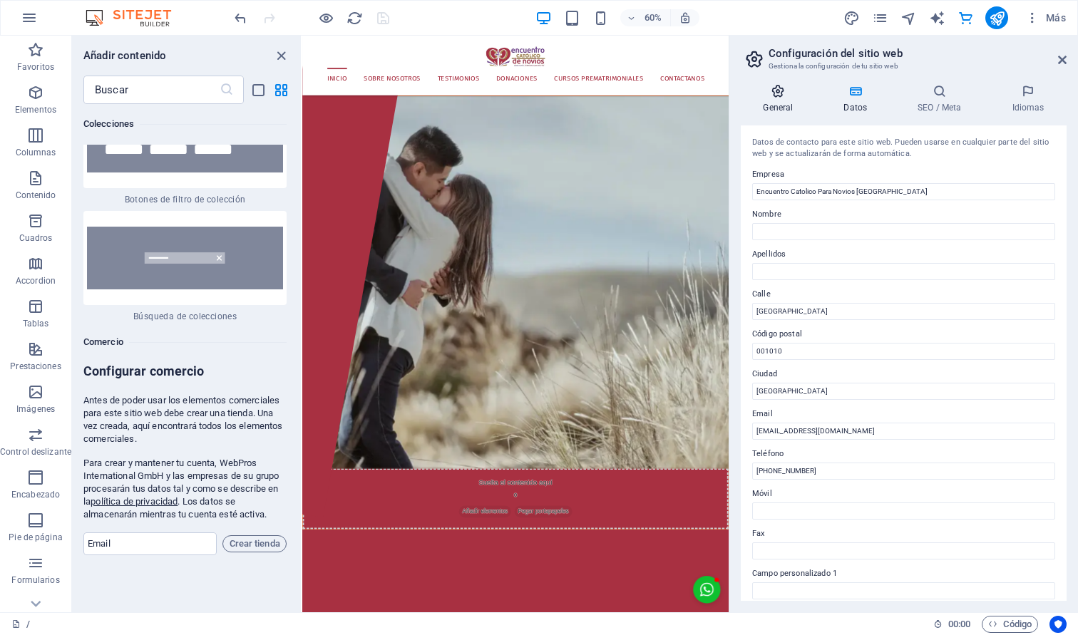
click at [777, 96] on icon at bounding box center [778, 91] width 75 height 14
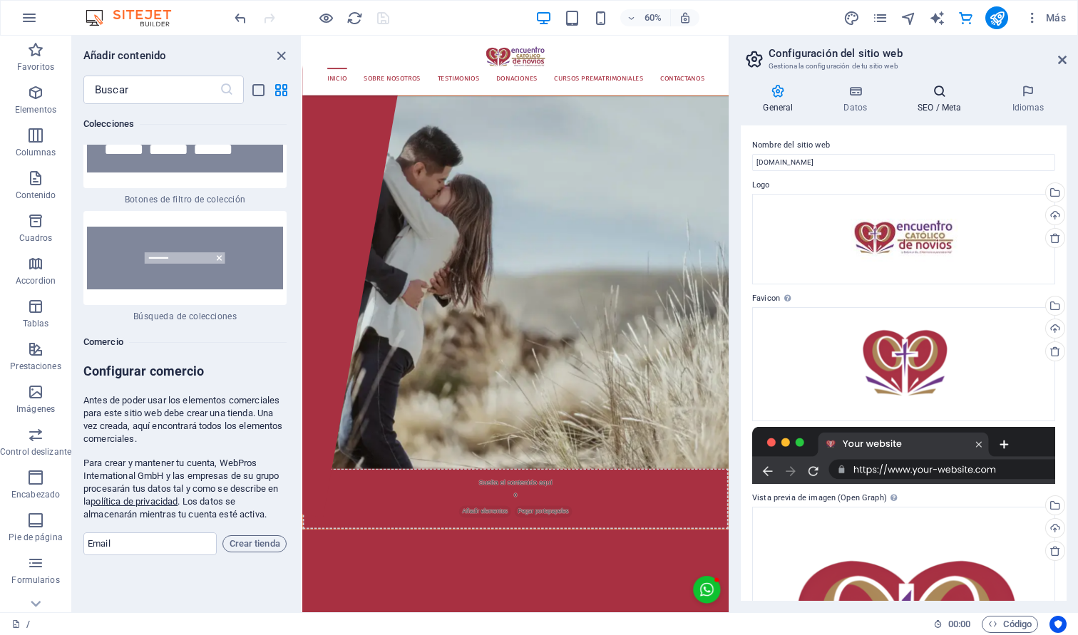
click at [934, 102] on h4 "SEO / Meta" at bounding box center [943, 99] width 94 height 30
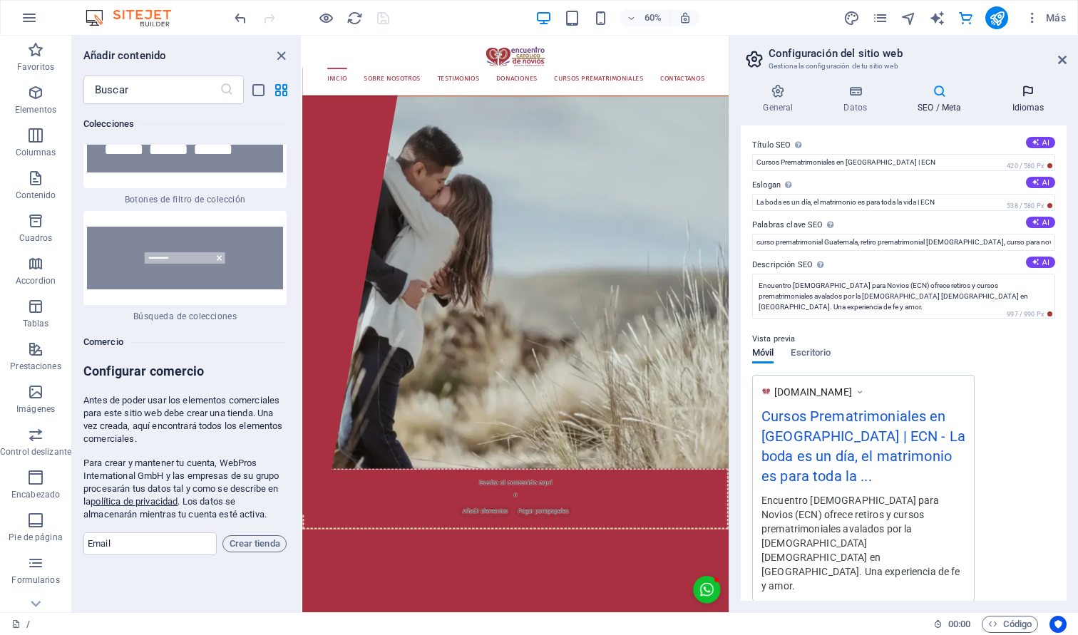
click at [1019, 96] on icon at bounding box center [1028, 91] width 77 height 14
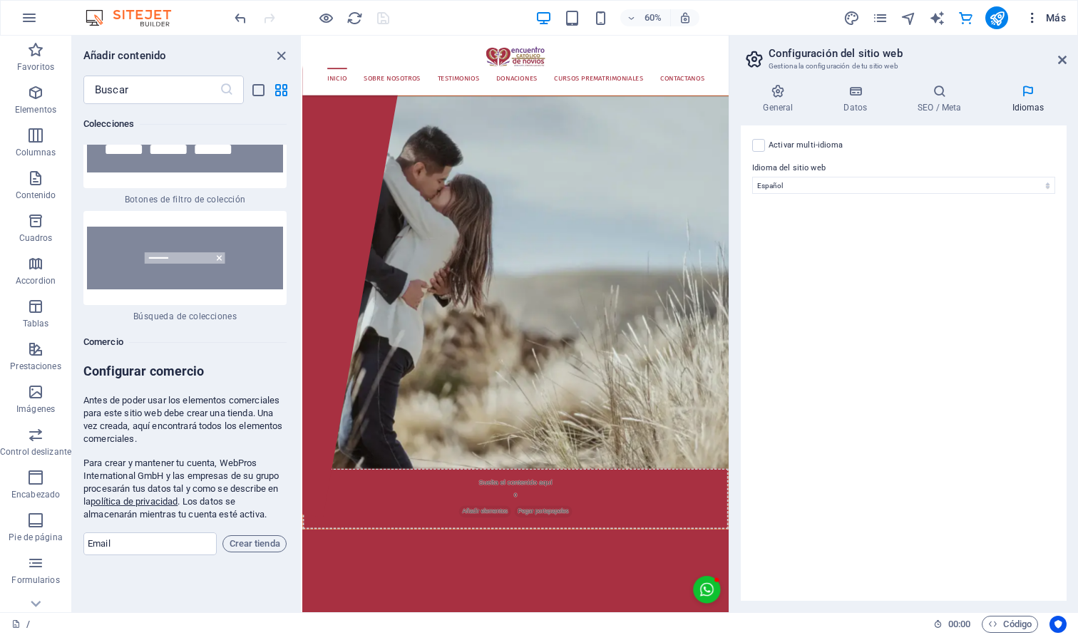
click at [1049, 16] on span "Más" at bounding box center [1046, 18] width 41 height 14
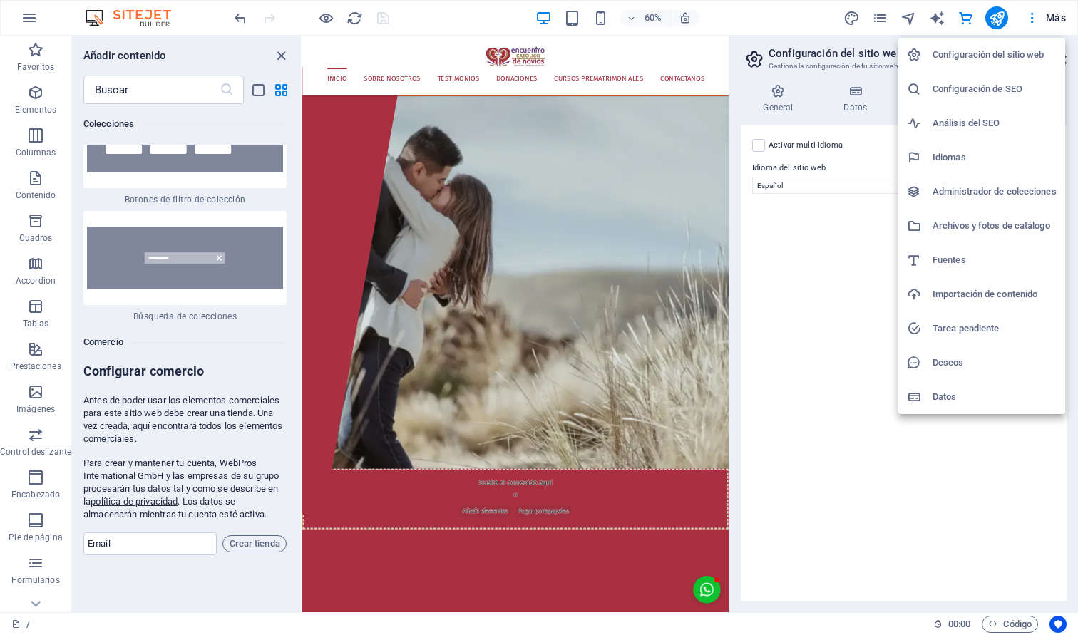
click at [39, 27] on div at bounding box center [539, 317] width 1078 height 635
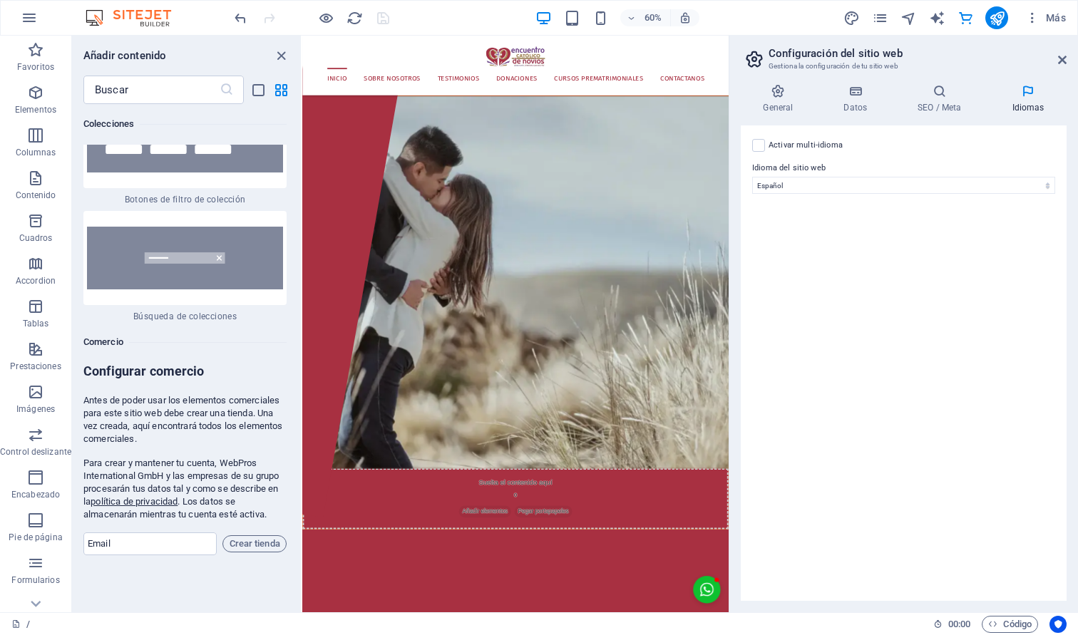
click at [32, 23] on div "Configuración del sitio web Configuración de SEO Análisis del SEO Idiomas Admin…" at bounding box center [539, 322] width 1078 height 627
click at [27, 17] on icon "button" at bounding box center [29, 17] width 17 height 17
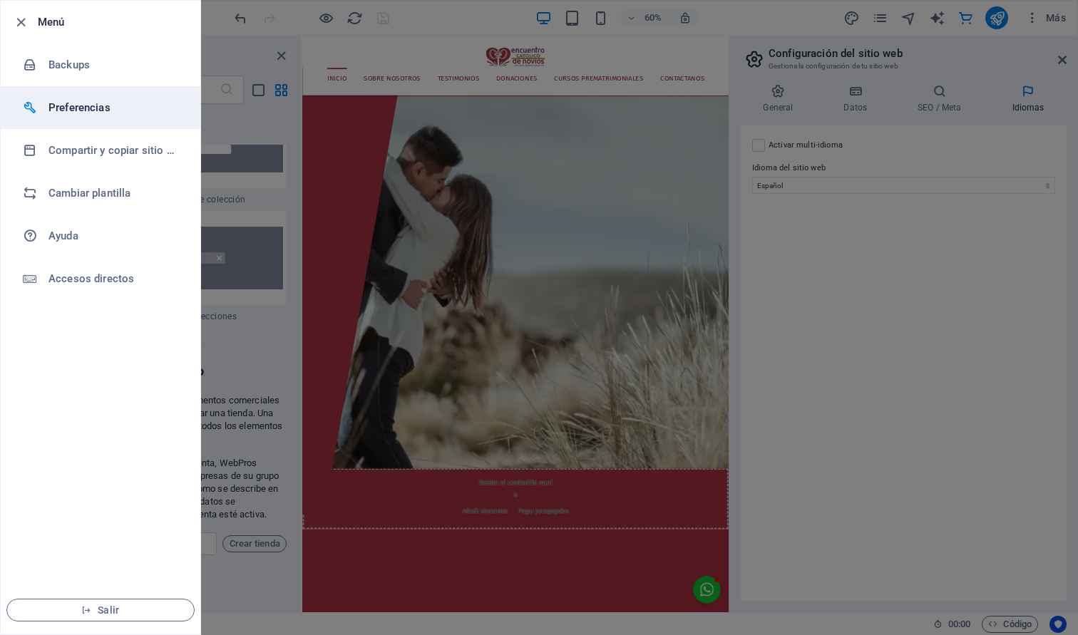
drag, startPoint x: 81, startPoint y: 129, endPoint x: 86, endPoint y: 116, distance: 14.0
click at [81, 129] on li "Compartir y copiar sitio web" at bounding box center [101, 150] width 200 height 43
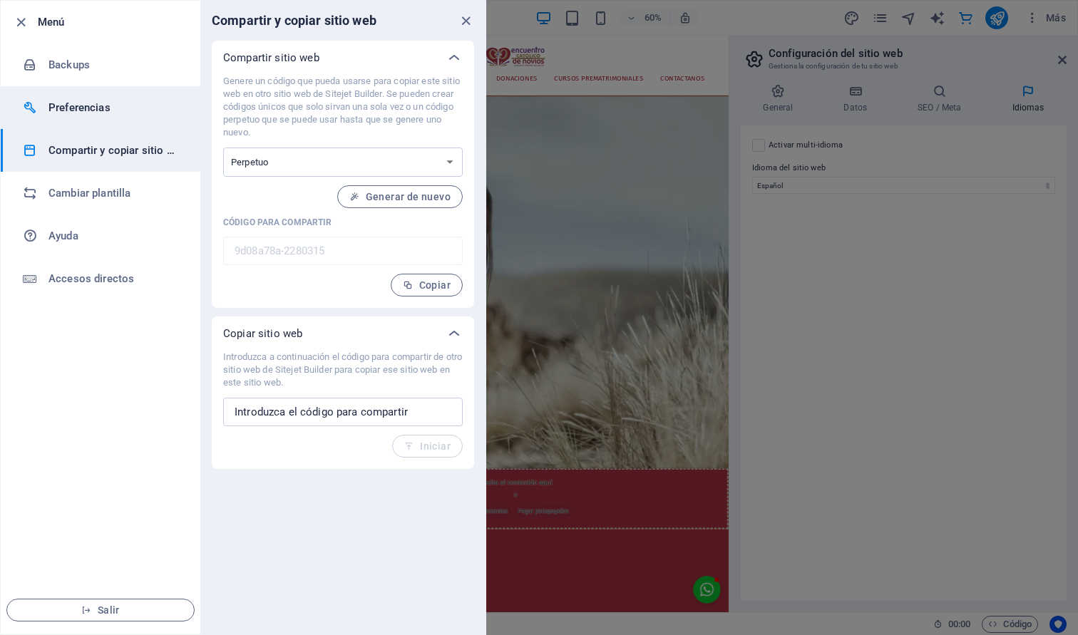
click at [89, 106] on h6 "Preferencias" at bounding box center [114, 107] width 132 height 17
